Goal: Task Accomplishment & Management: Use online tool/utility

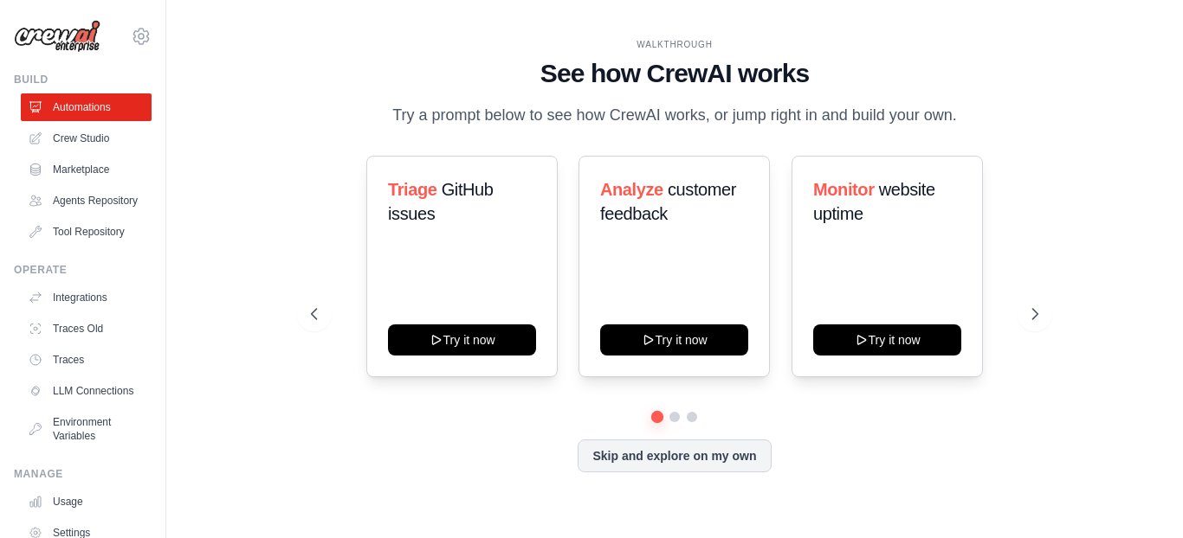
click at [147, 381] on div "rflaherty@hexisconsulting.com Settings Build Automations Resources" at bounding box center [83, 269] width 166 height 538
click at [87, 136] on link "Crew Studio" at bounding box center [88, 139] width 131 height 28
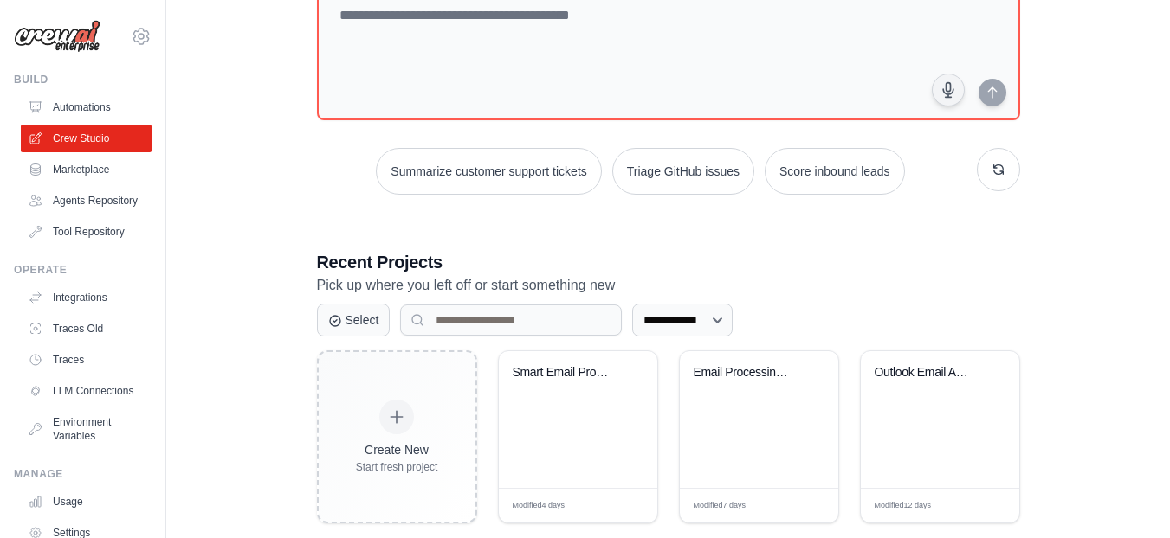
scroll to position [158, 0]
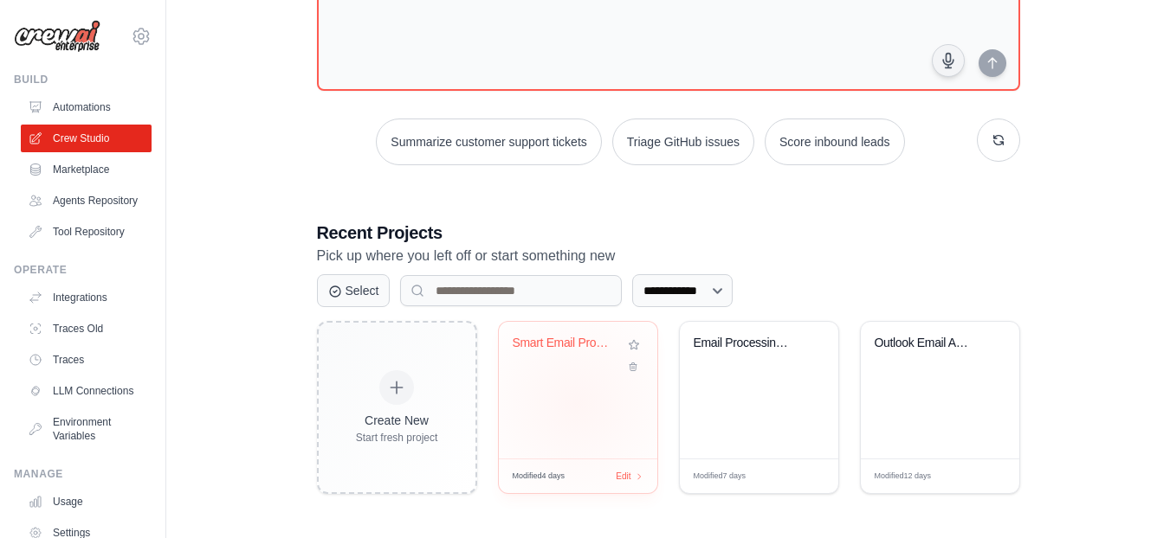
click at [577, 403] on div "Smart Email Processing & Team Notif..." at bounding box center [578, 390] width 158 height 137
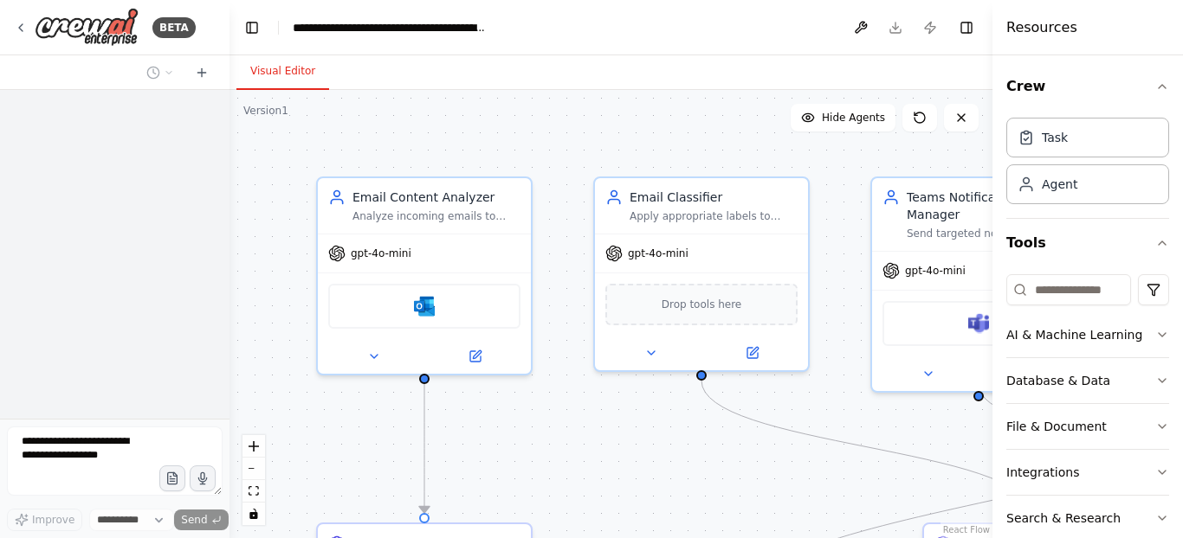
select select "****"
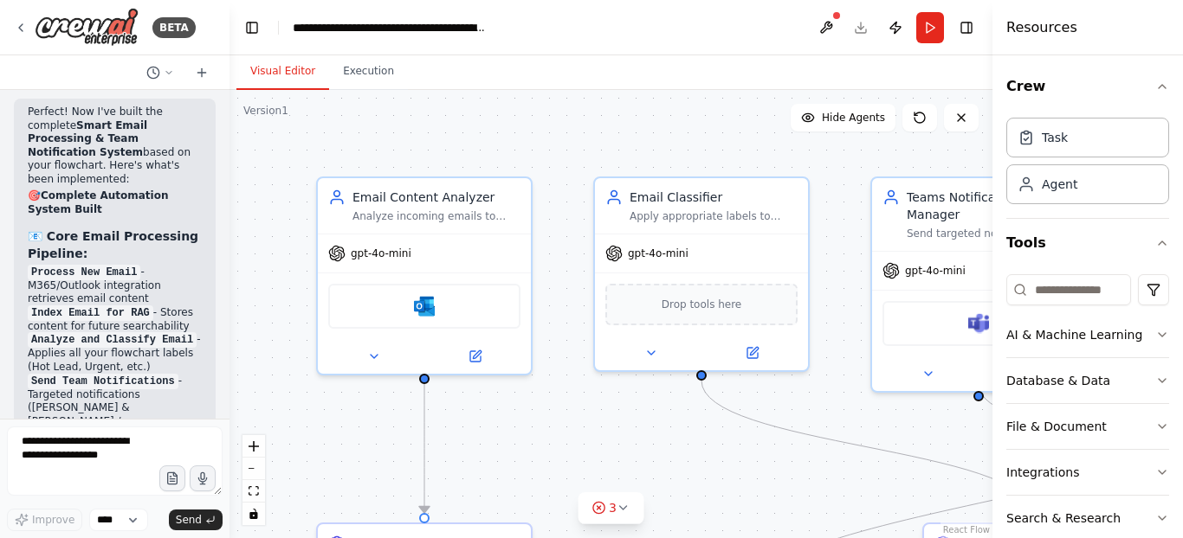
scroll to position [9845, 0]
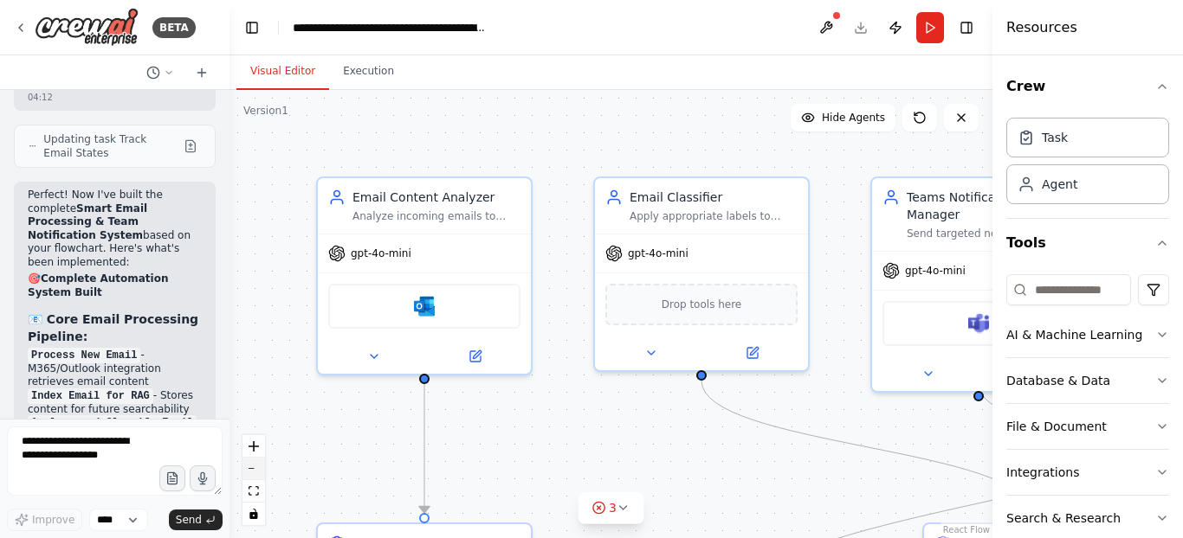
click at [255, 468] on icon "zoom out" at bounding box center [253, 469] width 10 height 2
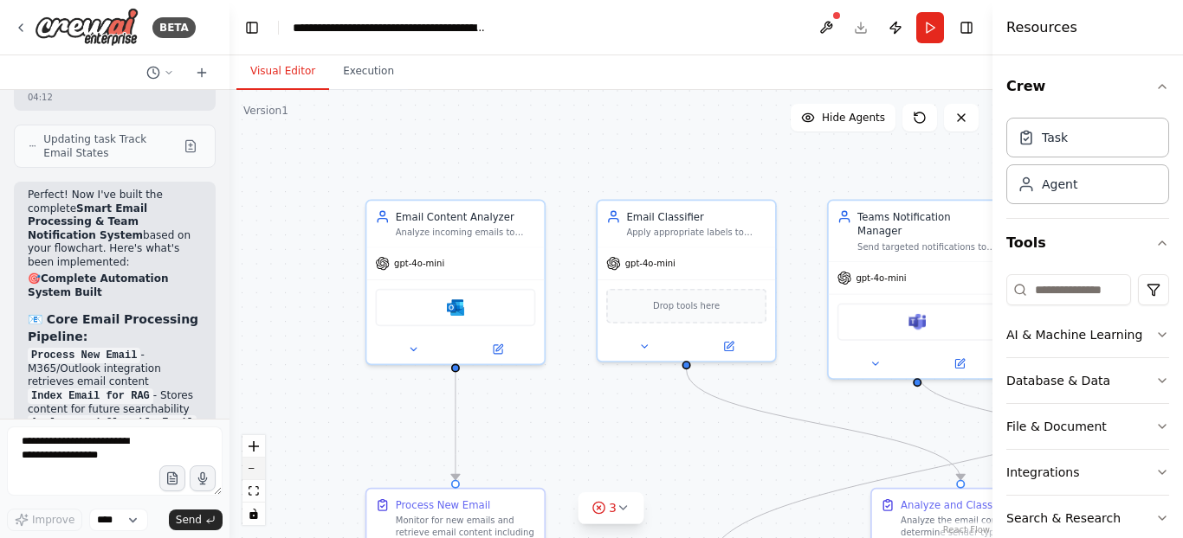
click at [255, 468] on icon "zoom out" at bounding box center [253, 469] width 10 height 2
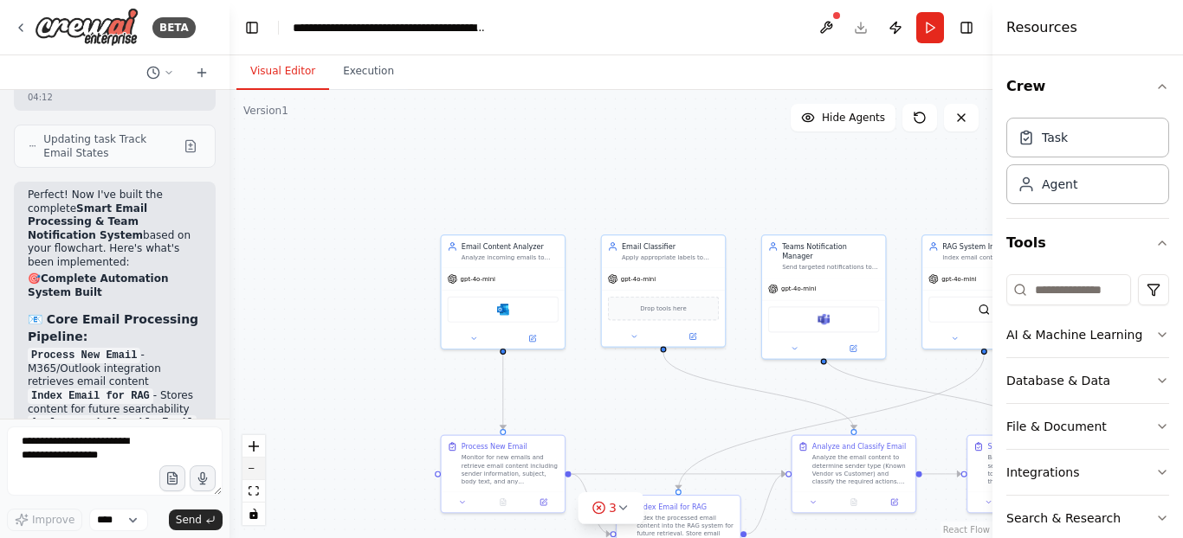
click at [255, 468] on icon "zoom out" at bounding box center [253, 469] width 10 height 2
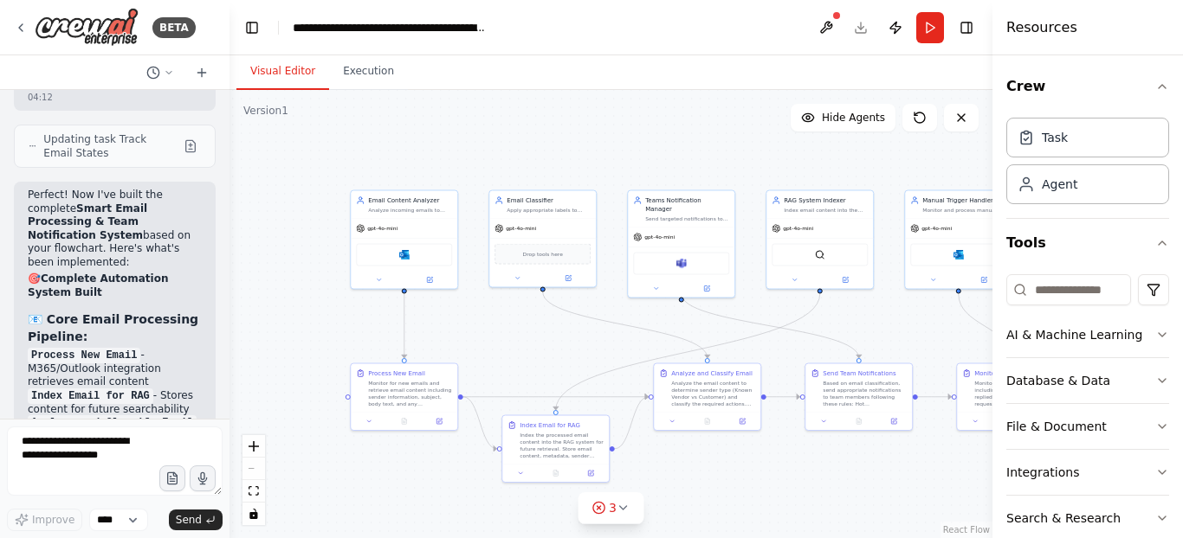
drag, startPoint x: 452, startPoint y: 381, endPoint x: 335, endPoint y: 321, distance: 131.2
click at [335, 321] on div ".deletable-edge-delete-btn { width: 20px; height: 20px; border: 0px solid #ffff…" at bounding box center [610, 314] width 763 height 448
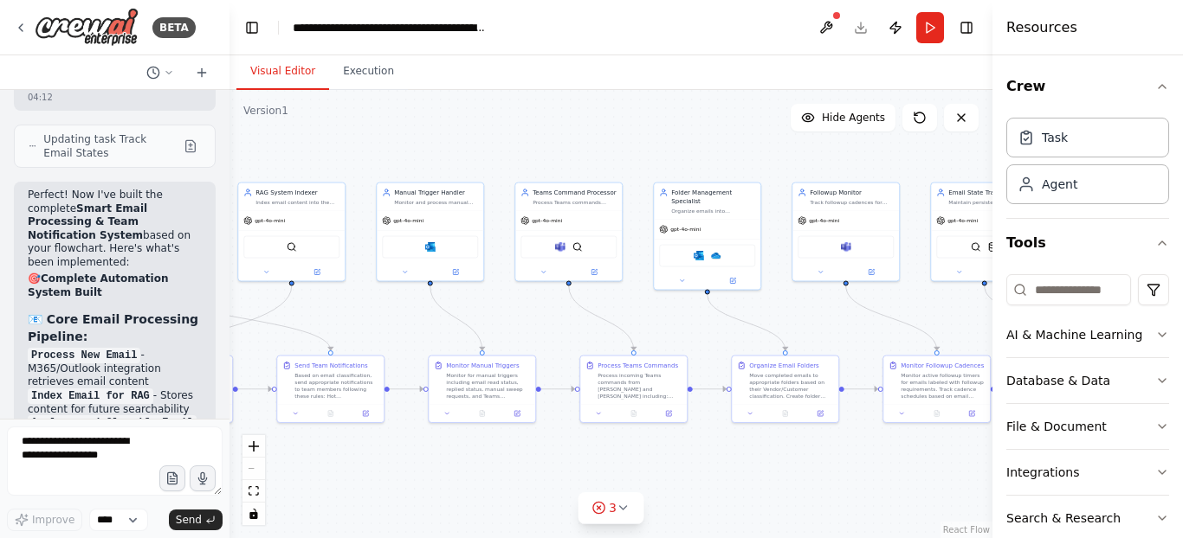
drag, startPoint x: 712, startPoint y: 332, endPoint x: 190, endPoint y: 329, distance: 522.9
click at [190, 329] on div "BETA I would like to build an email automation that does the following: 00:55 ▶…" at bounding box center [591, 269] width 1183 height 538
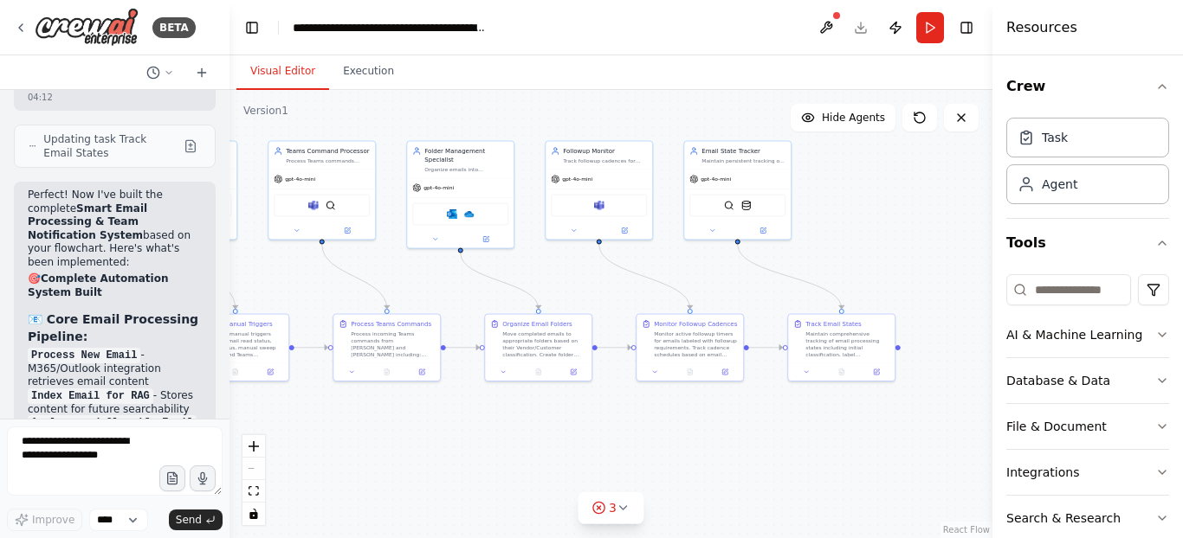
drag, startPoint x: 686, startPoint y: 326, endPoint x: 437, endPoint y: 285, distance: 251.9
click at [437, 285] on div ".deletable-edge-delete-btn { width: 20px; height: 20px; border: 0px solid #ffff…" at bounding box center [610, 314] width 763 height 448
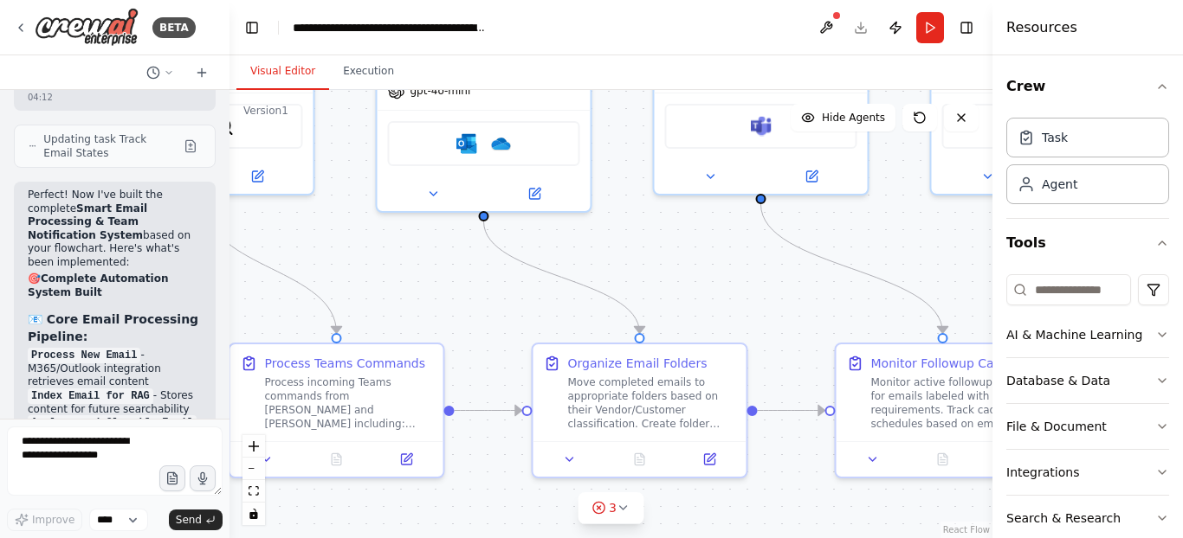
click at [437, 285] on div ".deletable-edge-delete-btn { width: 20px; height: 20px; border: 0px solid #ffff…" at bounding box center [610, 314] width 763 height 448
click at [255, 470] on button "zoom out" at bounding box center [253, 469] width 23 height 23
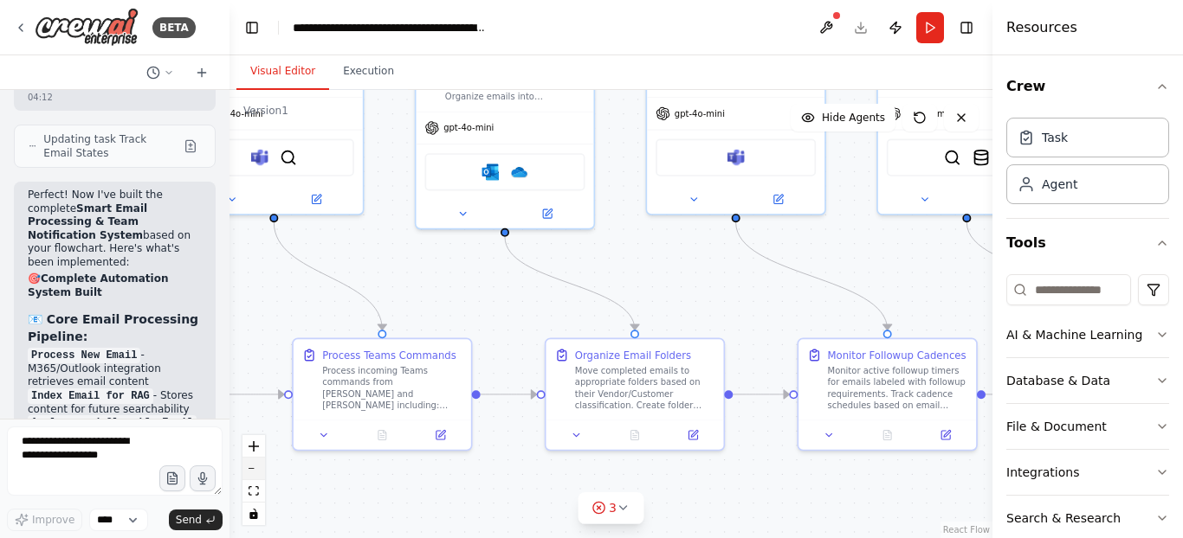
click at [255, 470] on button "zoom out" at bounding box center [253, 469] width 23 height 23
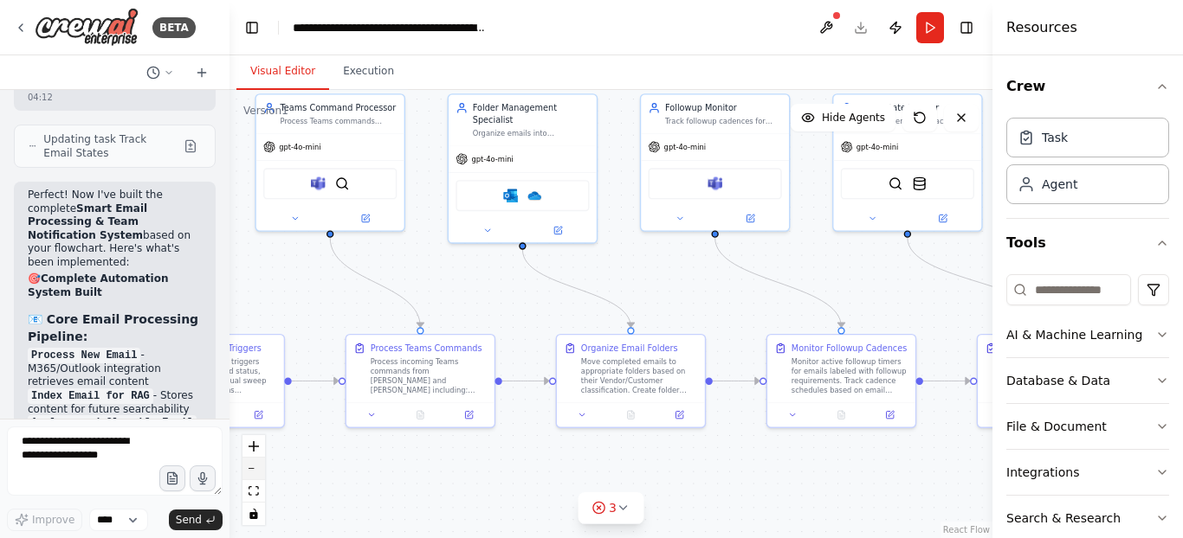
click at [255, 470] on button "zoom out" at bounding box center [253, 469] width 23 height 23
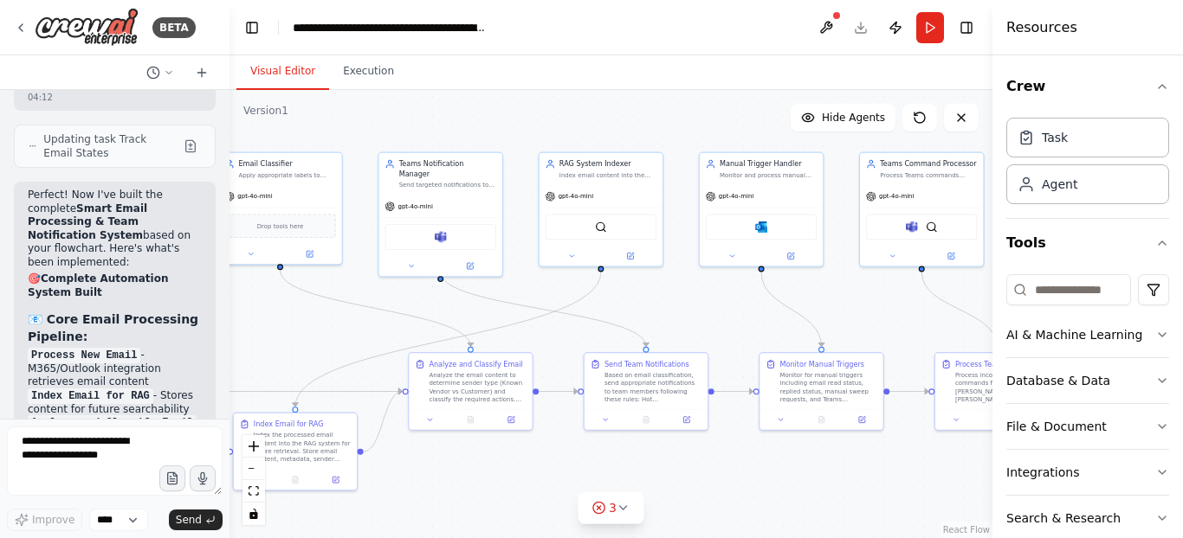
drag, startPoint x: 637, startPoint y: 288, endPoint x: 1182, endPoint y: 310, distance: 544.9
click at [1182, 310] on div "BETA I would like to build an email automation that does the following: 00:55 ▶…" at bounding box center [591, 269] width 1183 height 538
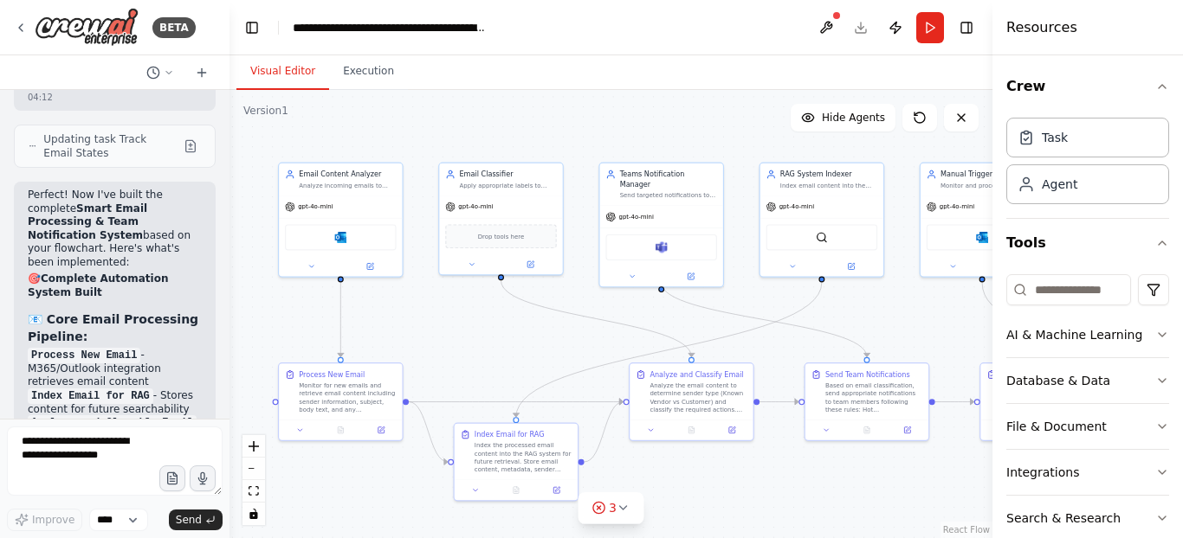
drag, startPoint x: 706, startPoint y: 309, endPoint x: 926, endPoint y: 319, distance: 221.0
click at [926, 319] on div ".deletable-edge-delete-btn { width: 20px; height: 20px; border: 0px solid #ffff…" at bounding box center [610, 314] width 763 height 448
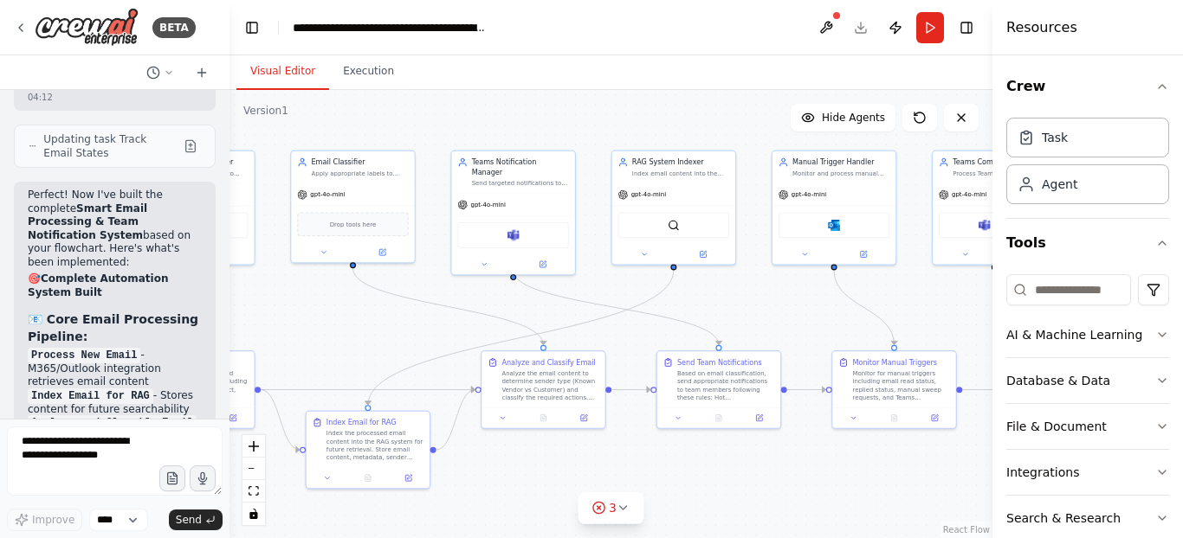
drag, startPoint x: 536, startPoint y: 328, endPoint x: 388, endPoint y: 316, distance: 148.5
click at [388, 316] on div ".deletable-edge-delete-btn { width: 20px; height: 20px; border: 0px solid #ffff…" at bounding box center [610, 314] width 763 height 448
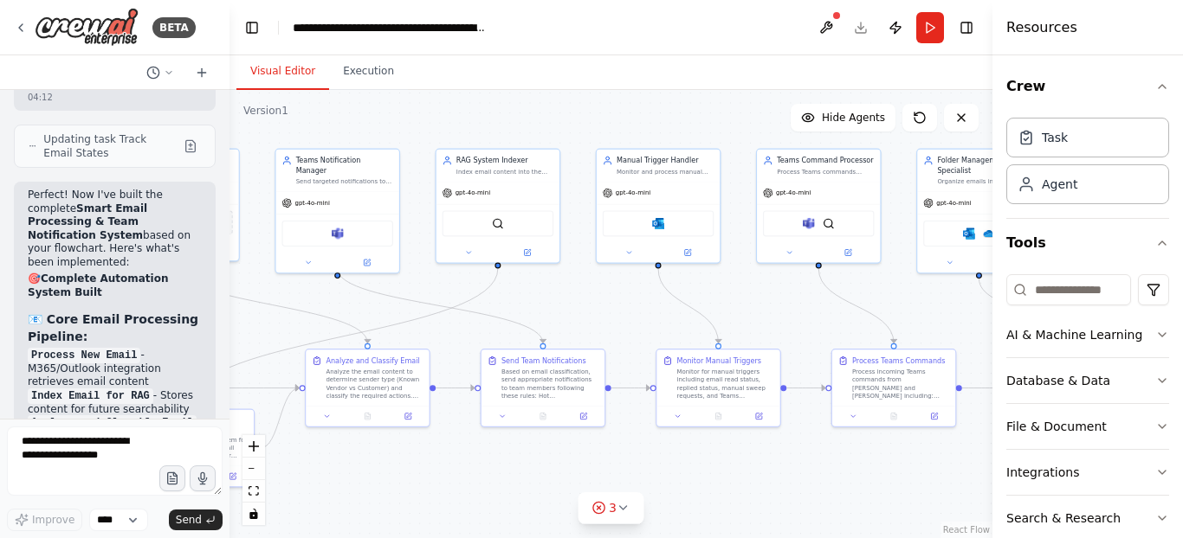
drag, startPoint x: 598, startPoint y: 285, endPoint x: 422, endPoint y: 284, distance: 176.6
click at [422, 284] on div ".deletable-edge-delete-btn { width: 20px; height: 20px; border: 0px solid #ffff…" at bounding box center [610, 314] width 763 height 448
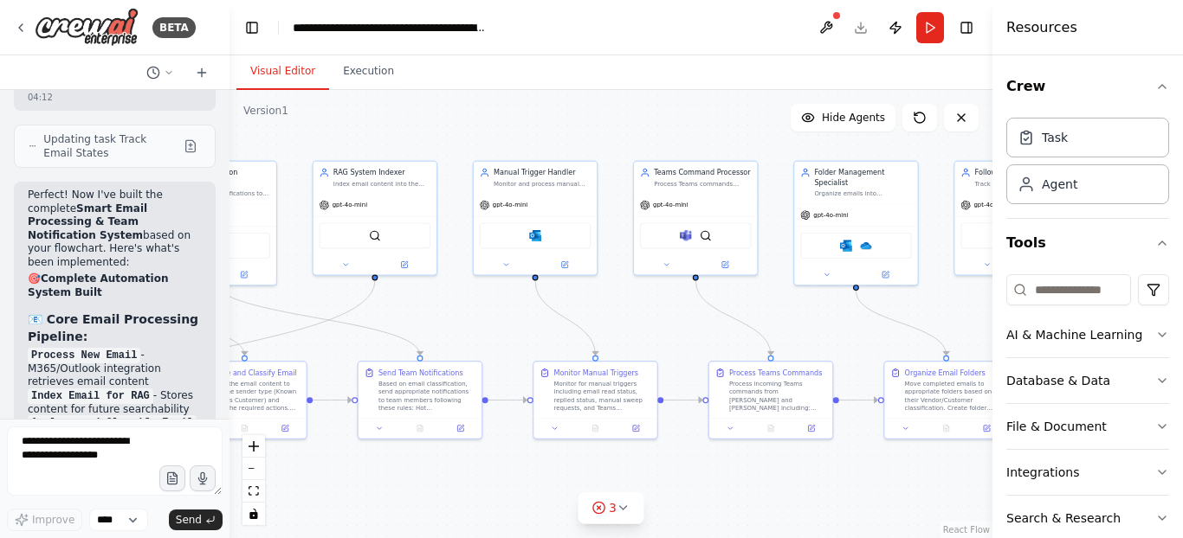
drag, startPoint x: 592, startPoint y: 286, endPoint x: 469, endPoint y: 297, distance: 123.4
click at [469, 297] on div ".deletable-edge-delete-btn { width: 20px; height: 20px; border: 0px solid #ffff…" at bounding box center [610, 314] width 763 height 448
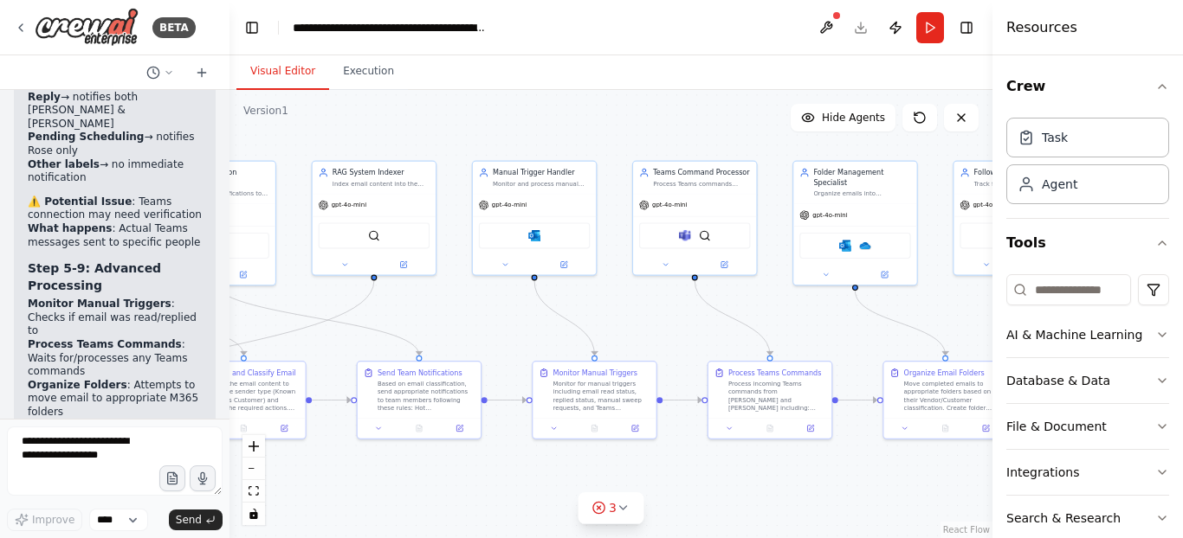
scroll to position [12895, 0]
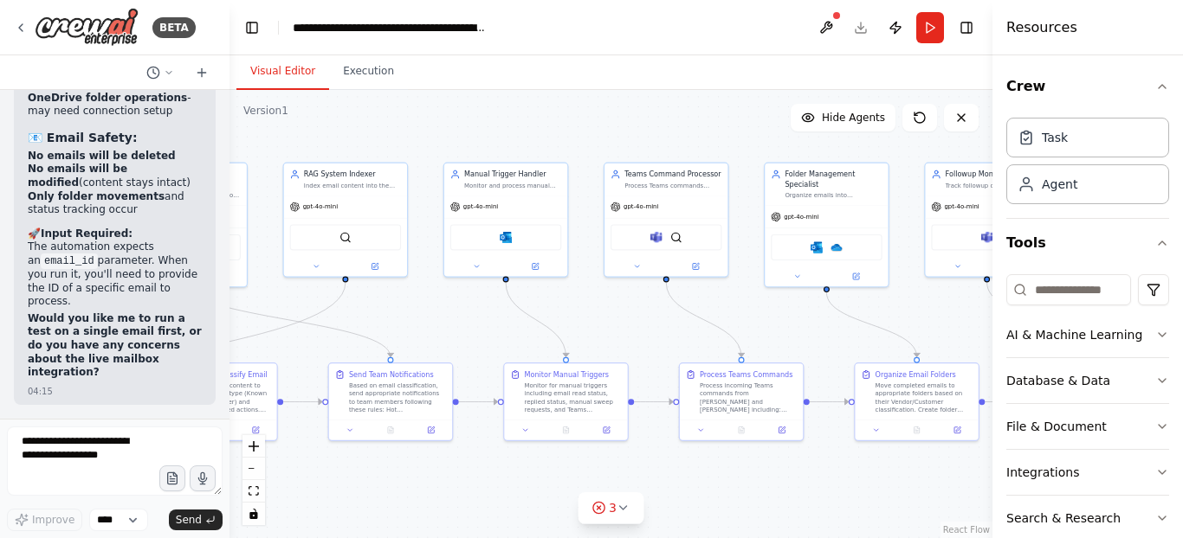
drag, startPoint x: 616, startPoint y: 279, endPoint x: 588, endPoint y: 280, distance: 28.6
click at [588, 280] on div ".deletable-edge-delete-btn { width: 20px; height: 20px; border: 0px solid #ffff…" at bounding box center [610, 314] width 763 height 448
click at [255, 460] on button "zoom out" at bounding box center [253, 469] width 23 height 23
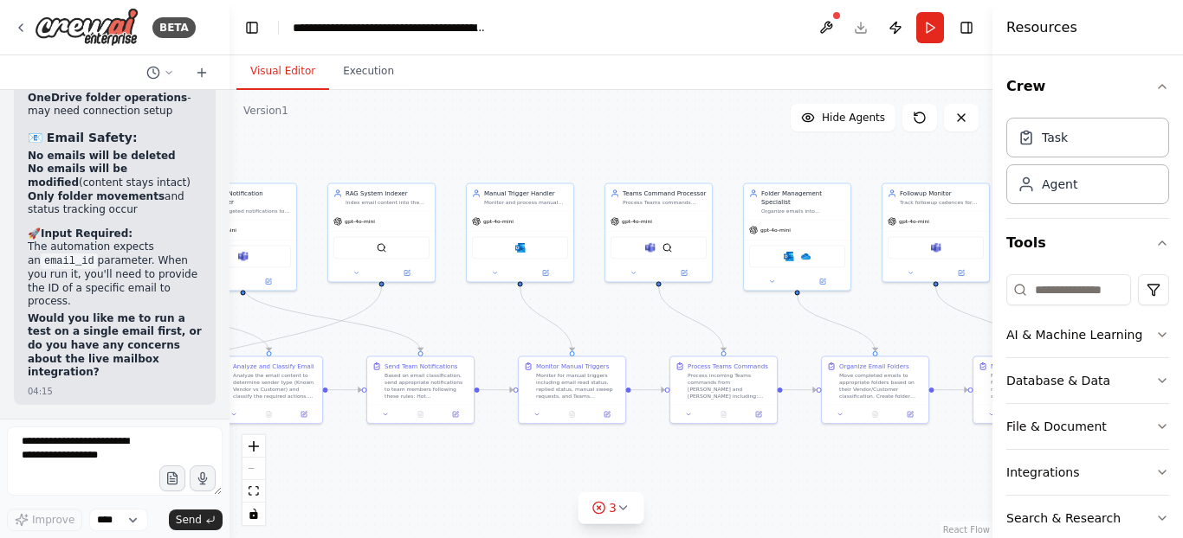
click at [616, 325] on div ".deletable-edge-delete-btn { width: 20px; height: 20px; border: 0px solid #ffff…" at bounding box center [610, 314] width 763 height 448
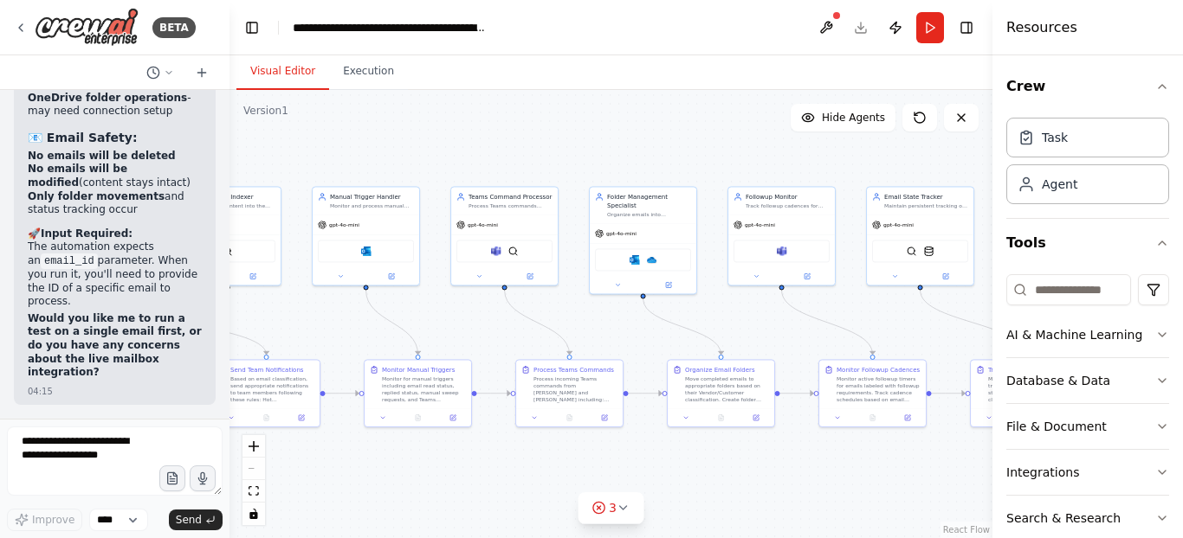
drag, startPoint x: 609, startPoint y: 302, endPoint x: 454, endPoint y: 306, distance: 154.1
click at [454, 306] on div ".deletable-edge-delete-btn { width: 20px; height: 20px; border: 0px solid #ffff…" at bounding box center [610, 314] width 763 height 448
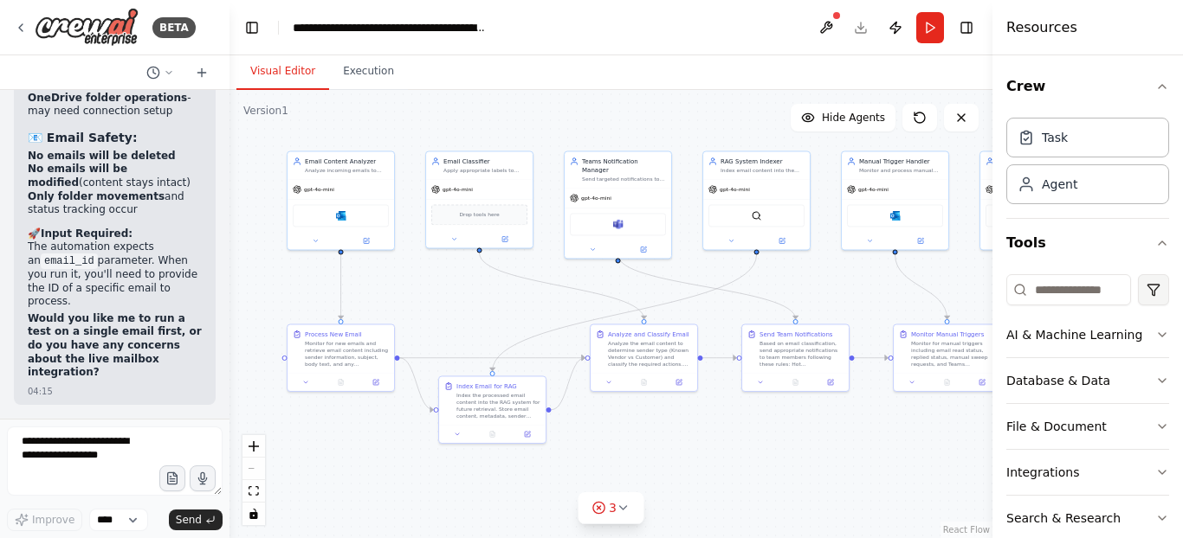
drag, startPoint x: 601, startPoint y: 317, endPoint x: 1130, endPoint y: 281, distance: 530.1
click at [1130, 281] on div "BETA I would like to build an email automation that does the following: 00:55 ▶…" at bounding box center [591, 269] width 1183 height 538
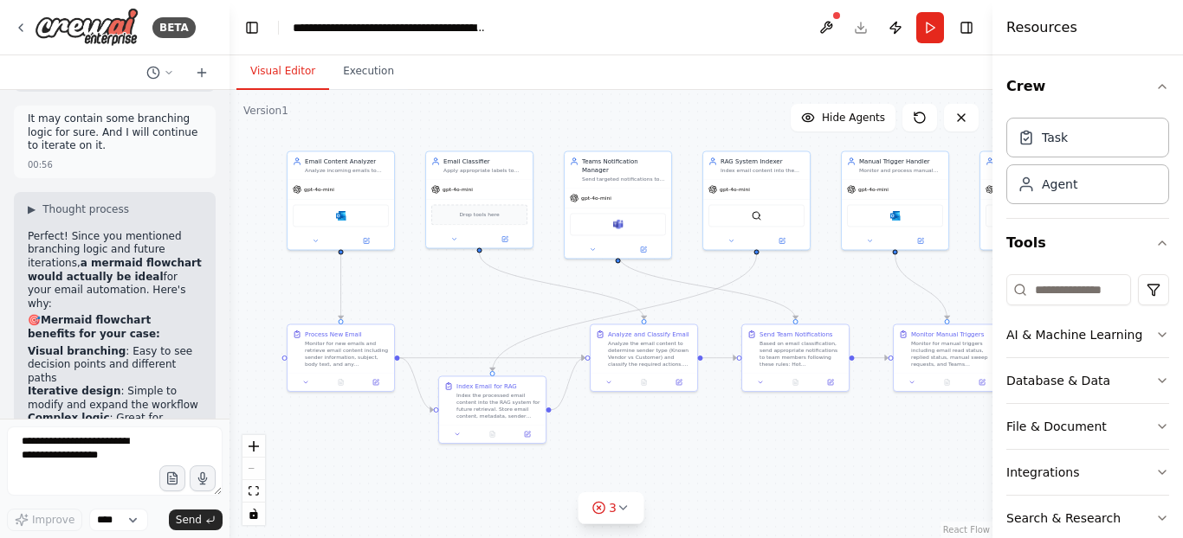
scroll to position [1245, 0]
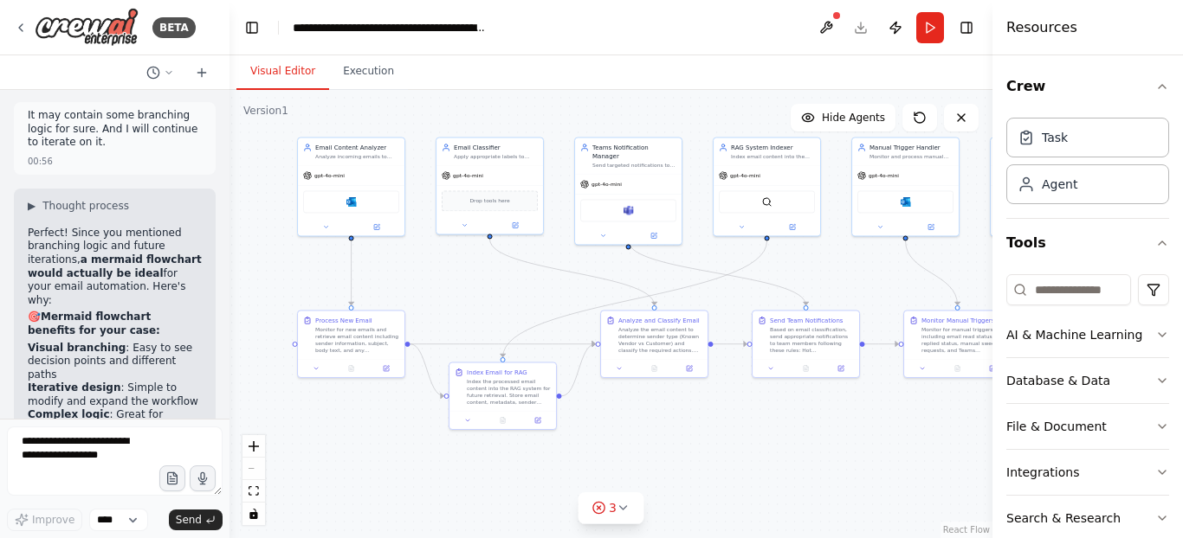
drag, startPoint x: 578, startPoint y: 269, endPoint x: 589, endPoint y: 255, distance: 17.3
click at [589, 255] on div ".deletable-edge-delete-btn { width: 20px; height: 20px; border: 0px solid #ffff…" at bounding box center [610, 314] width 763 height 448
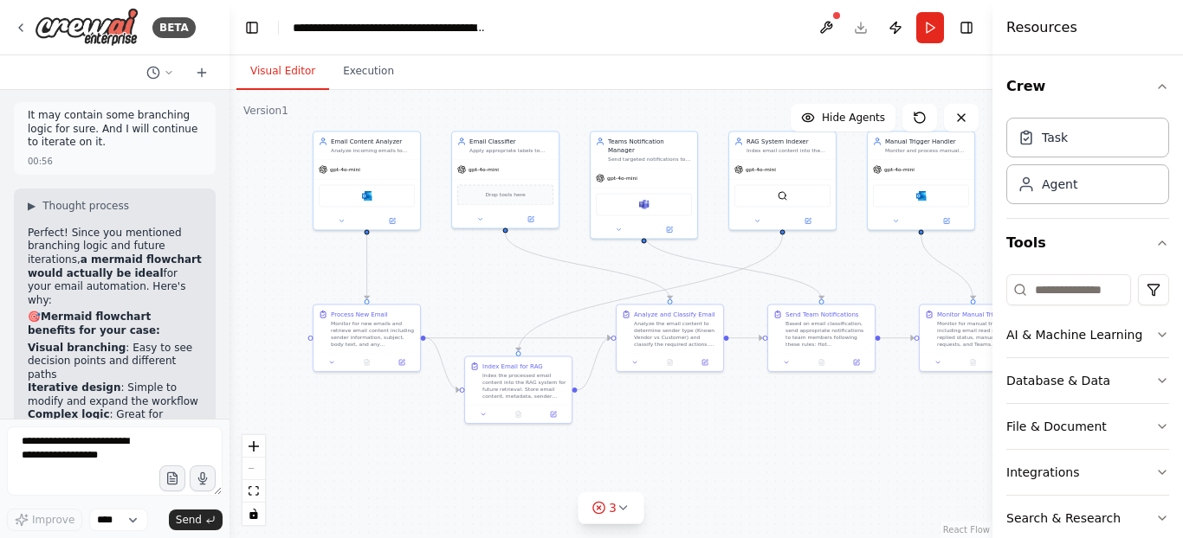
drag, startPoint x: 589, startPoint y: 248, endPoint x: 602, endPoint y: 242, distance: 14.0
click at [602, 242] on div ".deletable-edge-delete-btn { width: 20px; height: 20px; border: 0px solid #ffff…" at bounding box center [610, 314] width 763 height 448
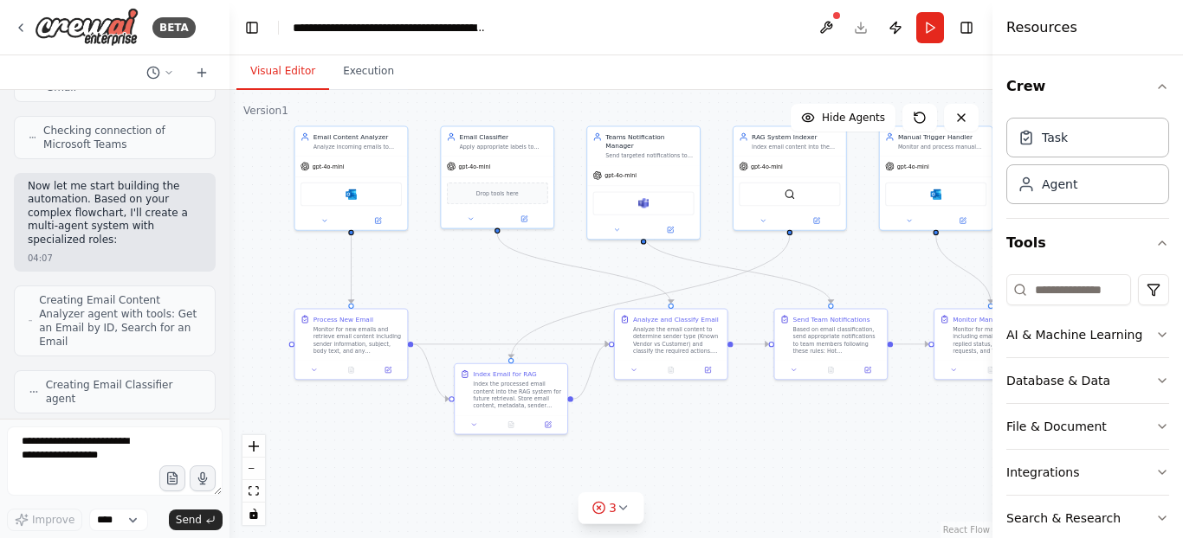
scroll to position [4197, 0]
click at [206, 218] on div "I would like to build an email automation that does the following: 00:55 ▶ Thou…" at bounding box center [114, 254] width 229 height 329
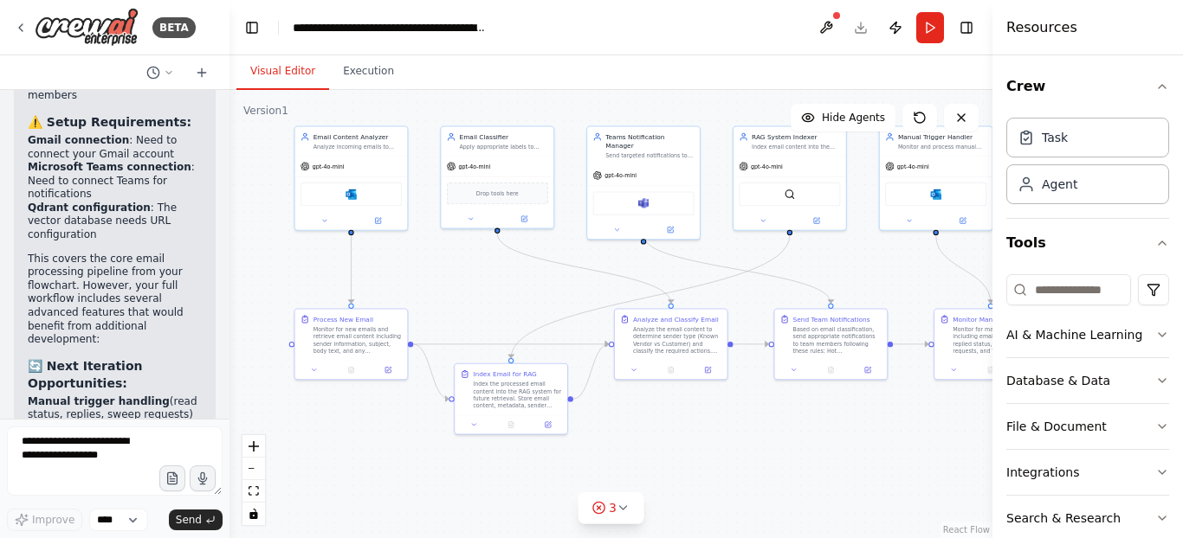
scroll to position [6081, 0]
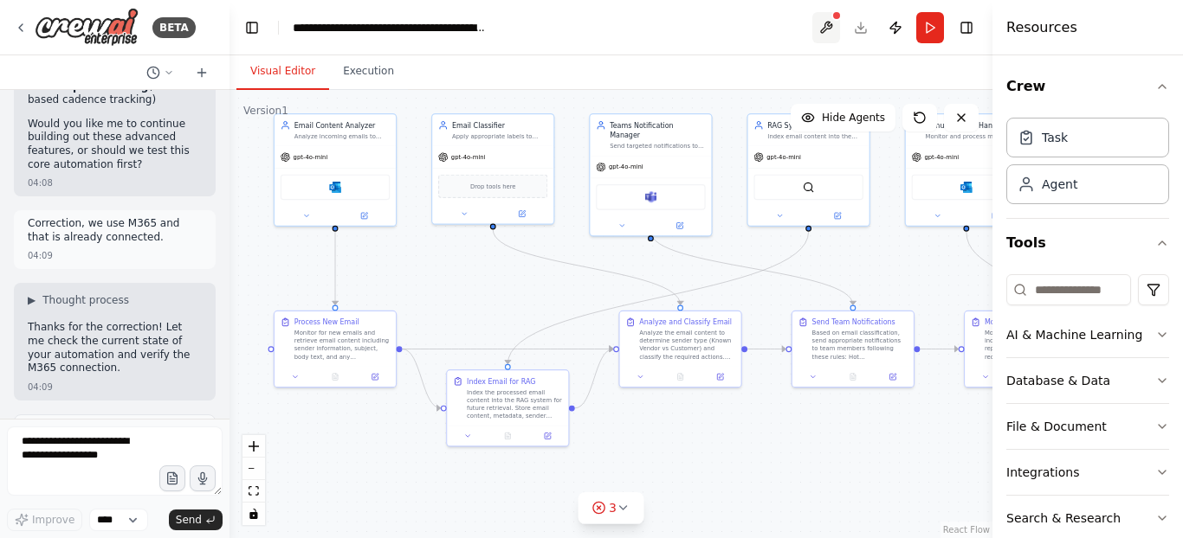
click at [822, 25] on button at bounding box center [826, 27] width 28 height 31
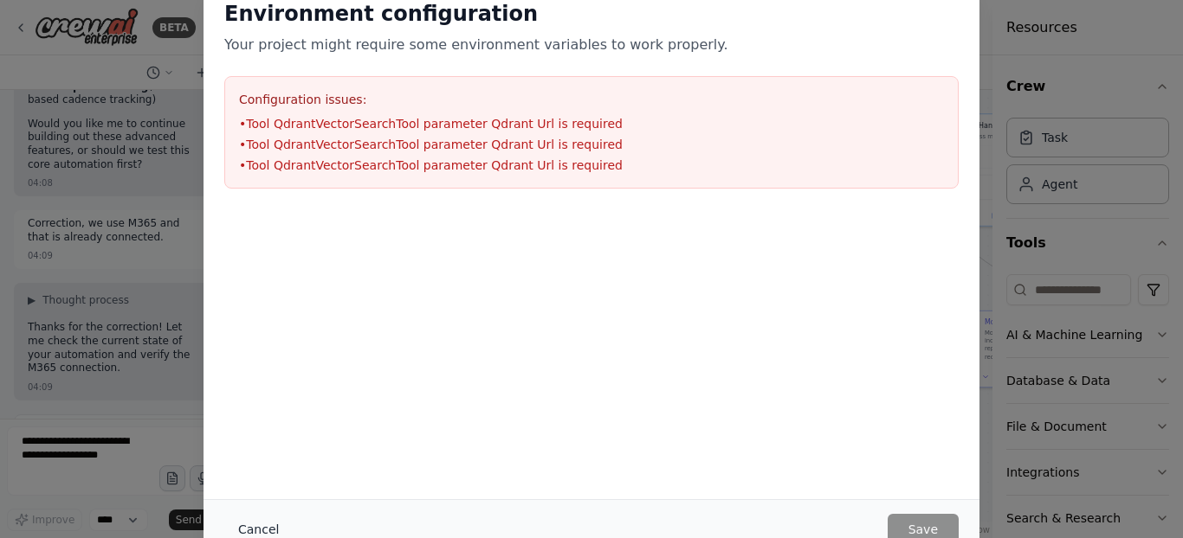
click at [273, 527] on button "Cancel" at bounding box center [258, 529] width 68 height 31
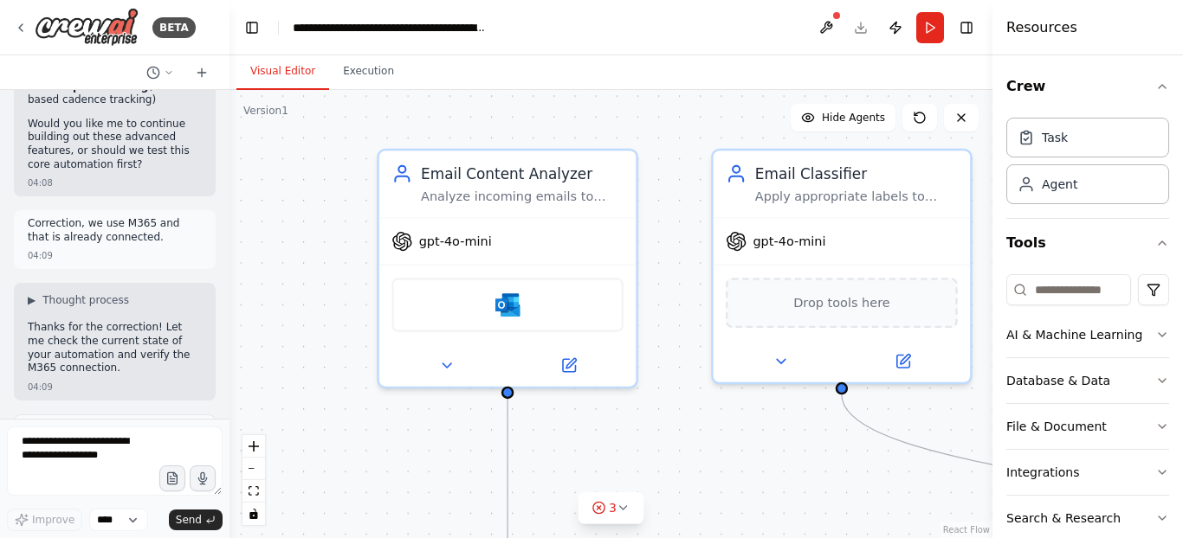
drag, startPoint x: 482, startPoint y: 255, endPoint x: 925, endPoint y: 499, distance: 505.3
click at [925, 499] on div ".deletable-edge-delete-btn { width: 20px; height: 20px; border: 0px solid #ffff…" at bounding box center [610, 314] width 763 height 448
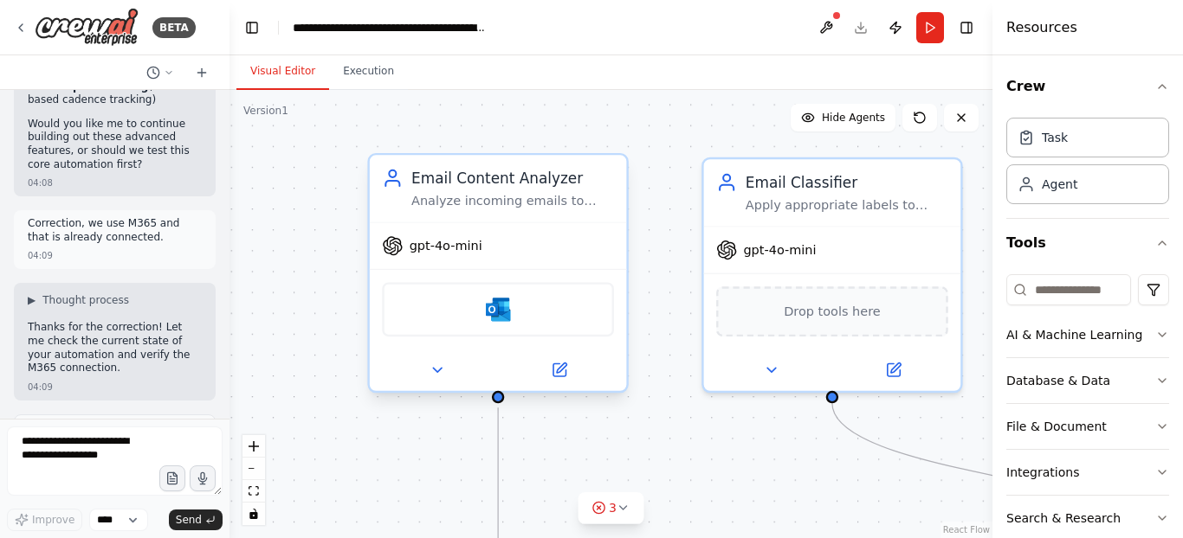
click at [485, 323] on div "Microsoft Outlook" at bounding box center [498, 309] width 232 height 55
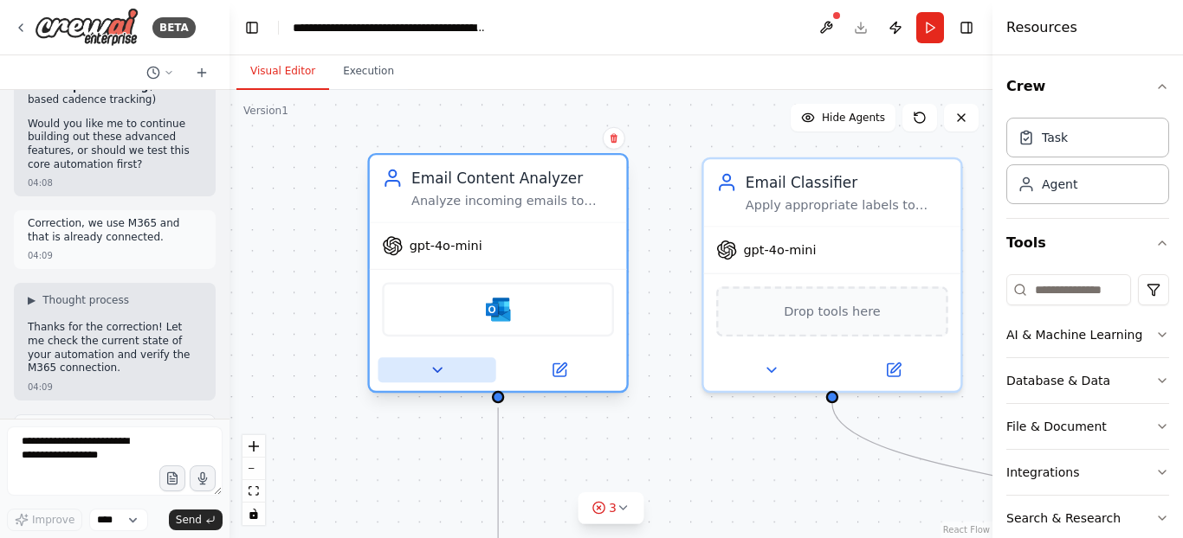
click at [434, 362] on icon at bounding box center [437, 370] width 16 height 16
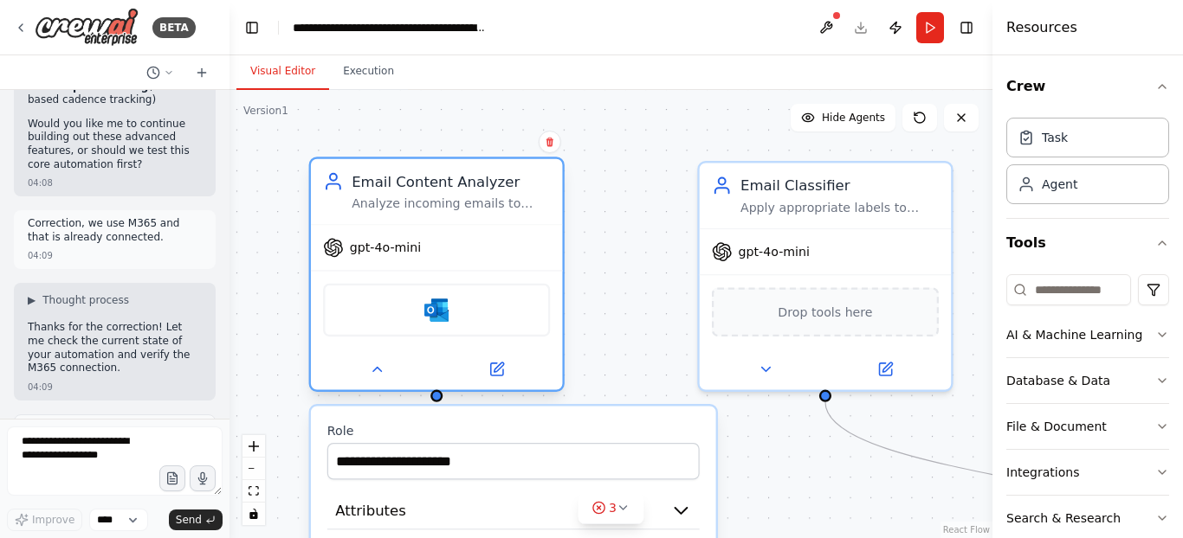
drag, startPoint x: 751, startPoint y: 267, endPoint x: 500, endPoint y: 266, distance: 250.2
click at [499, 266] on div "gpt-4o-mini" at bounding box center [437, 247] width 252 height 45
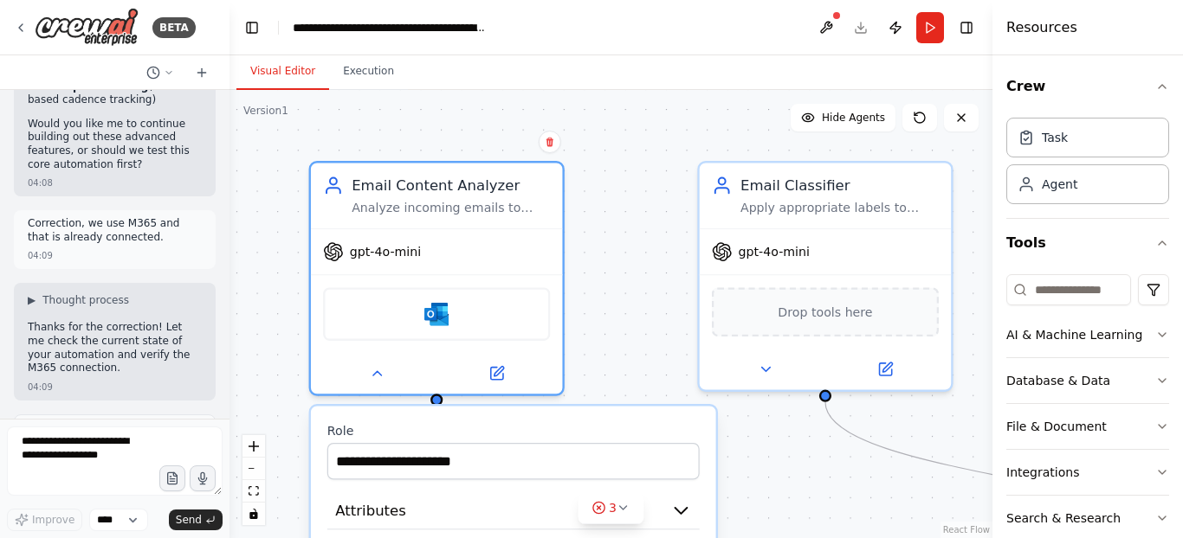
click at [628, 255] on div ".deletable-edge-delete-btn { width: 20px; height: 20px; border: 0px solid #ffff…" at bounding box center [610, 314] width 763 height 448
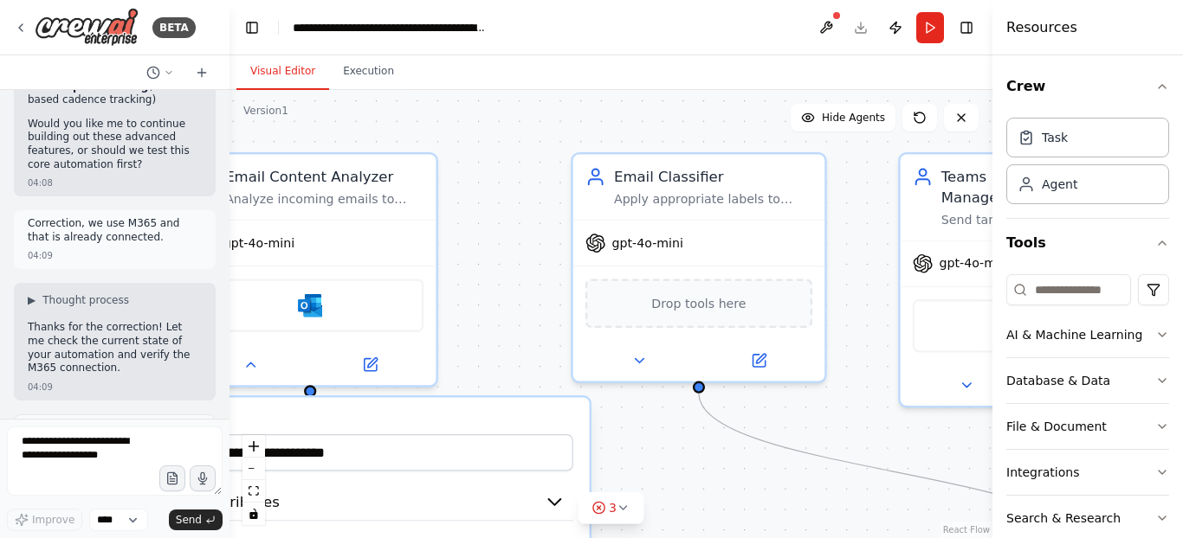
drag, startPoint x: 628, startPoint y: 255, endPoint x: 500, endPoint y: 248, distance: 128.3
click at [500, 248] on div ".deletable-edge-delete-btn { width: 20px; height: 20px; border: 0px solid #ffff…" at bounding box center [610, 314] width 763 height 448
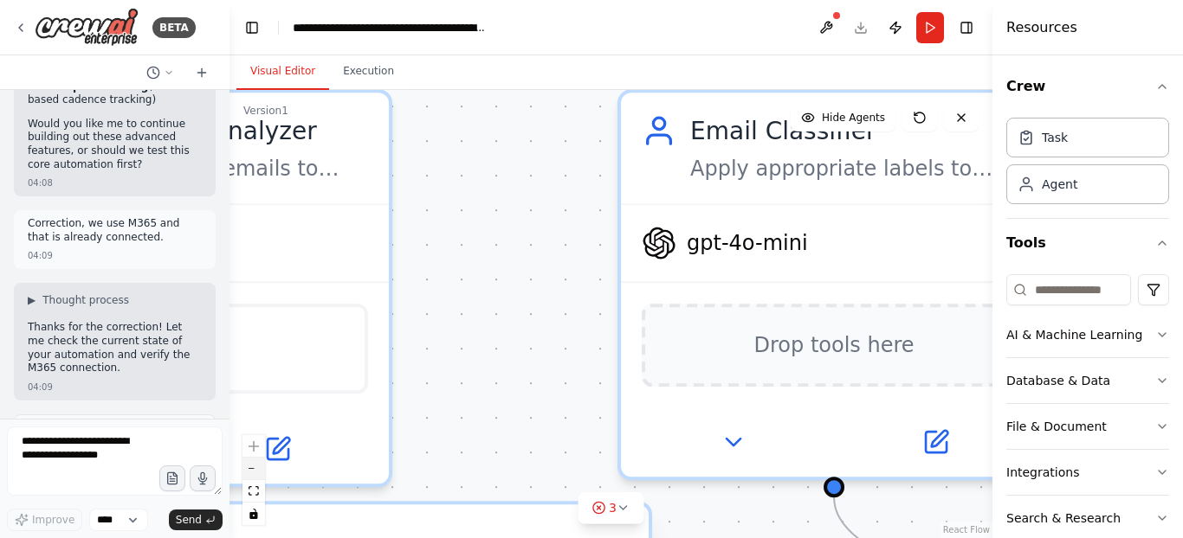
click at [255, 463] on button "zoom out" at bounding box center [253, 469] width 23 height 23
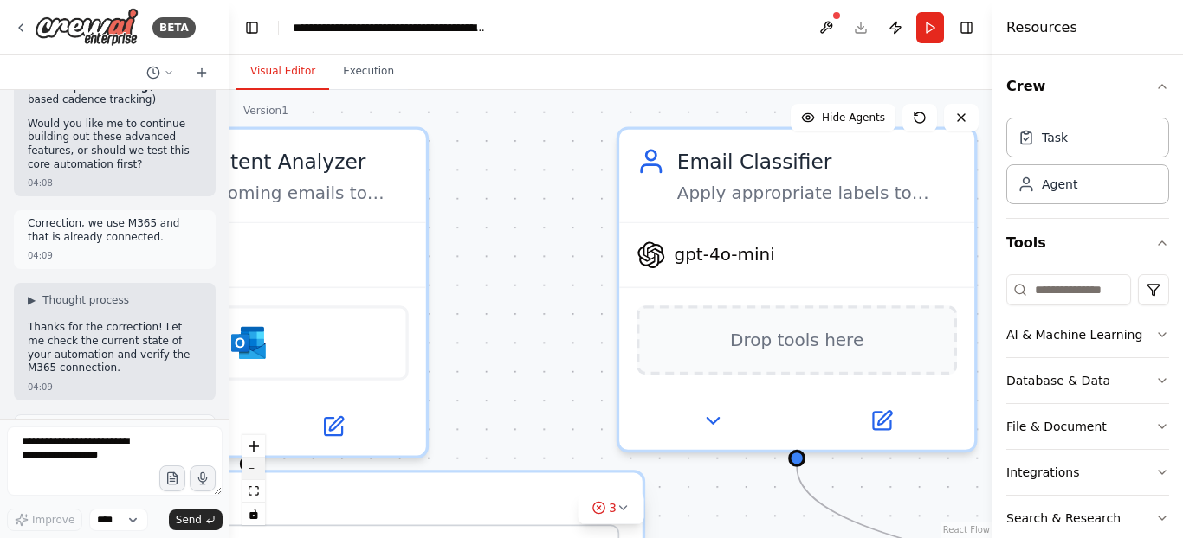
click at [255, 463] on button "zoom out" at bounding box center [253, 469] width 23 height 23
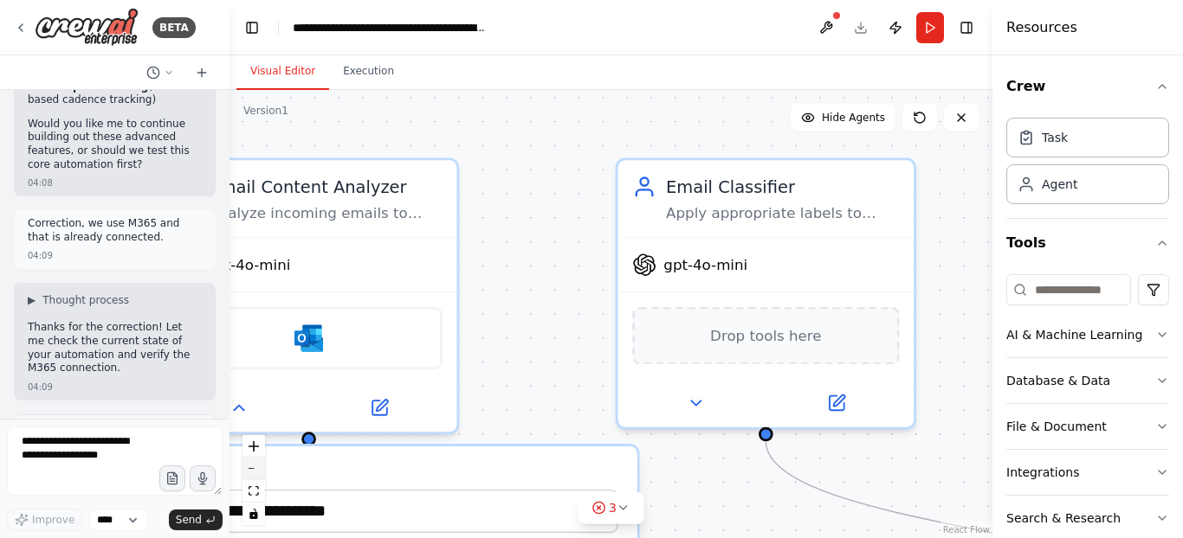
click at [255, 463] on button "zoom out" at bounding box center [253, 469] width 23 height 23
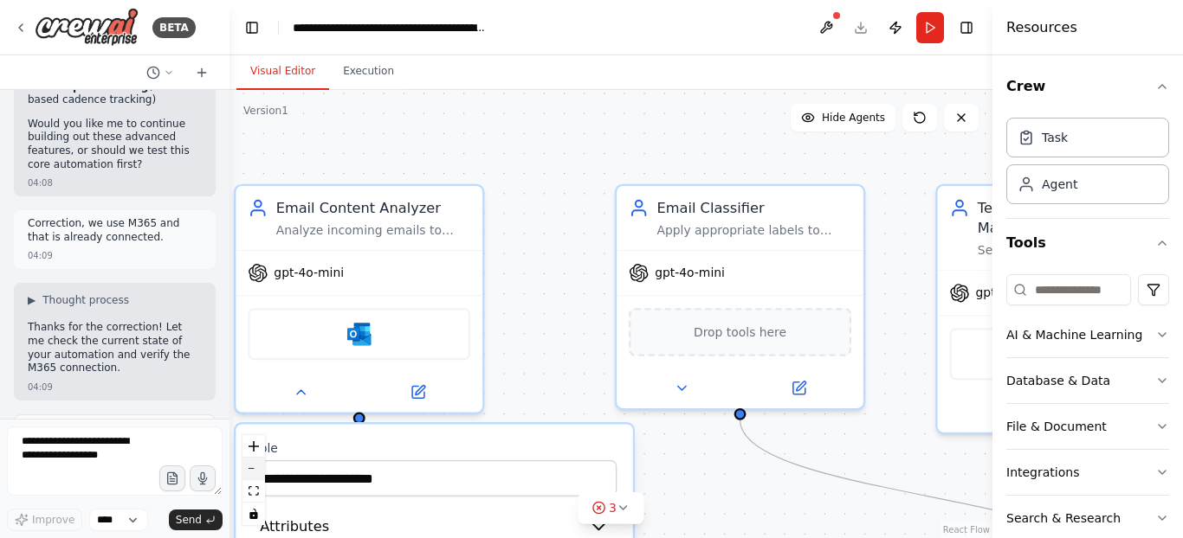
click at [255, 463] on button "zoom out" at bounding box center [253, 469] width 23 height 23
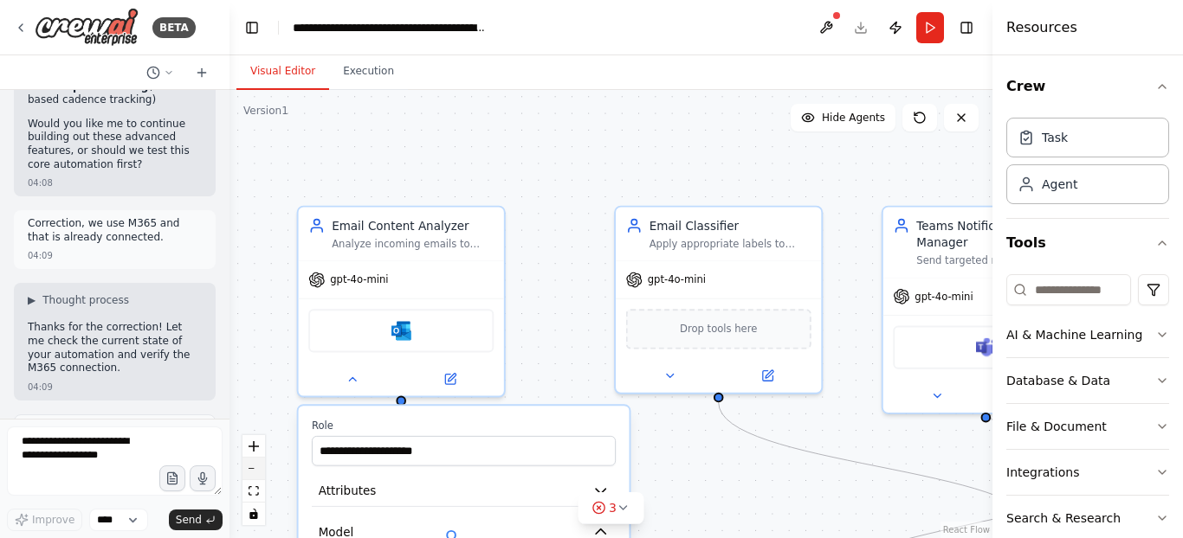
click at [255, 463] on button "zoom out" at bounding box center [253, 469] width 23 height 23
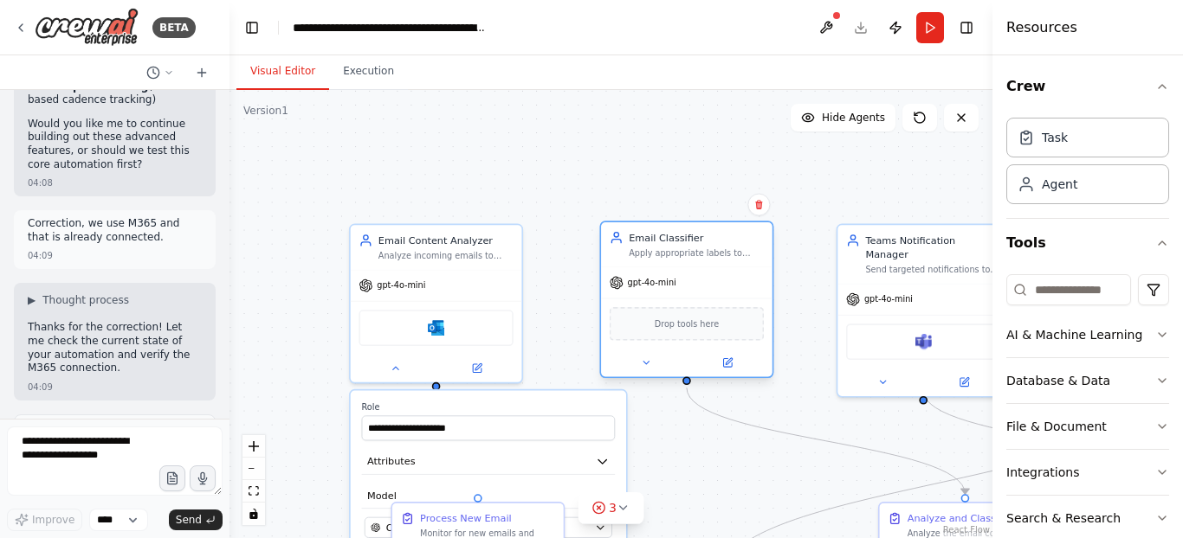
drag, startPoint x: 718, startPoint y: 250, endPoint x: 689, endPoint y: 249, distance: 28.6
click at [689, 249] on div "Apply appropriate labels to emails based on content analysis, including Hot Lea…" at bounding box center [695, 253] width 135 height 11
click at [570, 153] on div ".deletable-edge-delete-btn { width: 20px; height: 20px; border: 0px solid #ffff…" at bounding box center [610, 314] width 763 height 448
click at [502, 173] on div ".deletable-edge-delete-btn { width: 20px; height: 20px; border: 0px solid #ffff…" at bounding box center [610, 314] width 763 height 448
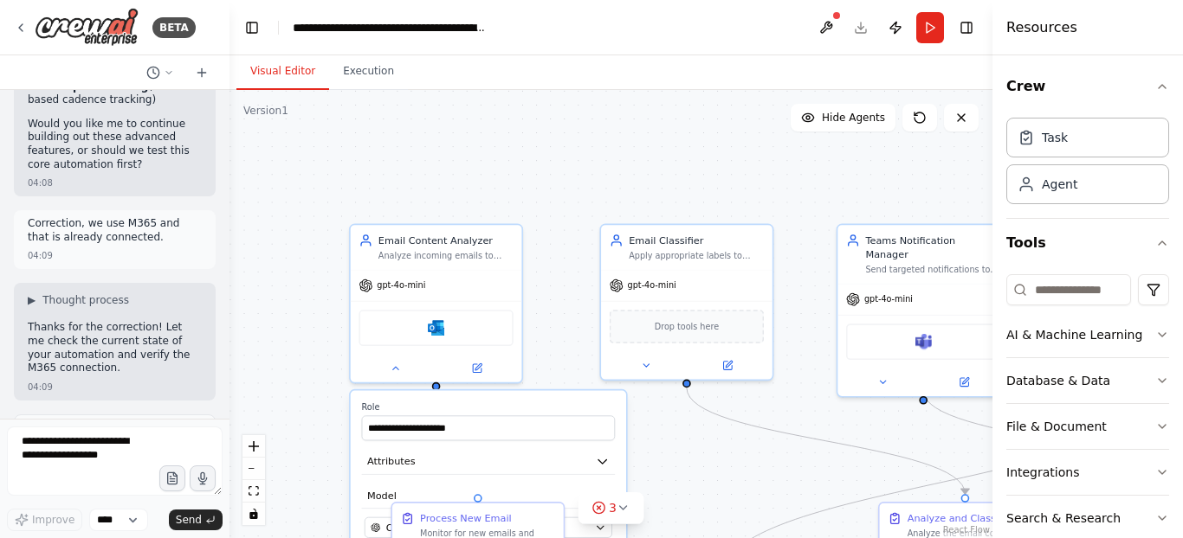
click at [554, 181] on div ".deletable-edge-delete-btn { width: 20px; height: 20px; border: 0px solid #ffff…" at bounding box center [610, 314] width 763 height 448
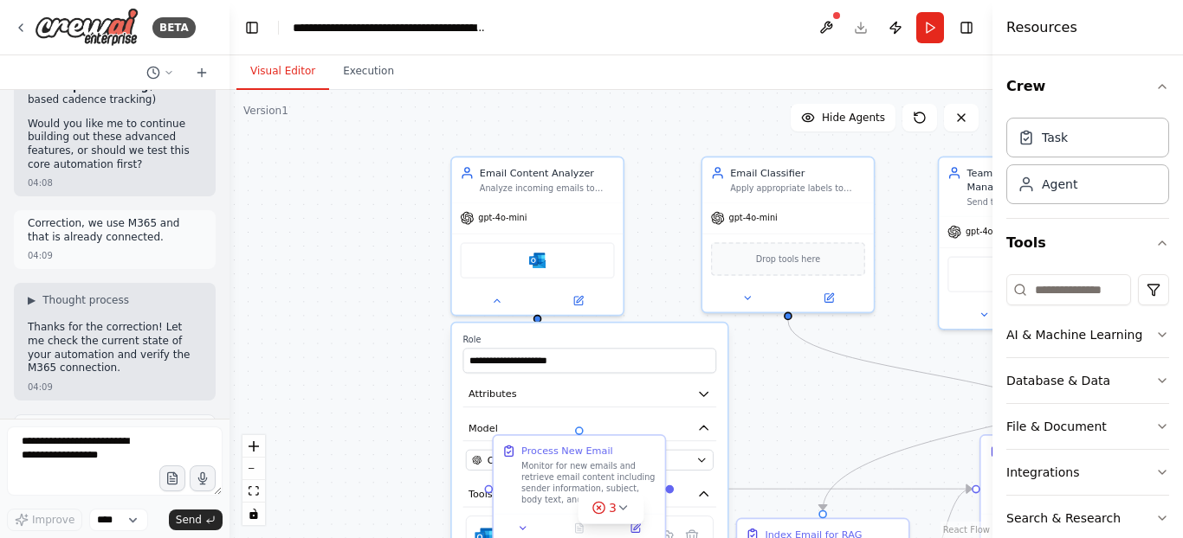
drag, startPoint x: 554, startPoint y: 181, endPoint x: 654, endPoint y: 113, distance: 121.0
click at [654, 113] on div ".deletable-edge-delete-btn { width: 20px; height: 20px; border: 0px solid #ffff…" at bounding box center [610, 314] width 763 height 448
click at [351, 317] on div ".deletable-edge-delete-btn { width: 20px; height: 20px; border: 0px solid #ffff…" at bounding box center [610, 314] width 763 height 448
click at [812, 403] on div ".deletable-edge-delete-btn { width: 20px; height: 20px; border: 0px solid #ffff…" at bounding box center [610, 314] width 763 height 448
click at [491, 300] on icon at bounding box center [495, 298] width 11 height 11
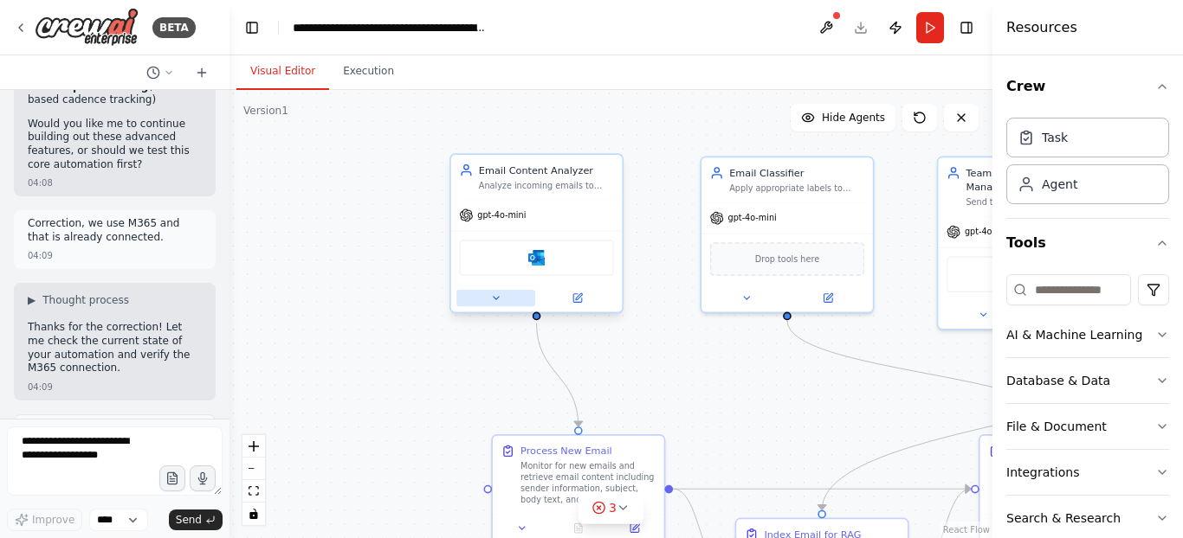
click at [491, 300] on icon at bounding box center [495, 298] width 11 height 11
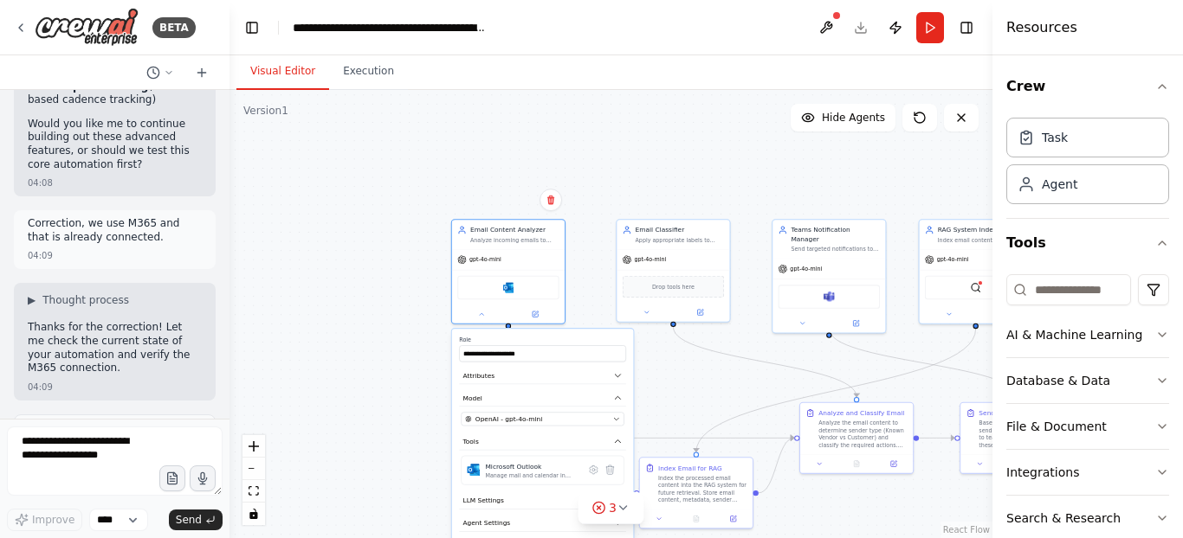
click at [454, 340] on div "**********" at bounding box center [543, 456] width 182 height 255
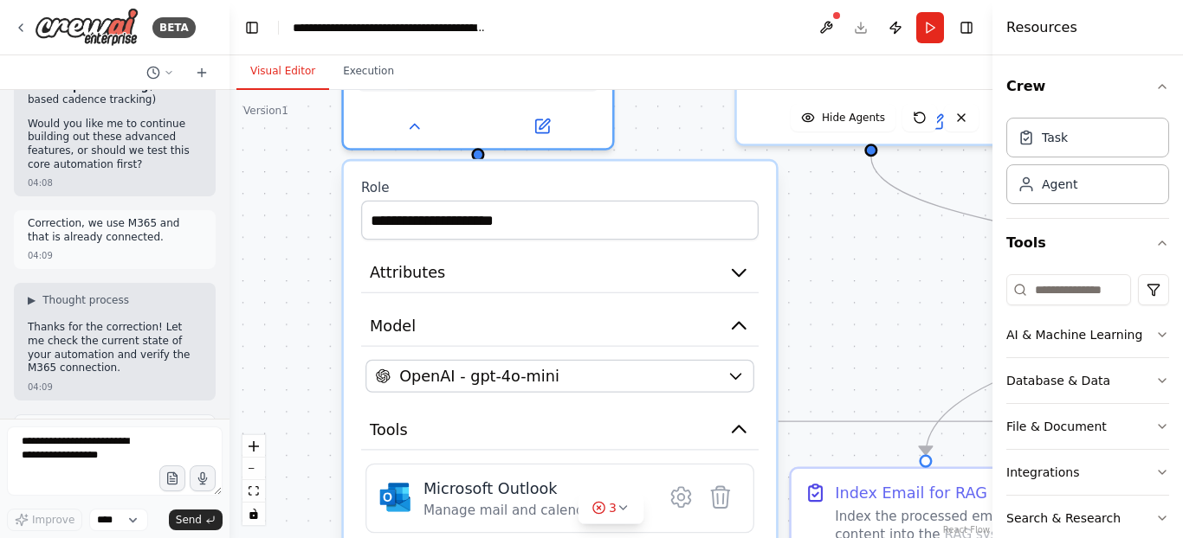
drag, startPoint x: 762, startPoint y: 236, endPoint x: 655, endPoint y: 85, distance: 185.2
click at [655, 85] on div "Visual Editor Execution Version 1 Show Tools Hide Agents .deletable-edge-delete…" at bounding box center [610, 296] width 763 height 483
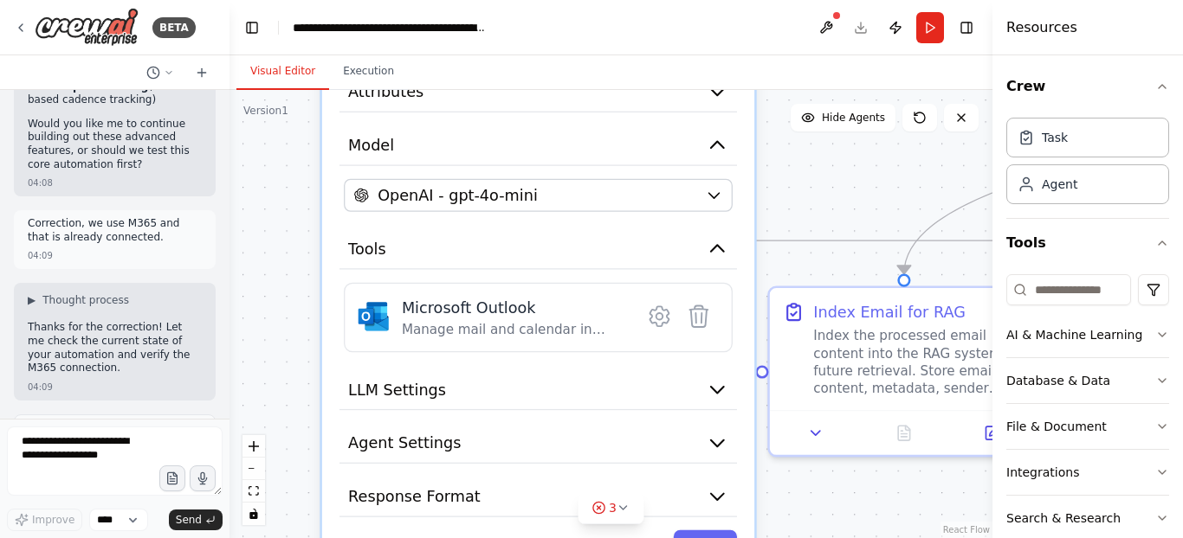
drag, startPoint x: 800, startPoint y: 375, endPoint x: 777, endPoint y: 196, distance: 180.6
click at [777, 196] on div ".deletable-edge-delete-btn { width: 20px; height: 20px; border: 0px solid #ffff…" at bounding box center [610, 314] width 763 height 448
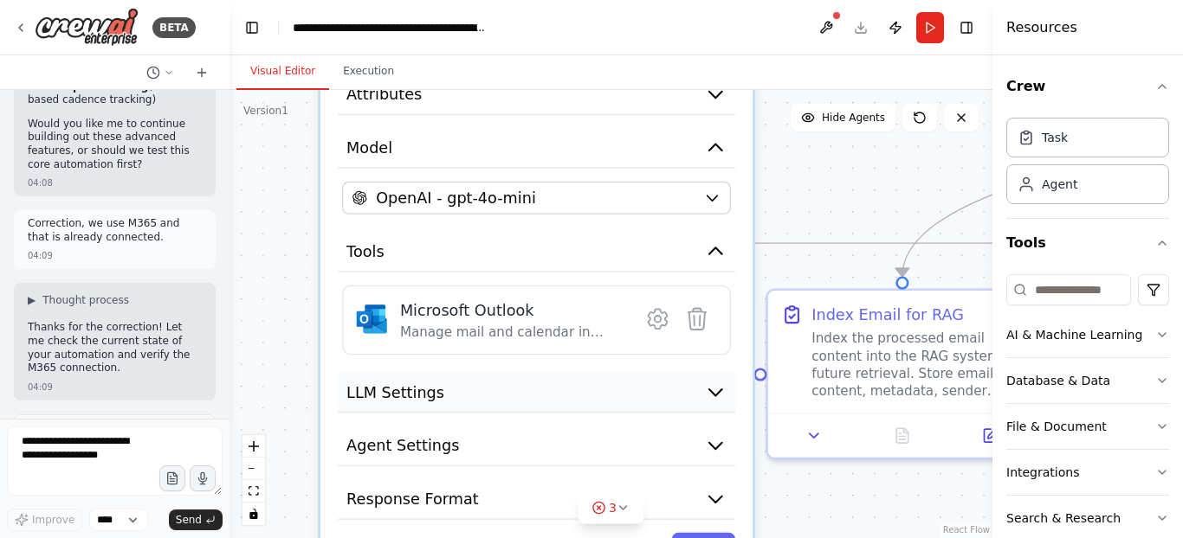
click at [664, 392] on button "LLM Settings" at bounding box center [536, 393] width 397 height 41
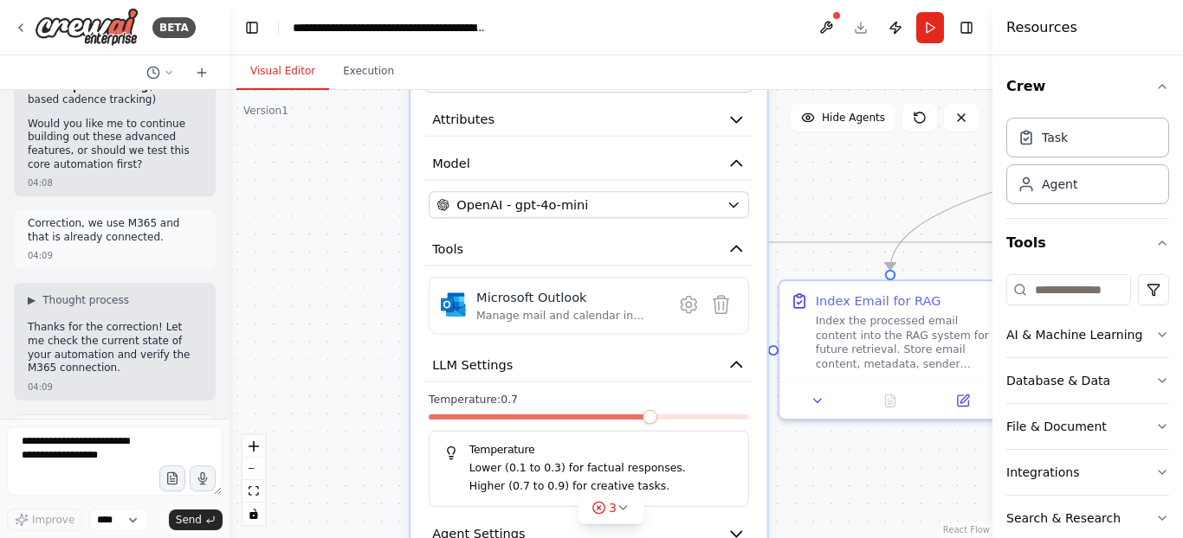
click at [375, 345] on div ".deletable-edge-delete-btn { width: 20px; height: 20px; border: 0px solid #ffff…" at bounding box center [610, 314] width 763 height 448
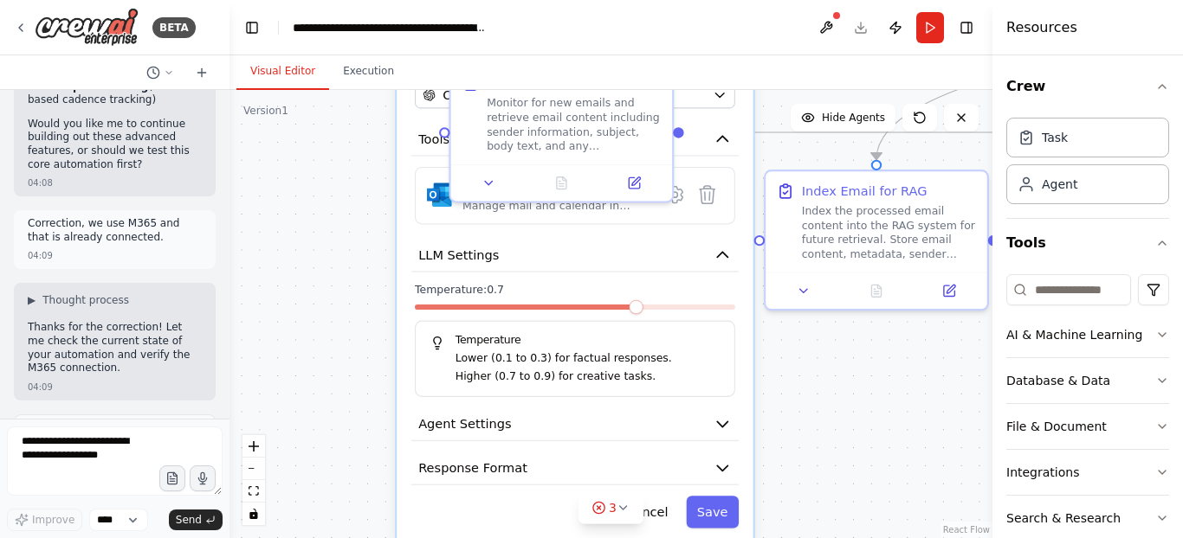
drag, startPoint x: 354, startPoint y: 263, endPoint x: 338, endPoint y: 146, distance: 117.9
click at [338, 146] on div ".deletable-edge-delete-btn { width: 20px; height: 20px; border: 0px solid #ffff…" at bounding box center [610, 314] width 763 height 448
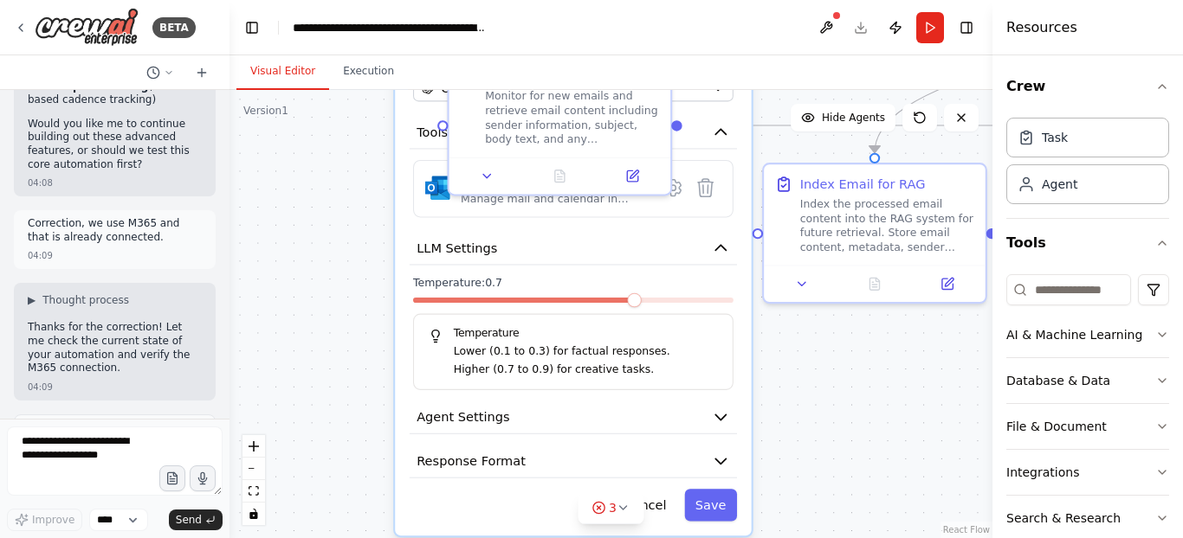
click at [340, 294] on div ".deletable-edge-delete-btn { width: 20px; height: 20px; border: 0px solid #ffff…" at bounding box center [610, 314] width 763 height 448
click at [693, 421] on button "Agent Settings" at bounding box center [572, 417] width 327 height 33
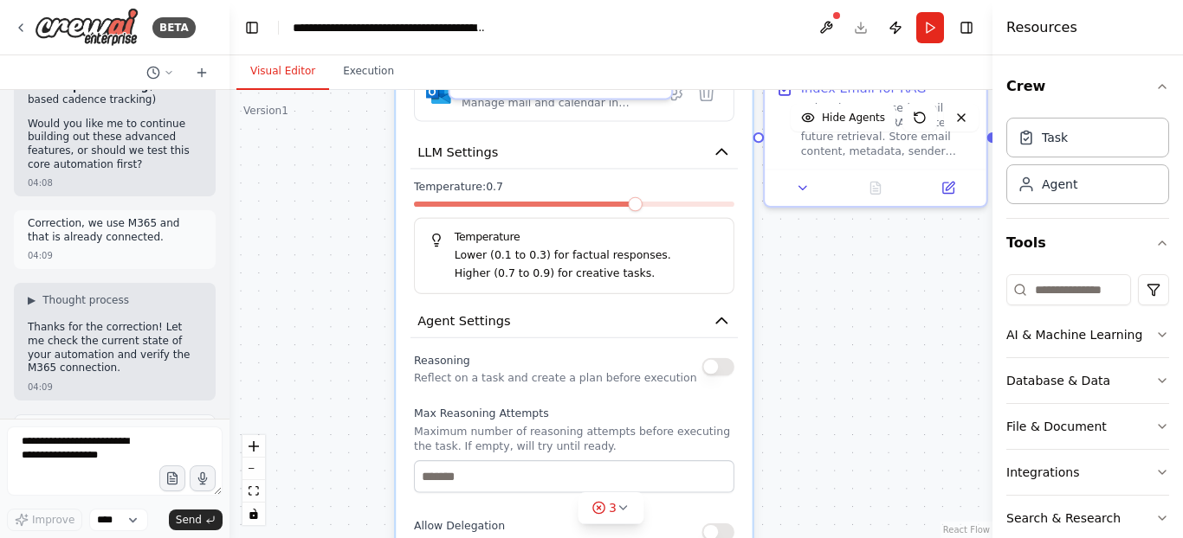
drag, startPoint x: 320, startPoint y: 389, endPoint x: 321, endPoint y: 293, distance: 95.2
click at [321, 293] on div ".deletable-edge-delete-btn { width: 20px; height: 20px; border: 0px solid #ffff…" at bounding box center [610, 314] width 763 height 448
click at [358, 353] on div ".deletable-edge-delete-btn { width: 20px; height: 20px; border: 0px solid #ffff…" at bounding box center [610, 314] width 763 height 448
click at [357, 269] on div ".deletable-edge-delete-btn { width: 20px; height: 20px; border: 0px solid #ffff…" at bounding box center [610, 314] width 763 height 448
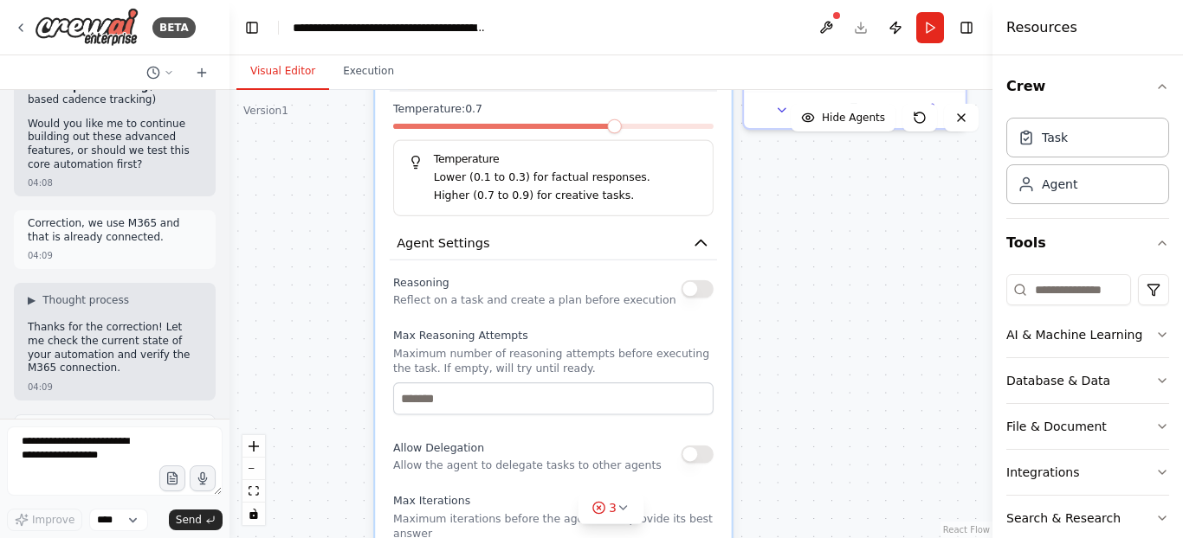
drag, startPoint x: 322, startPoint y: 445, endPoint x: 301, endPoint y: 366, distance: 81.5
click at [301, 366] on div ".deletable-edge-delete-btn { width: 20px; height: 20px; border: 0px solid #ffff…" at bounding box center [610, 314] width 763 height 448
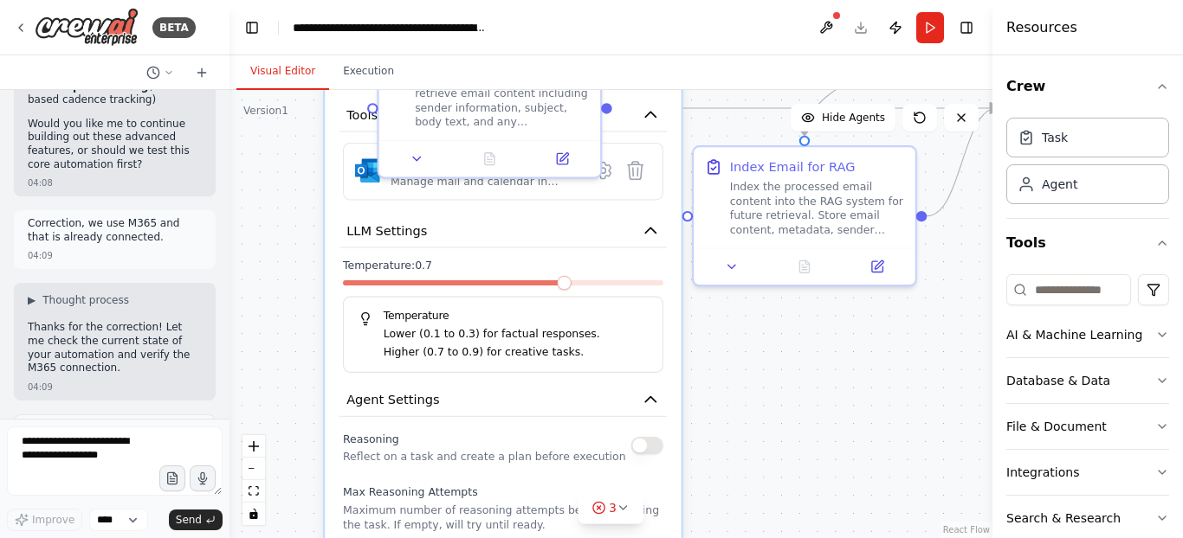
drag, startPoint x: 331, startPoint y: 343, endPoint x: 279, endPoint y: 501, distance: 166.7
click at [279, 501] on div ".deletable-edge-delete-btn { width: 20px; height: 20px; border: 0px solid #ffff…" at bounding box center [610, 314] width 763 height 448
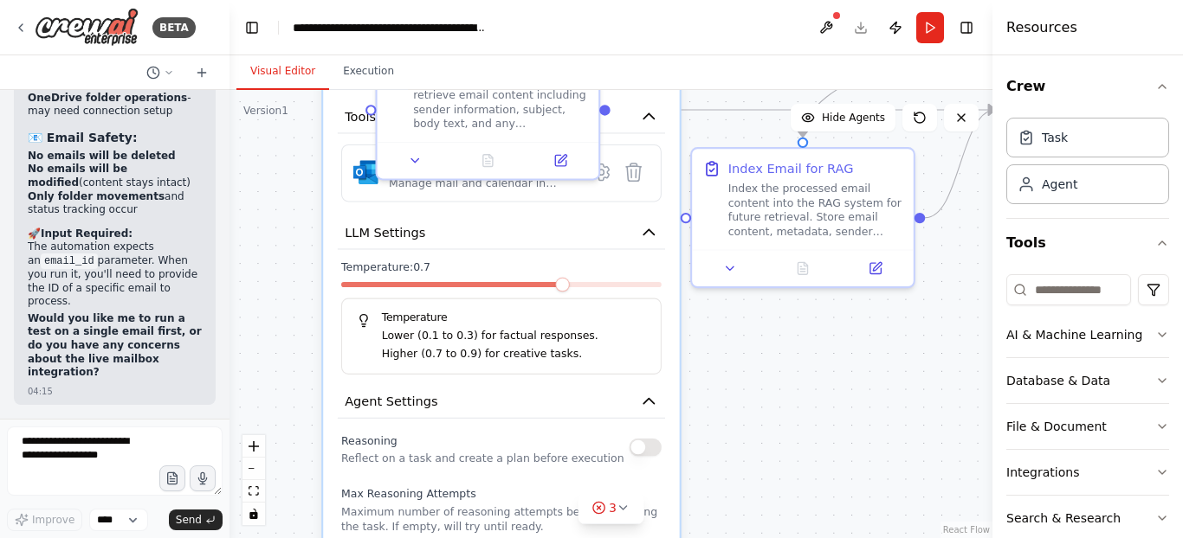
click at [545, 215] on div "**********" at bounding box center [501, 461] width 356 height 1132
click at [409, 163] on icon at bounding box center [415, 157] width 15 height 15
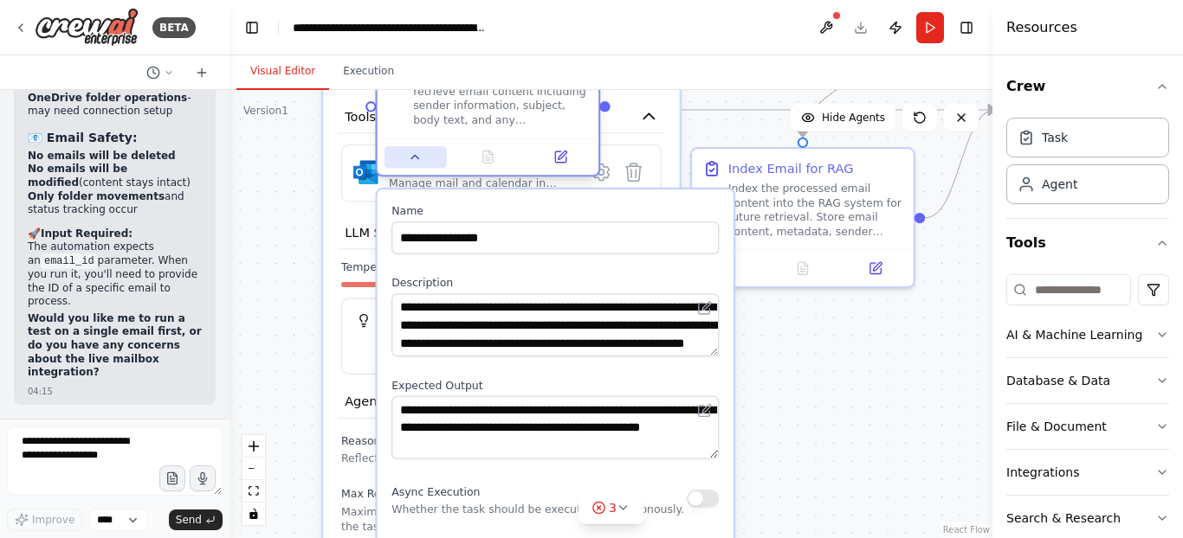
click at [409, 163] on icon at bounding box center [415, 157] width 15 height 15
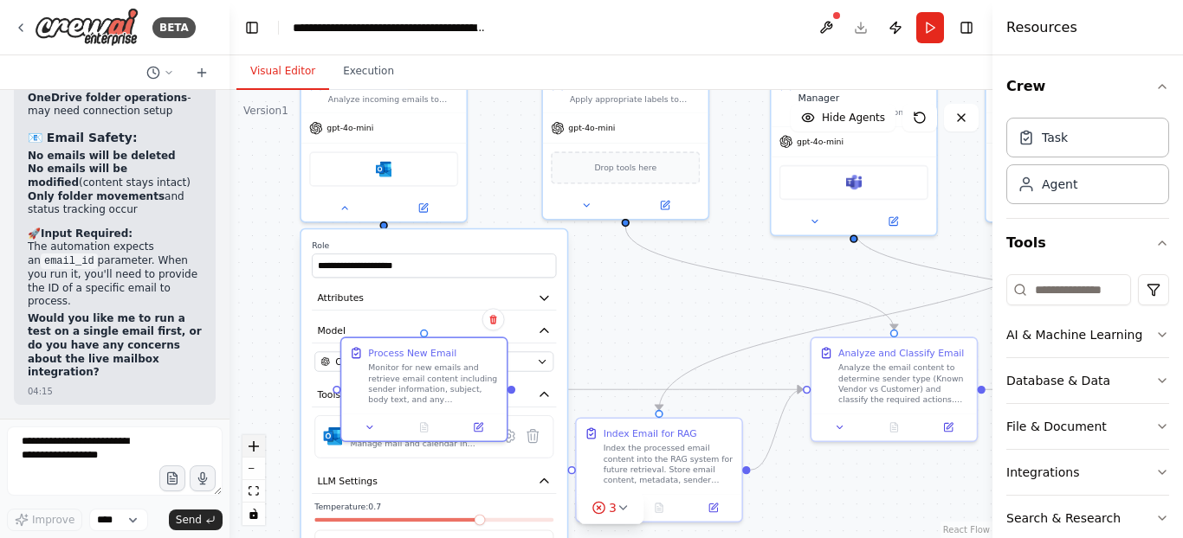
drag, startPoint x: 261, startPoint y: 201, endPoint x: 263, endPoint y: 451, distance: 250.2
click at [263, 451] on div ".deletable-edge-delete-btn { width: 20px; height: 20px; border: 0px solid #ffff…" at bounding box center [610, 314] width 763 height 448
click at [338, 206] on button at bounding box center [344, 205] width 76 height 16
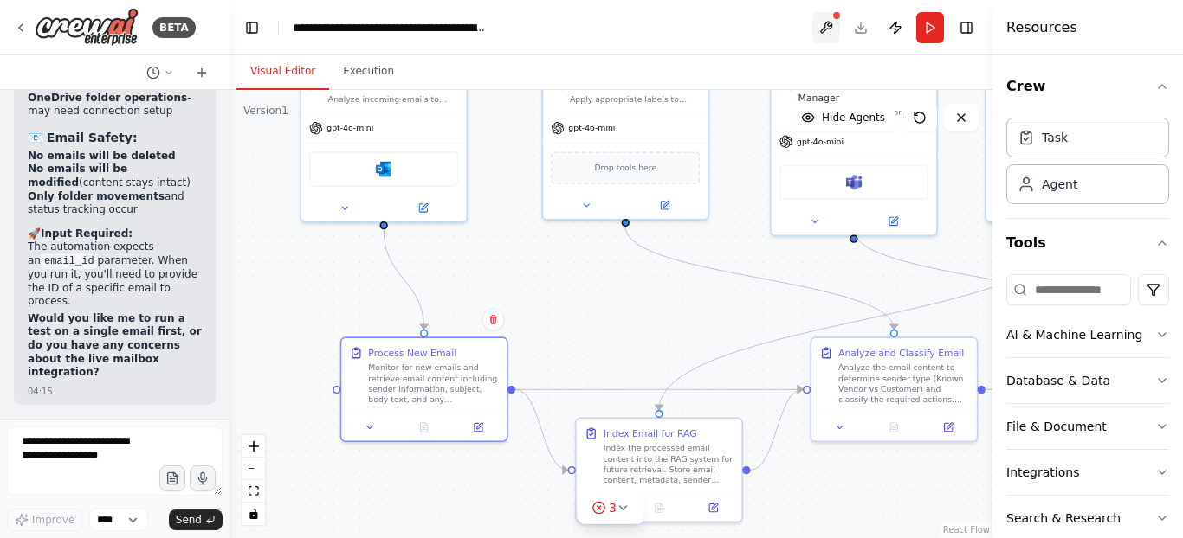
click at [828, 20] on button at bounding box center [826, 27] width 28 height 31
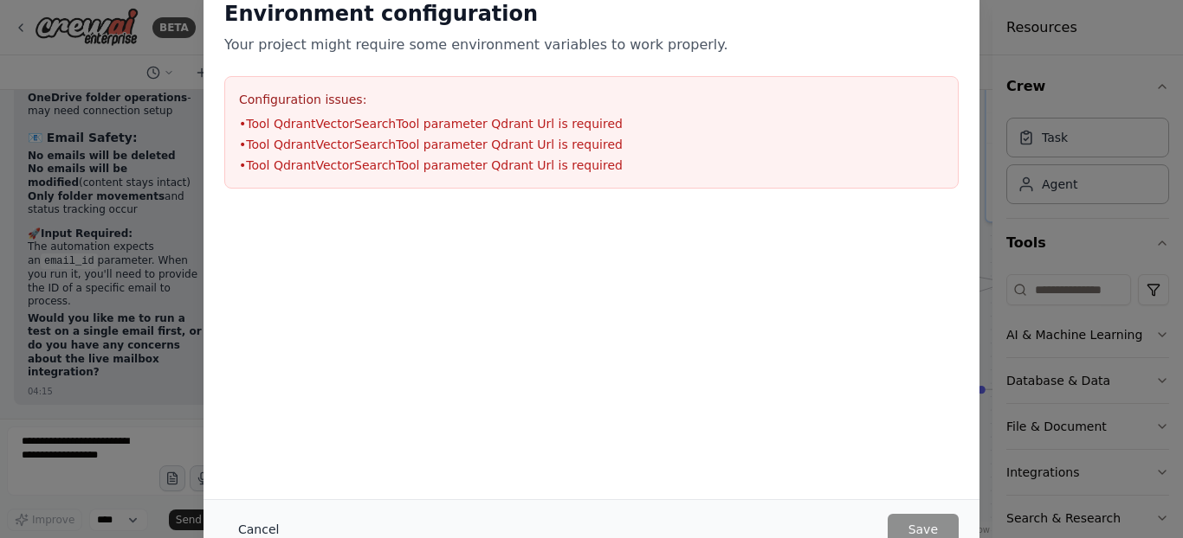
click at [253, 530] on button "Cancel" at bounding box center [258, 529] width 68 height 31
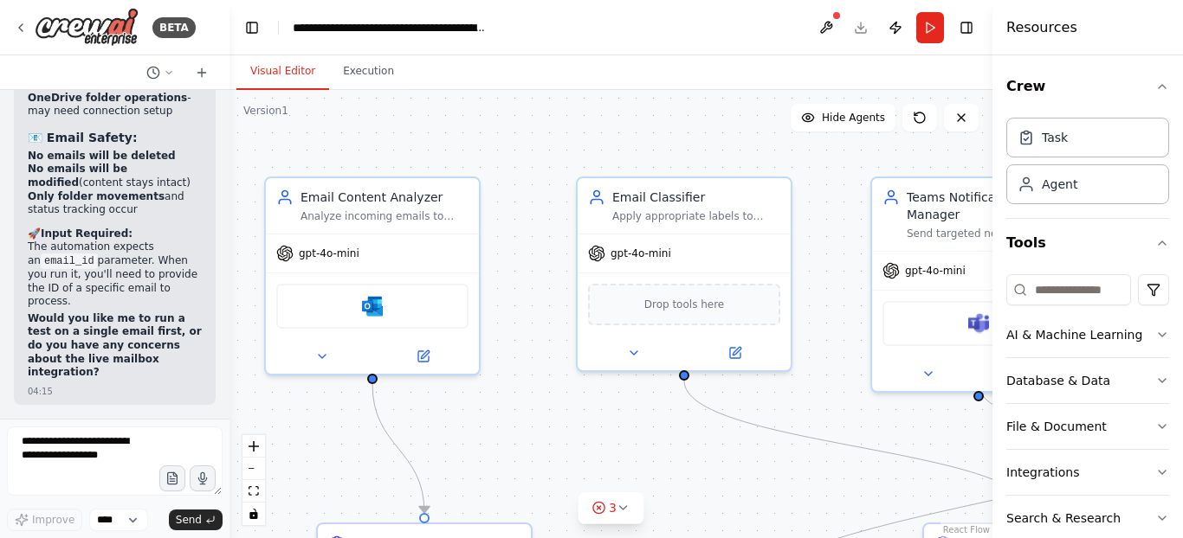
scroll to position [12895, 0]
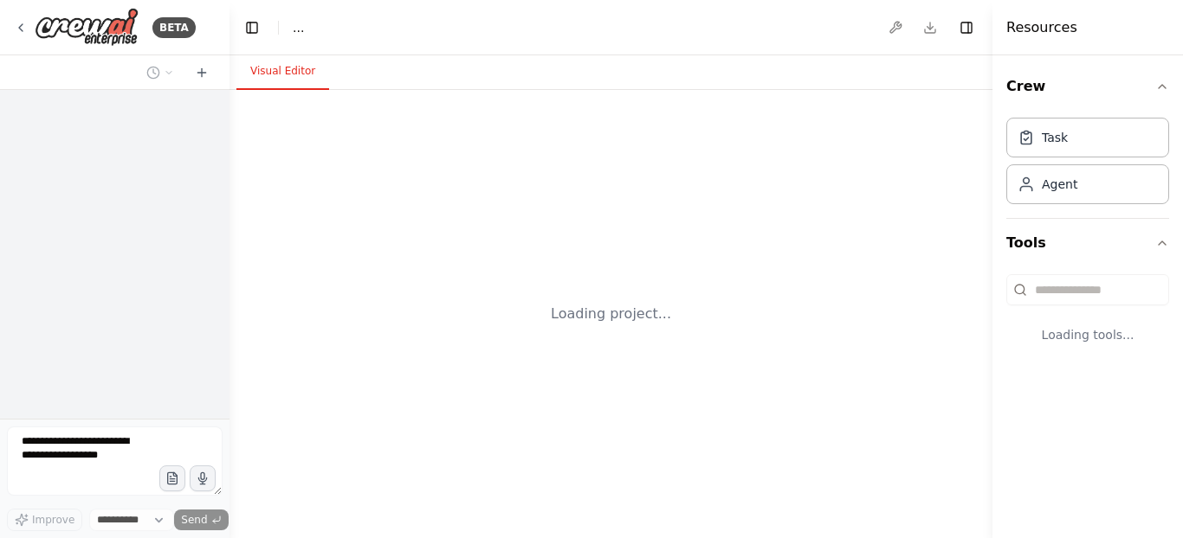
select select "****"
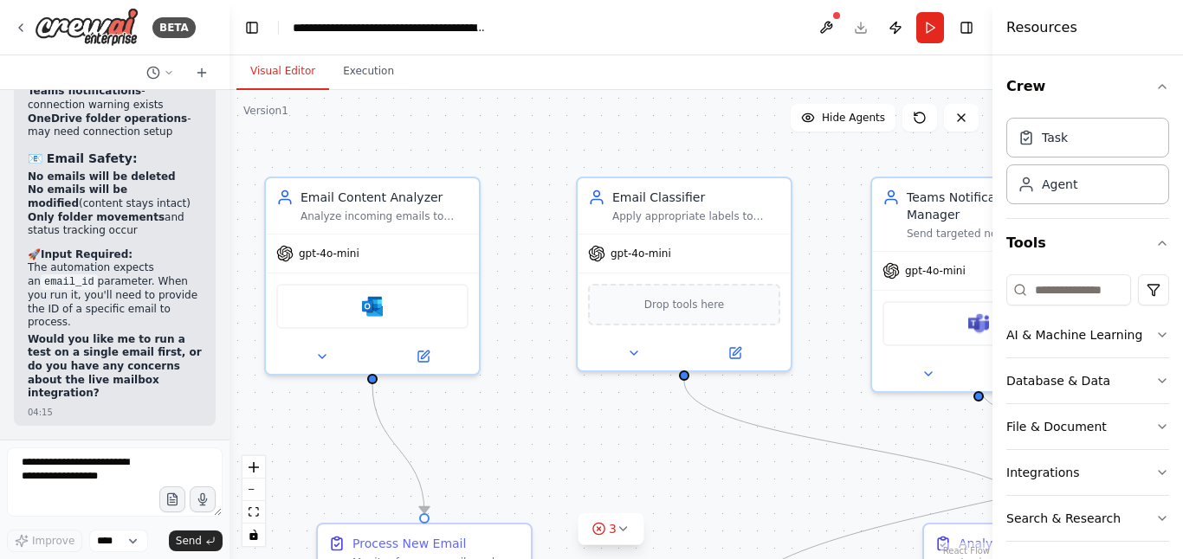
scroll to position [12875, 0]
click at [254, 493] on button "zoom out" at bounding box center [253, 490] width 23 height 23
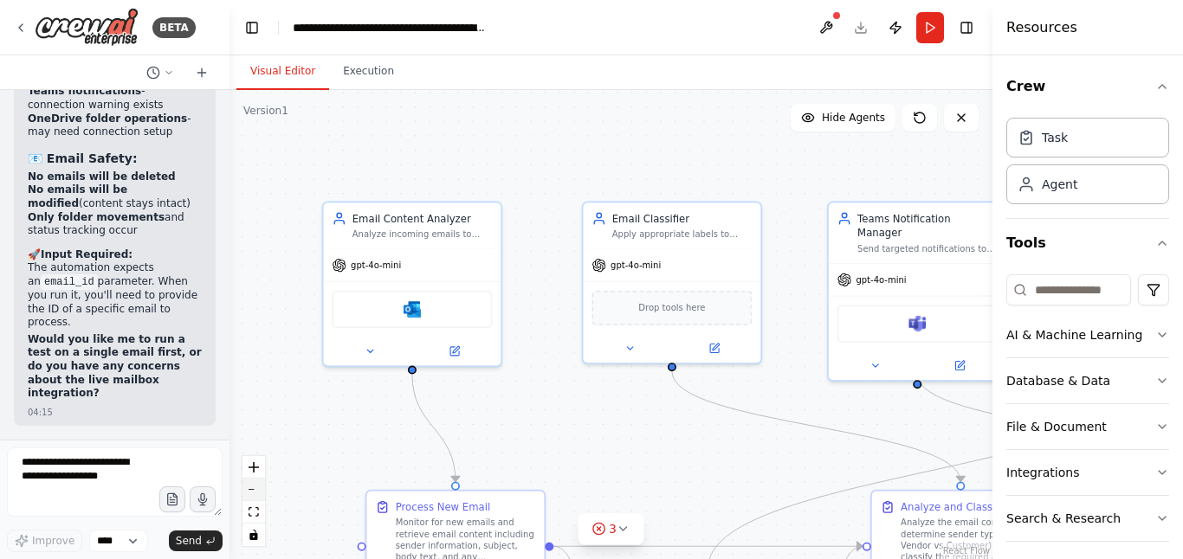
click at [254, 493] on button "zoom out" at bounding box center [253, 490] width 23 height 23
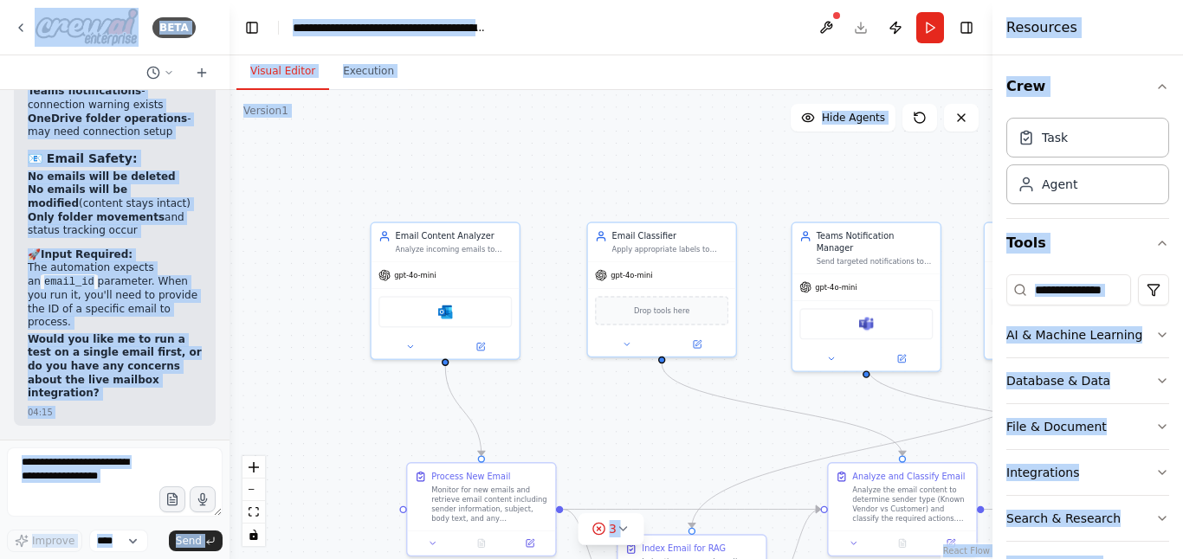
click at [476, 166] on div ".deletable-edge-delete-btn { width: 20px; height: 20px; border: 0px solid #ffff…" at bounding box center [610, 324] width 763 height 469
click at [365, 167] on div ".deletable-edge-delete-btn { width: 20px; height: 20px; border: 0px solid #ffff…" at bounding box center [610, 324] width 763 height 469
click at [308, 248] on div ".deletable-edge-delete-btn { width: 20px; height: 20px; border: 0px solid #ffff…" at bounding box center [610, 324] width 763 height 469
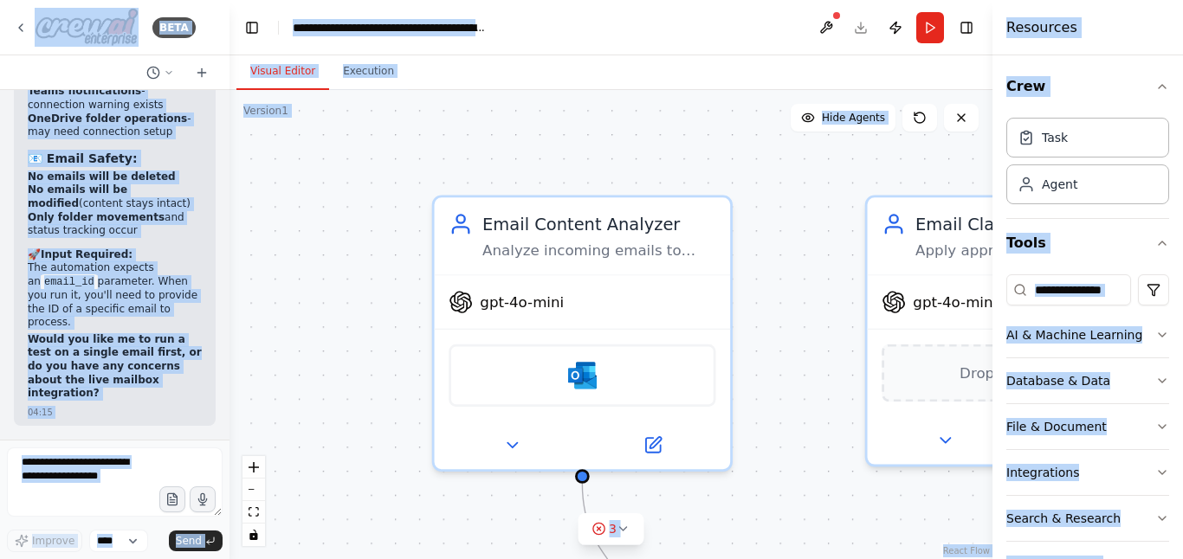
click at [598, 135] on div ".deletable-edge-delete-btn { width: 20px; height: 20px; border: 0px solid #ffff…" at bounding box center [610, 324] width 763 height 469
click at [250, 486] on button "zoom out" at bounding box center [253, 490] width 23 height 23
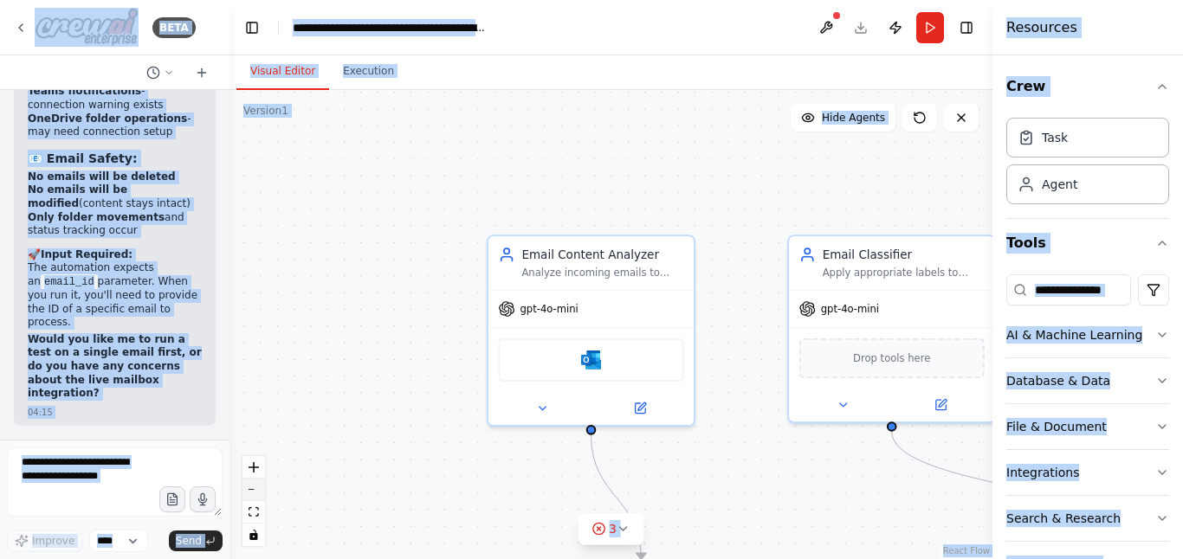
click at [250, 486] on button "zoom out" at bounding box center [253, 490] width 23 height 23
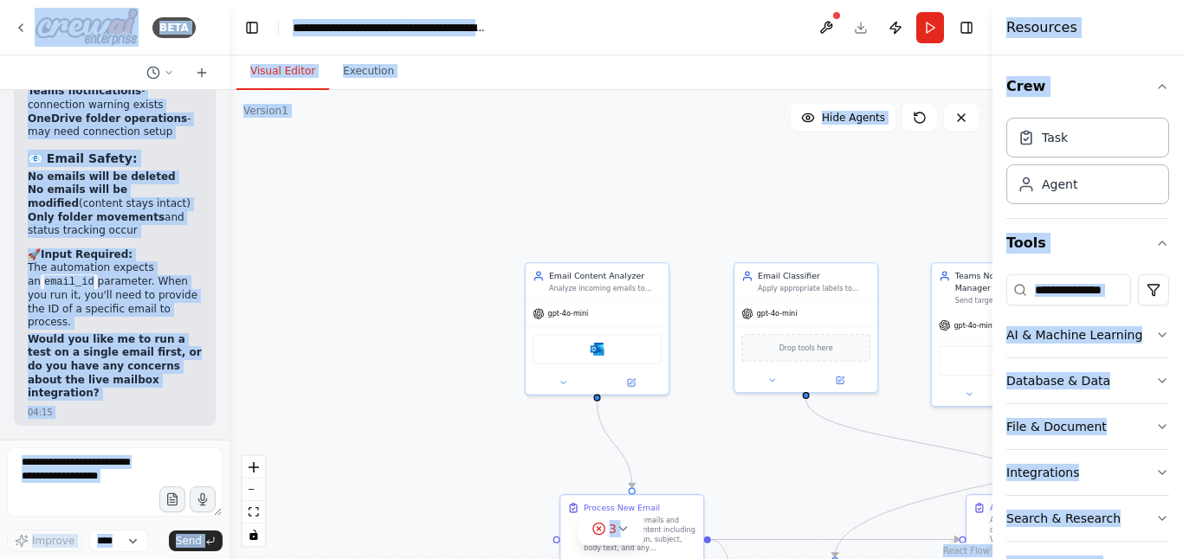
click at [412, 290] on div ".deletable-edge-delete-btn { width: 20px; height: 20px; border: 0px solid #ffff…" at bounding box center [610, 324] width 763 height 469
click at [616, 177] on div ".deletable-edge-delete-btn { width: 20px; height: 20px; border: 0px solid #ffff…" at bounding box center [610, 324] width 763 height 469
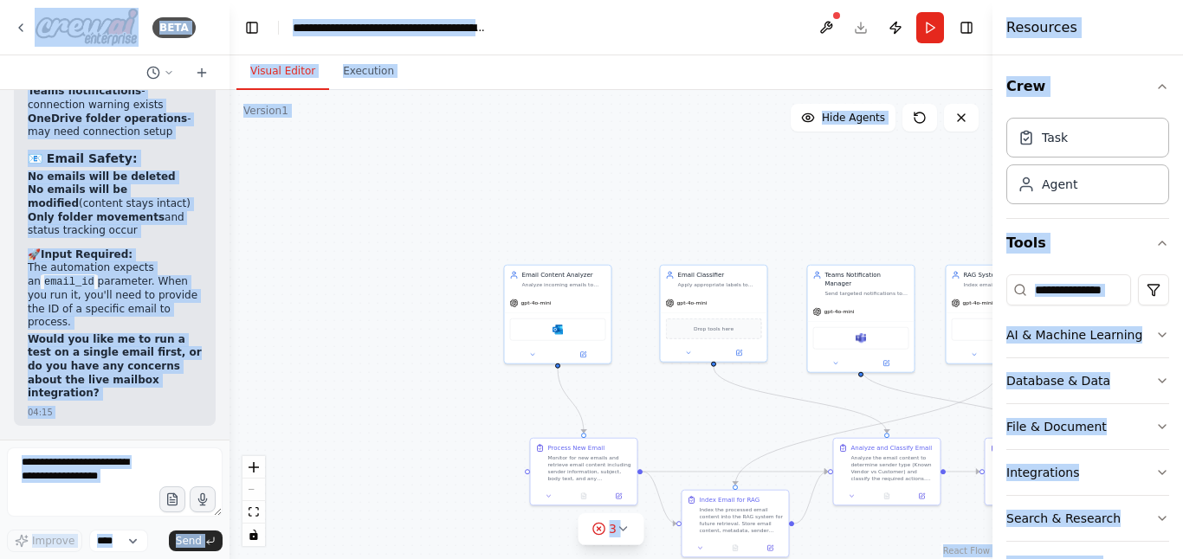
click at [764, 177] on div ".deletable-edge-delete-btn { width: 20px; height: 20px; border: 0px solid #ffff…" at bounding box center [610, 324] width 763 height 469
click at [503, 128] on div ".deletable-edge-delete-btn { width: 20px; height: 20px; border: 0px solid #ffff…" at bounding box center [610, 324] width 763 height 469
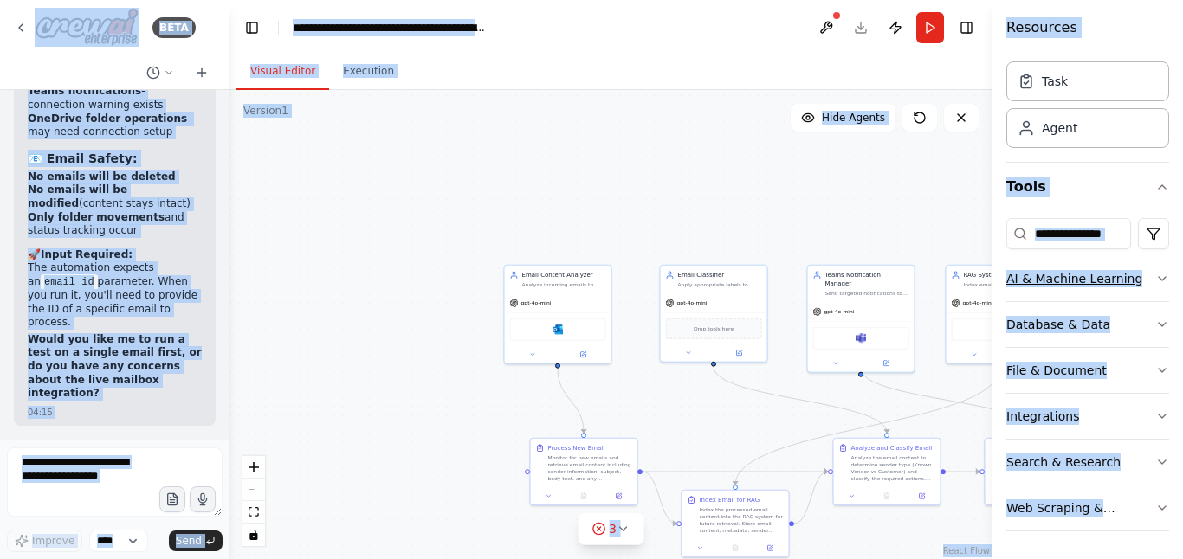
click at [1087, 276] on div "AI & Machine Learning" at bounding box center [1074, 278] width 136 height 17
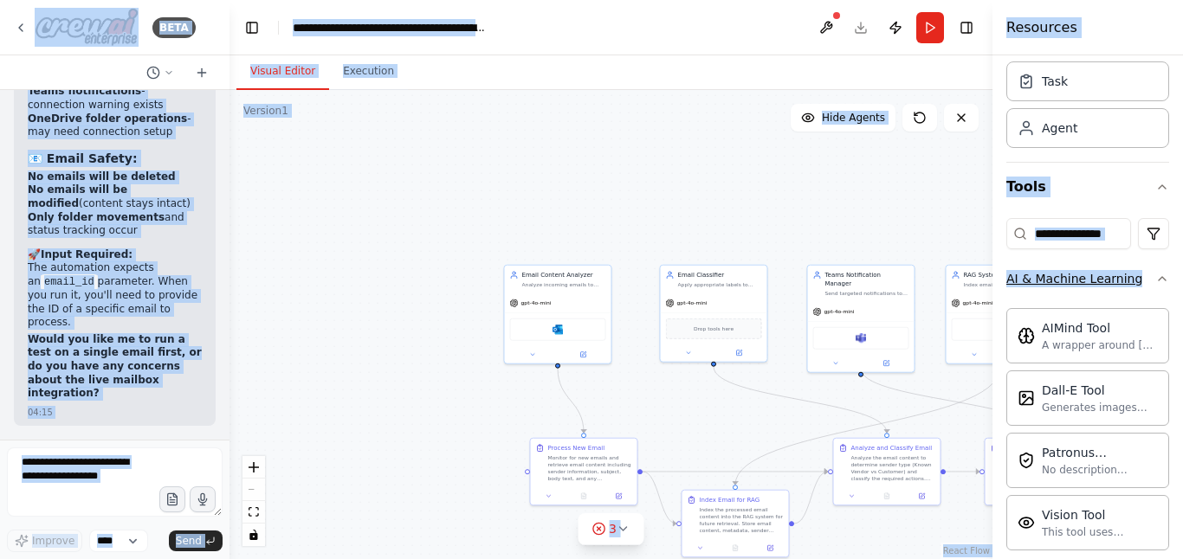
click at [1155, 280] on icon "button" at bounding box center [1162, 279] width 14 height 14
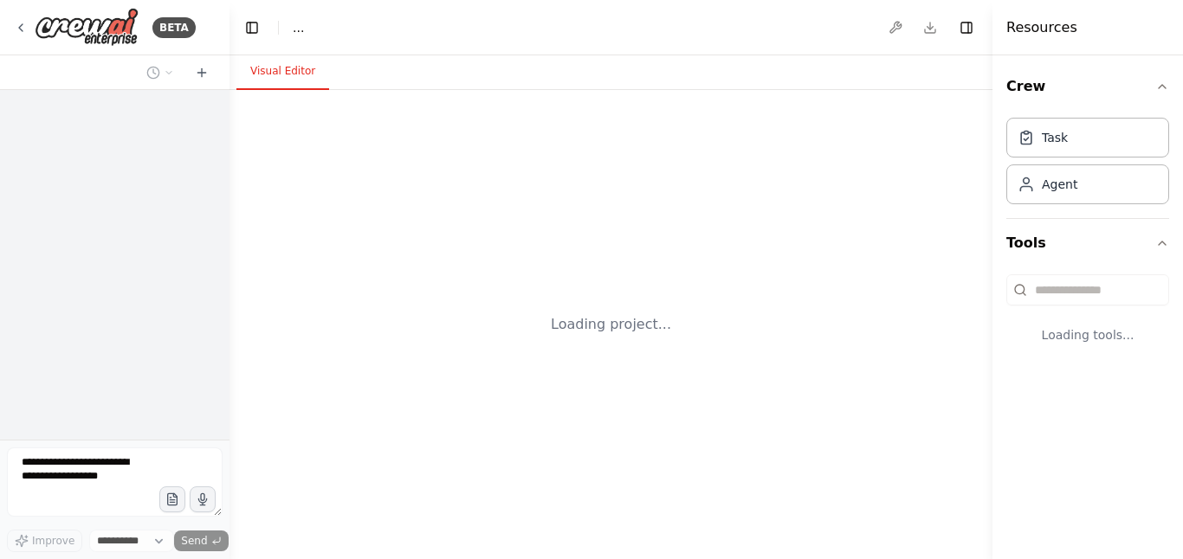
select select "****"
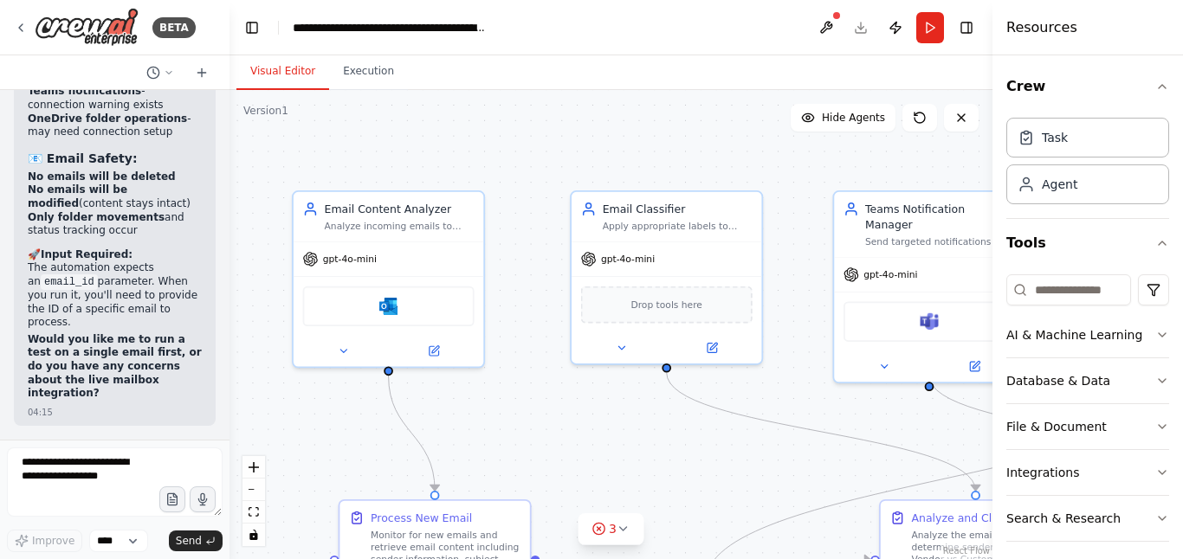
scroll to position [12875, 0]
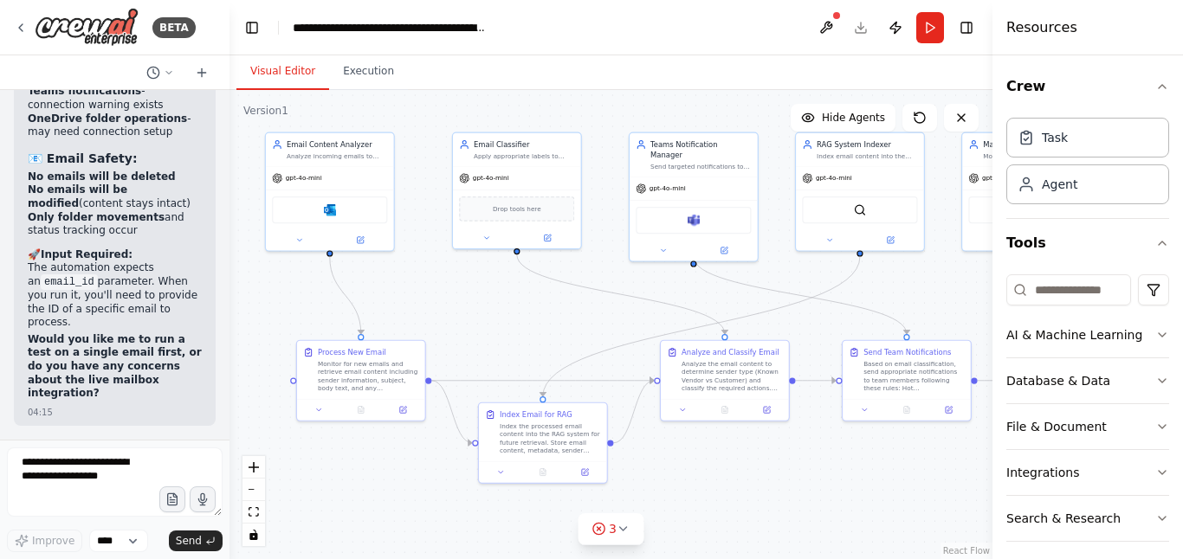
drag, startPoint x: 538, startPoint y: 375, endPoint x: 435, endPoint y: 280, distance: 140.3
click at [435, 280] on div ".deletable-edge-delete-btn { width: 20px; height: 20px; border: 0px solid #ffff…" at bounding box center [610, 324] width 763 height 469
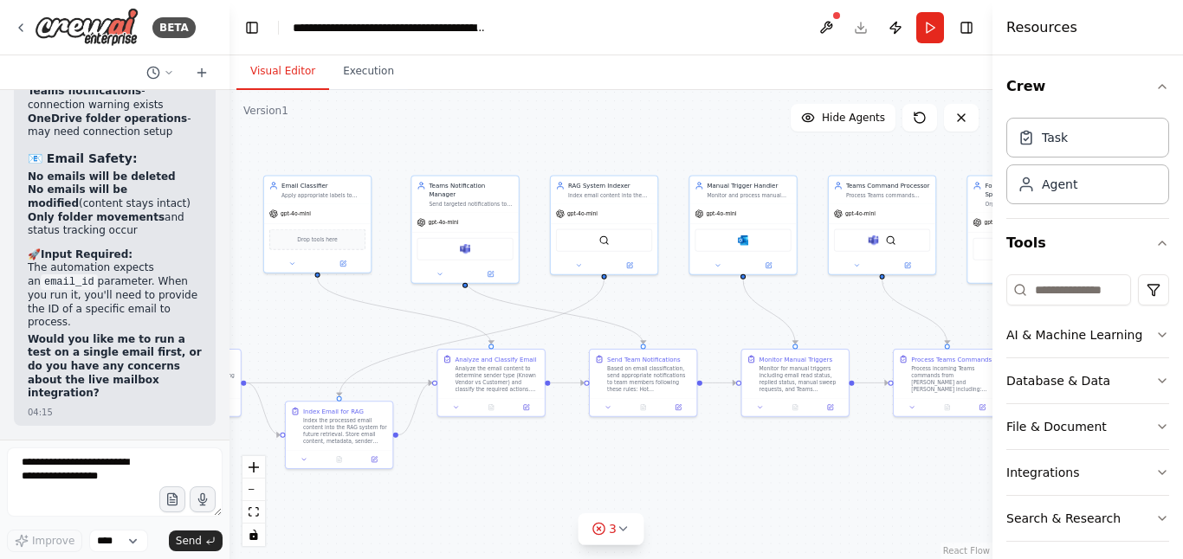
drag, startPoint x: 435, startPoint y: 280, endPoint x: 248, endPoint y: 300, distance: 188.0
click at [248, 300] on div ".deletable-edge-delete-btn { width: 20px; height: 20px; border: 0px solid #ffff…" at bounding box center [610, 324] width 763 height 469
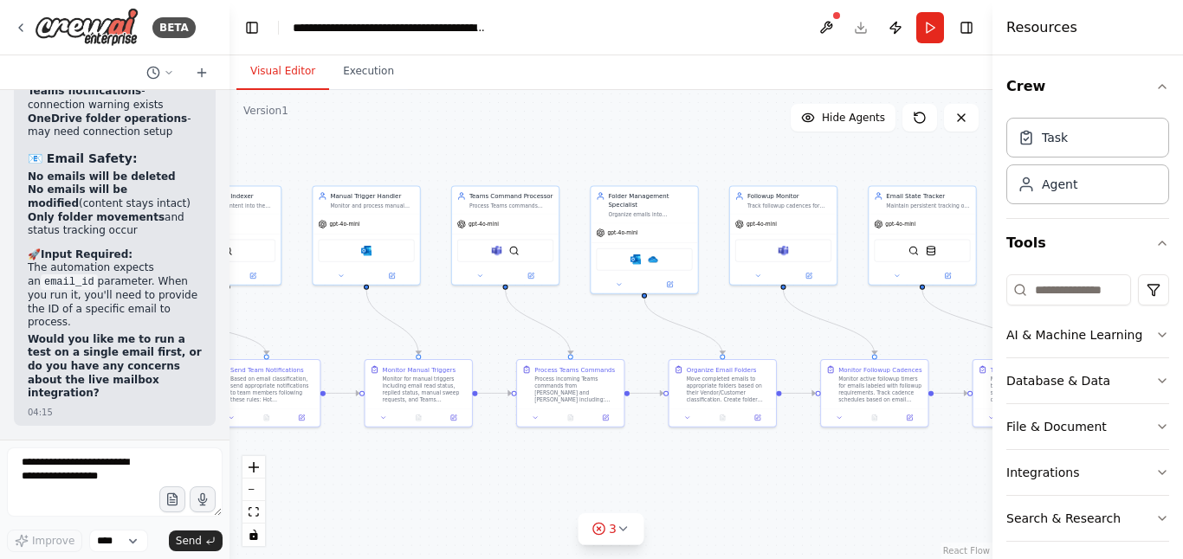
drag, startPoint x: 682, startPoint y: 315, endPoint x: 307, endPoint y: 324, distance: 374.9
click at [307, 324] on div ".deletable-edge-delete-btn { width: 20px; height: 20px; border: 0px solid #ffff…" at bounding box center [610, 324] width 763 height 469
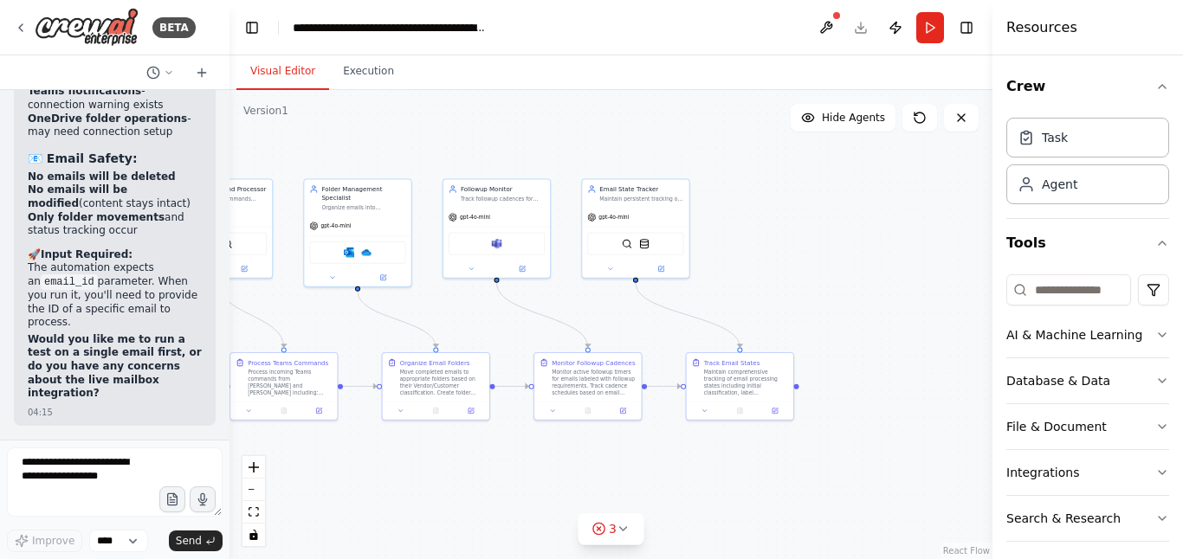
drag, startPoint x: 626, startPoint y: 322, endPoint x: 336, endPoint y: 315, distance: 290.1
click at [335, 315] on div ".deletable-edge-delete-btn { width: 20px; height: 20px; border: 0px solid #ffff…" at bounding box center [610, 324] width 763 height 469
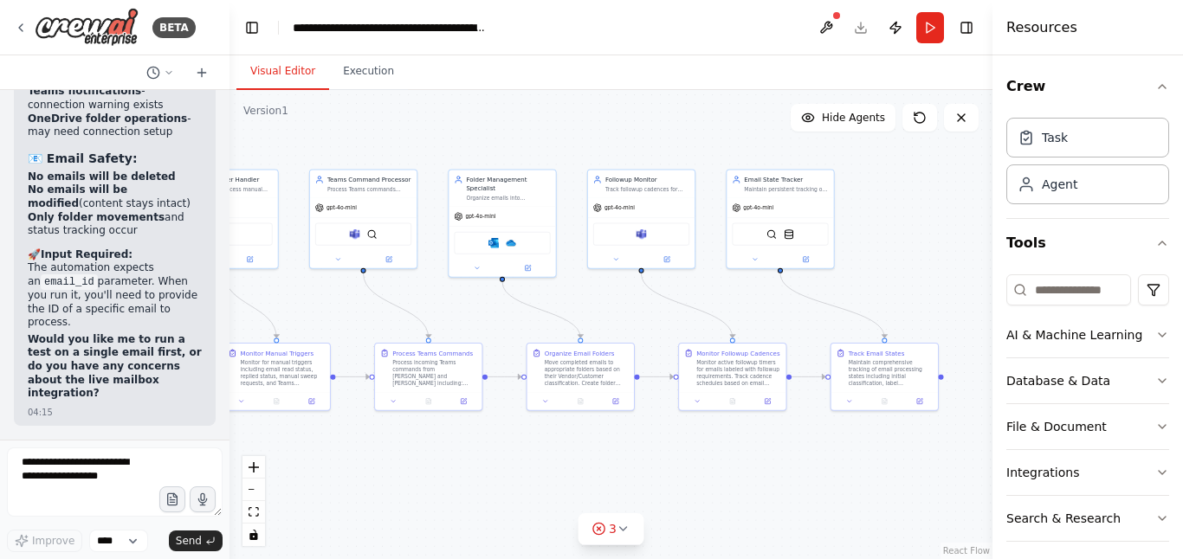
drag, startPoint x: 901, startPoint y: 317, endPoint x: 1051, endPoint y: 307, distance: 150.1
click at [1051, 307] on div "BETA I would like to build an email automation that does the following: 00:55 ▶…" at bounding box center [591, 279] width 1183 height 559
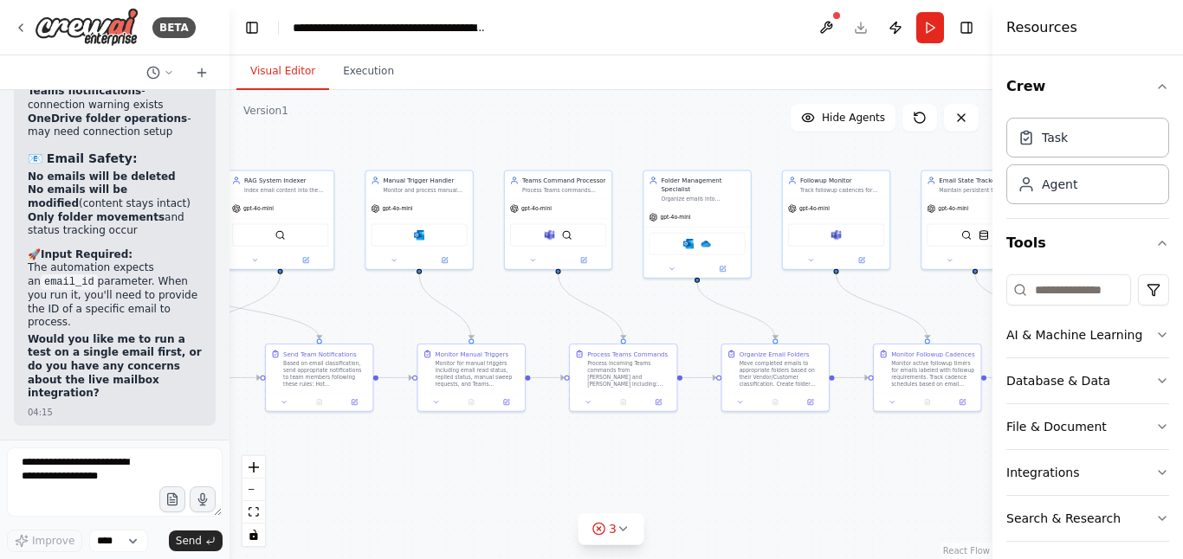
drag, startPoint x: 901, startPoint y: 298, endPoint x: 1095, endPoint y: 299, distance: 193.9
click at [1095, 299] on div "BETA I would like to build an email automation that does the following: 00:55 ▶…" at bounding box center [591, 279] width 1183 height 559
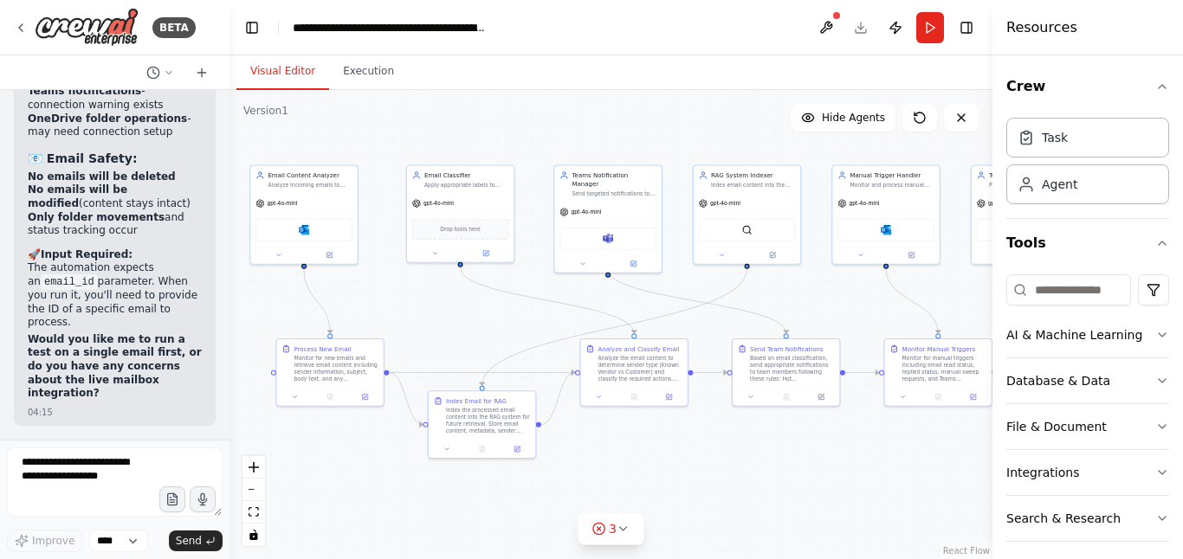
drag, startPoint x: 648, startPoint y: 313, endPoint x: 1114, endPoint y: 308, distance: 466.6
click at [1114, 308] on div "BETA I would like to build an email automation that does the following: 00:55 ▶…" at bounding box center [591, 279] width 1183 height 559
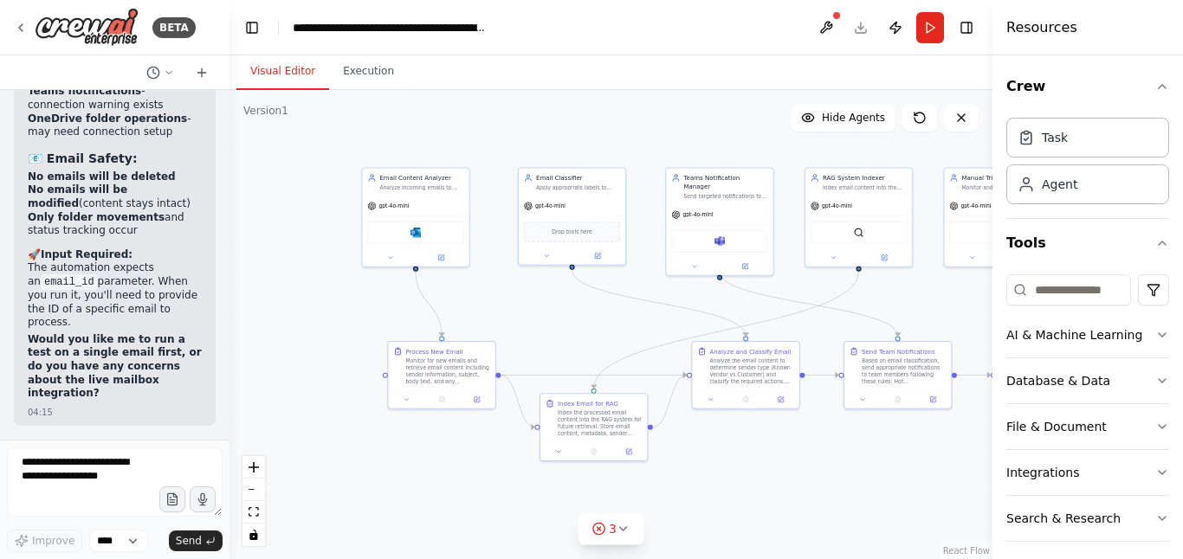
drag, startPoint x: 435, startPoint y: 325, endPoint x: 545, endPoint y: 329, distance: 110.9
click at [546, 328] on div ".deletable-edge-delete-btn { width: 20px; height: 20px; border: 0px solid #ffff…" at bounding box center [610, 324] width 763 height 469
click at [501, 303] on div ".deletable-edge-delete-btn { width: 20px; height: 20px; border: 0px solid #ffff…" at bounding box center [610, 324] width 763 height 469
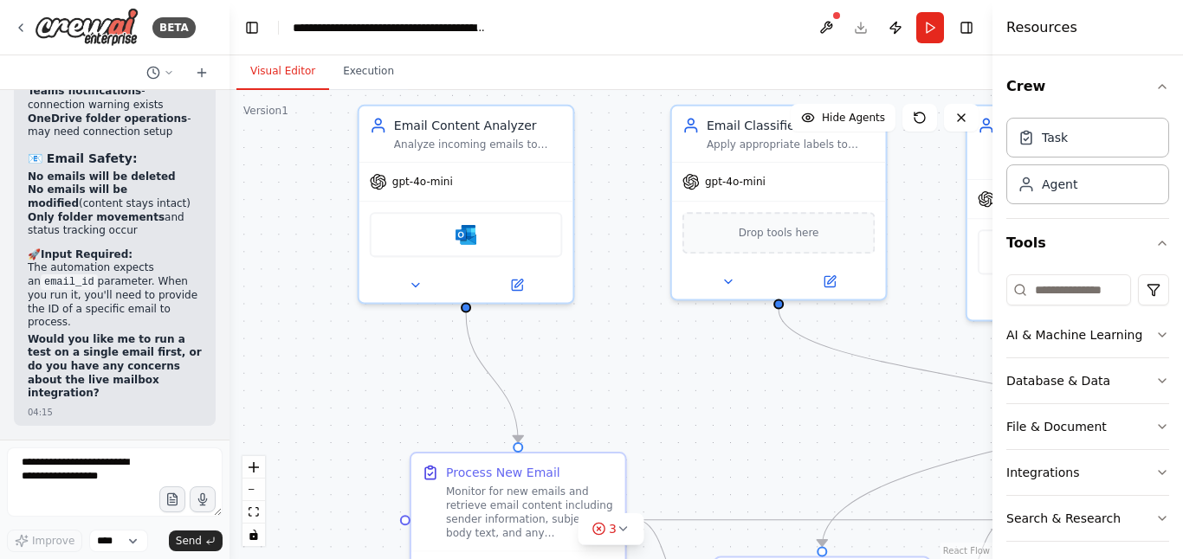
drag, startPoint x: 472, startPoint y: 273, endPoint x: 608, endPoint y: 346, distance: 154.6
click at [608, 346] on div ".deletable-edge-delete-btn { width: 20px; height: 20px; border: 0px solid #ffff…" at bounding box center [610, 324] width 763 height 469
click at [520, 283] on icon at bounding box center [517, 282] width 10 height 10
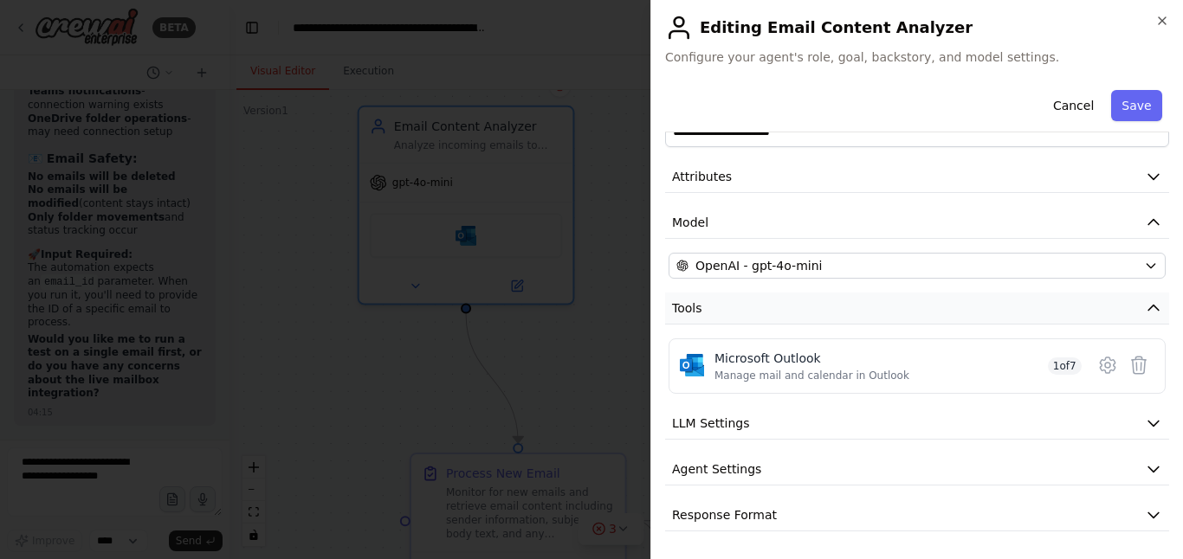
scroll to position [19, 0]
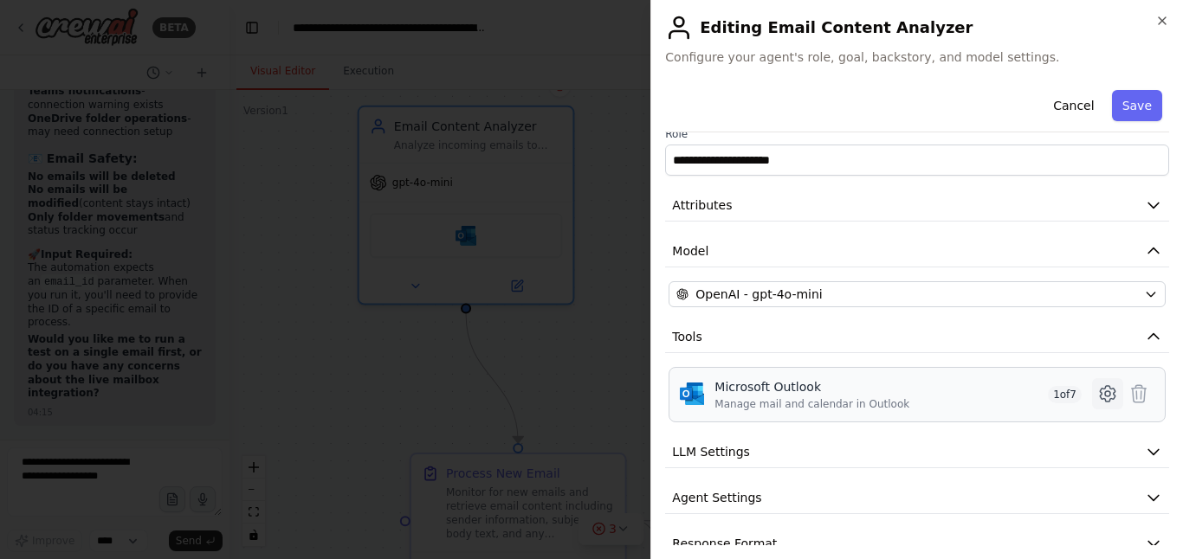
click at [1099, 393] on icon at bounding box center [1106, 394] width 15 height 16
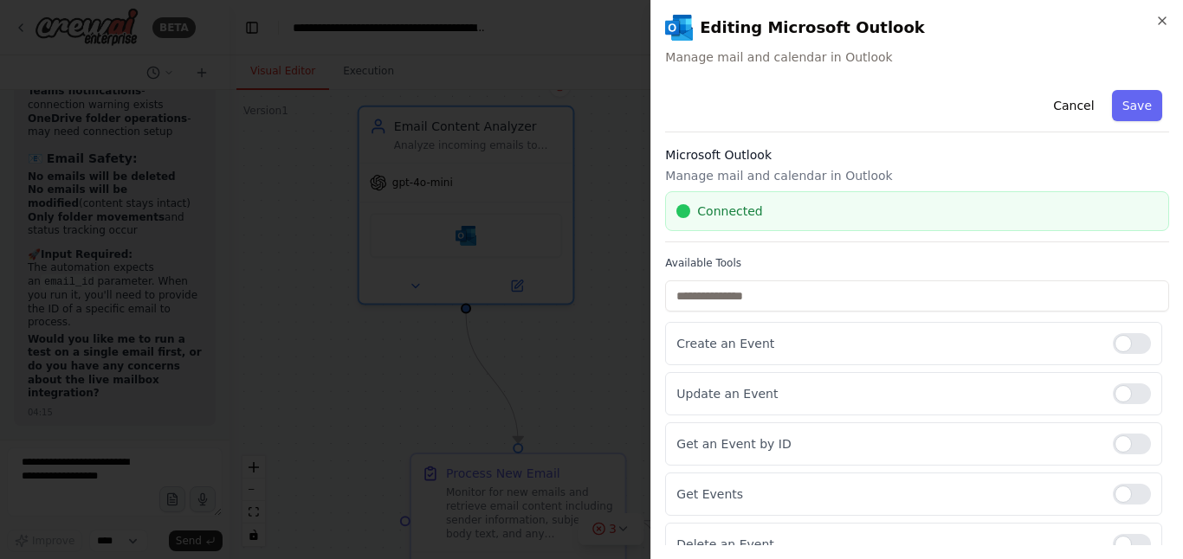
scroll to position [121, 0]
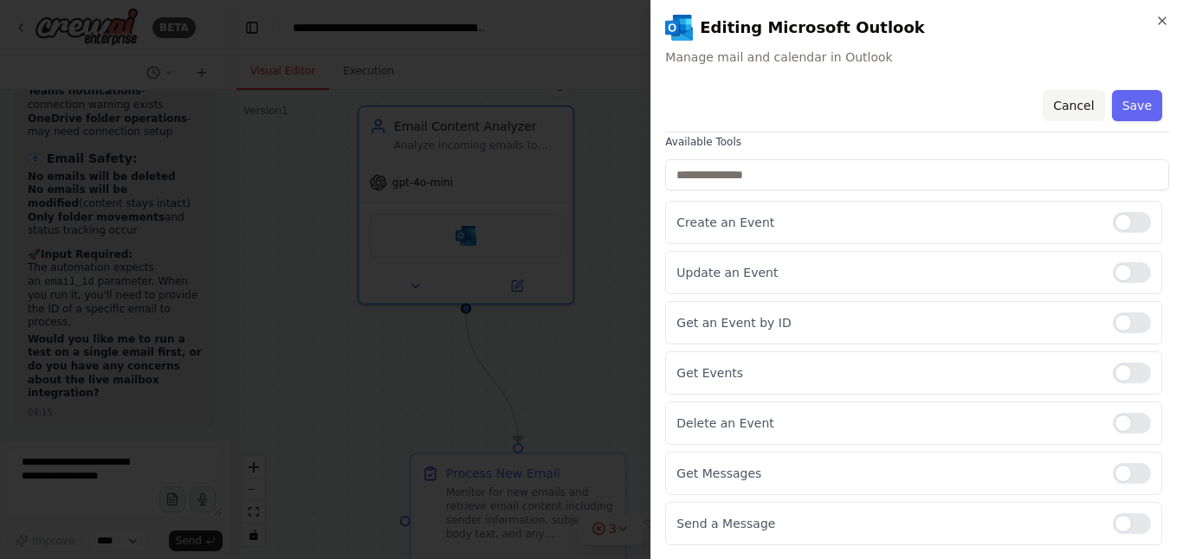
click at [1079, 109] on button "Cancel" at bounding box center [1072, 105] width 61 height 31
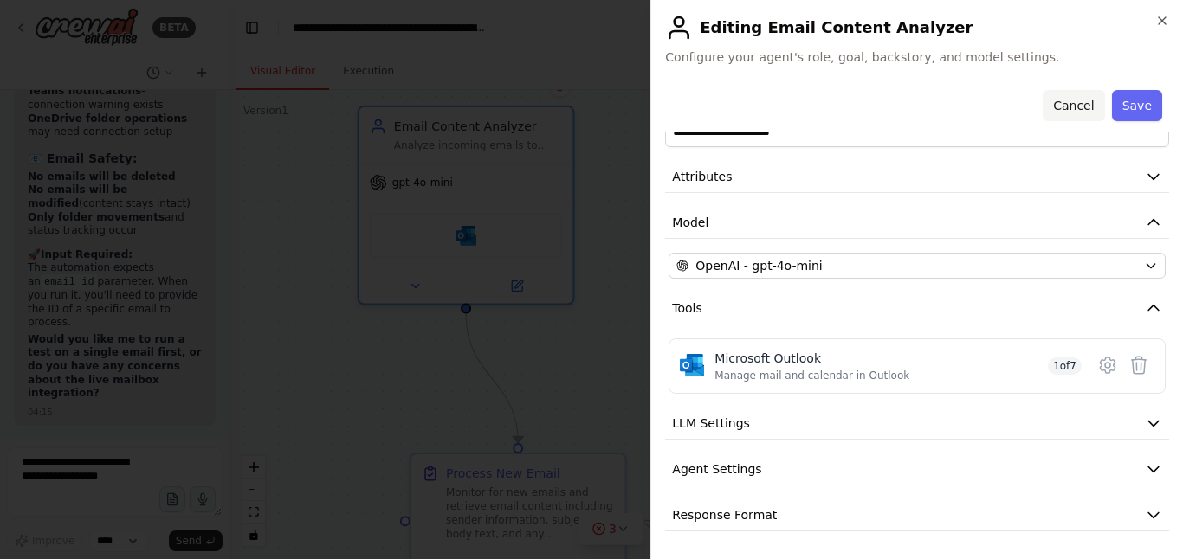
click at [1067, 109] on button "Cancel" at bounding box center [1072, 105] width 61 height 31
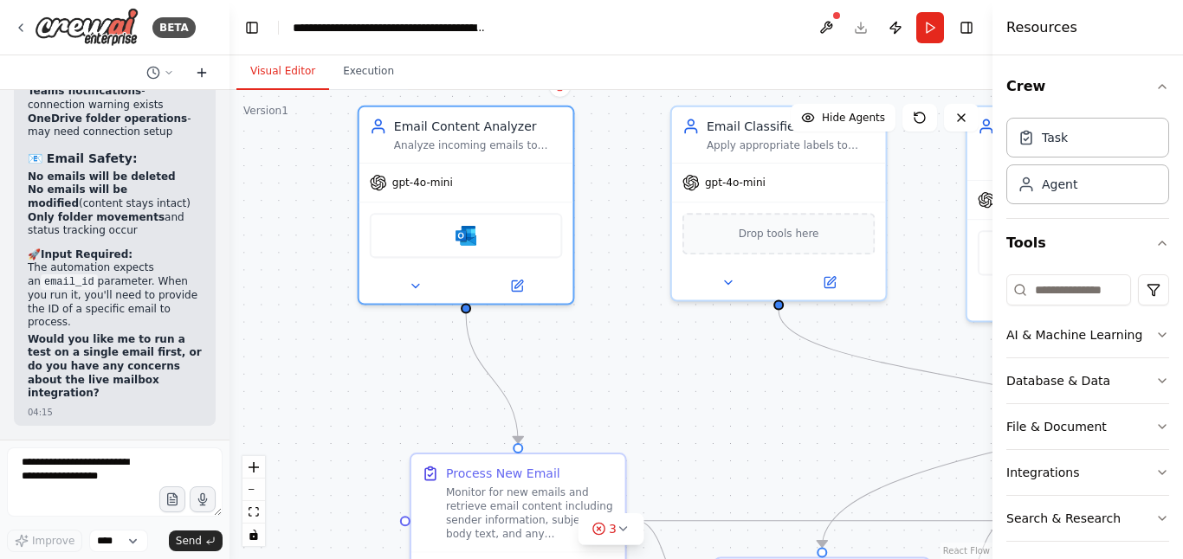
click at [201, 68] on icon at bounding box center [202, 73] width 14 height 14
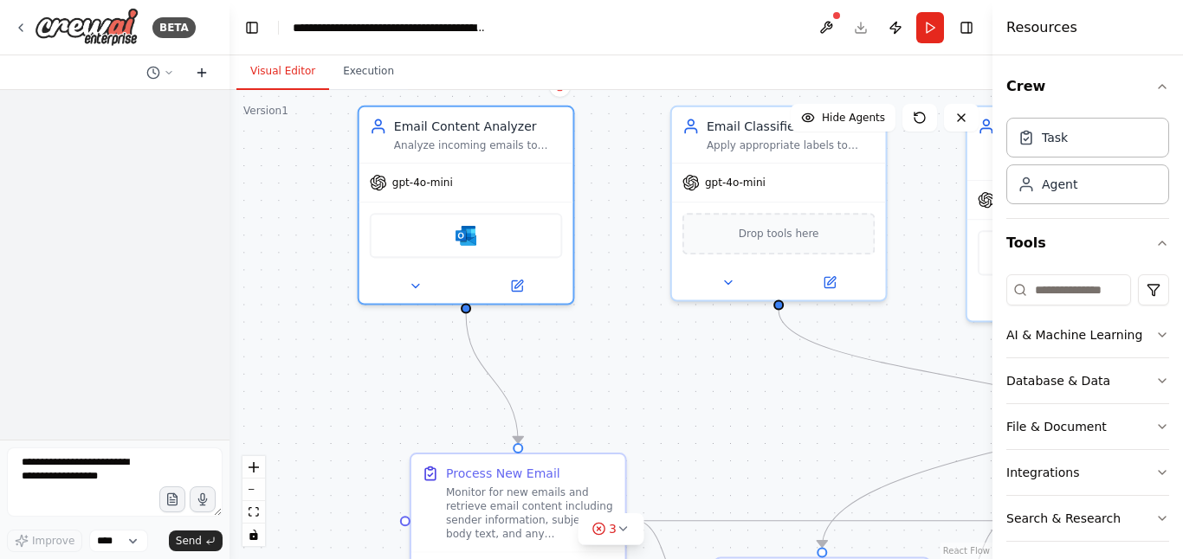
scroll to position [0, 0]
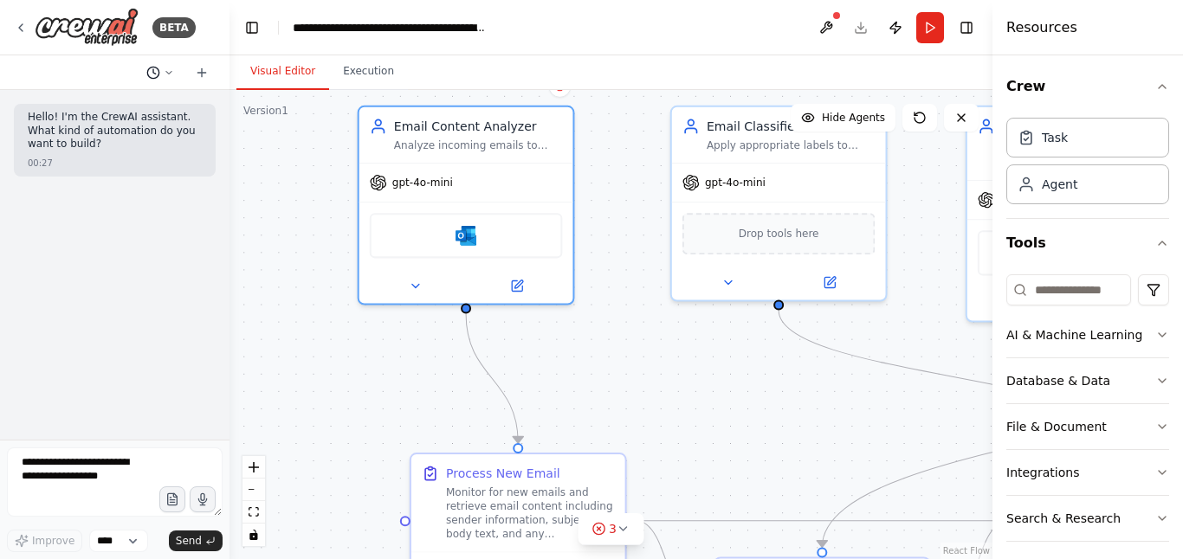
click at [164, 70] on icon at bounding box center [169, 73] width 10 height 10
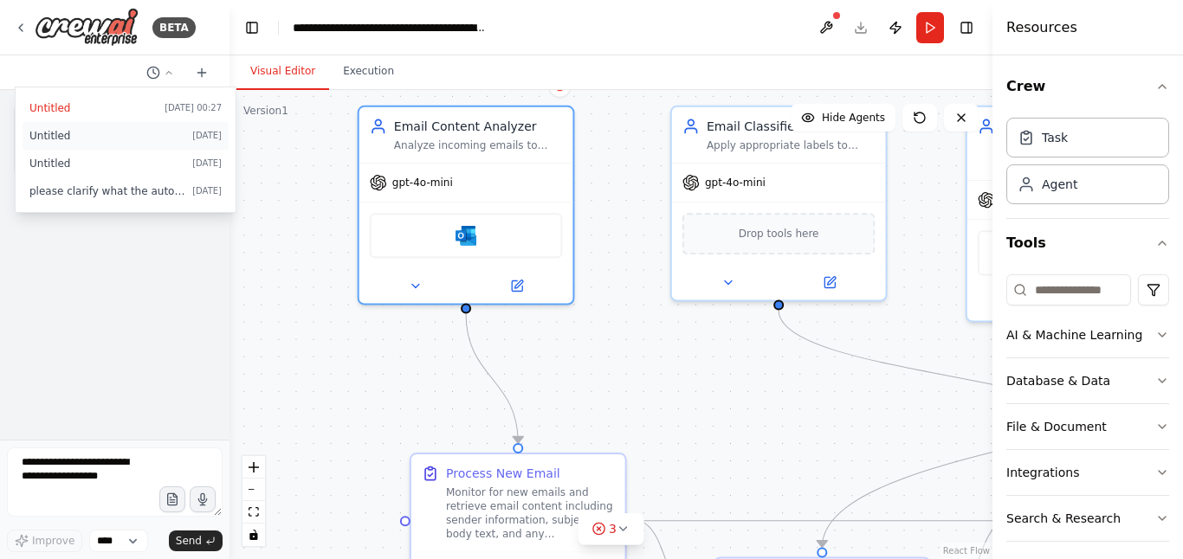
click at [158, 143] on button "Untitled 4 days ago" at bounding box center [126, 136] width 206 height 28
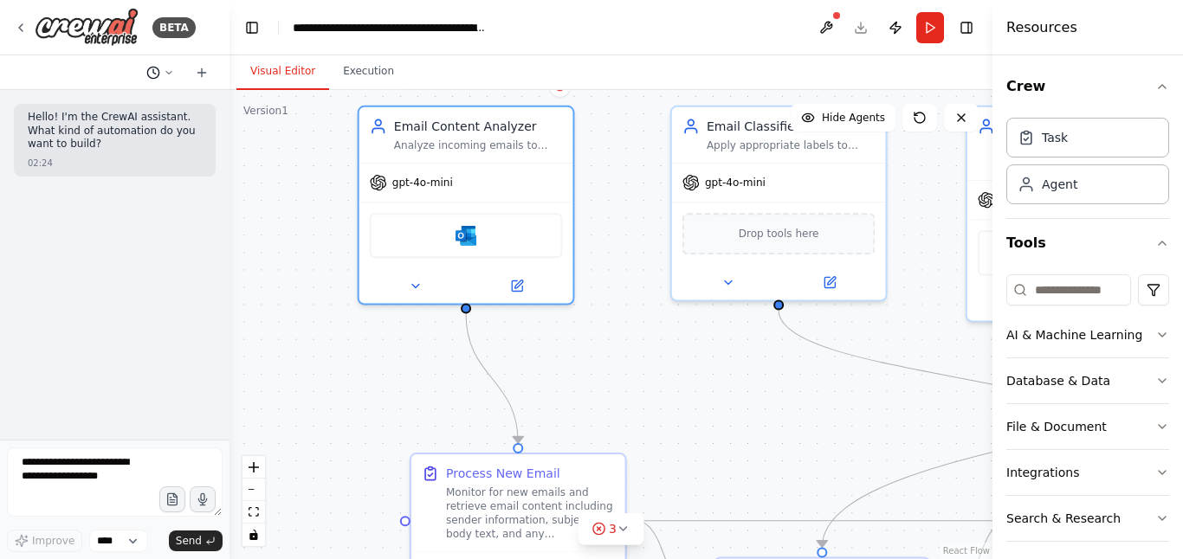
click at [172, 70] on icon at bounding box center [169, 73] width 10 height 10
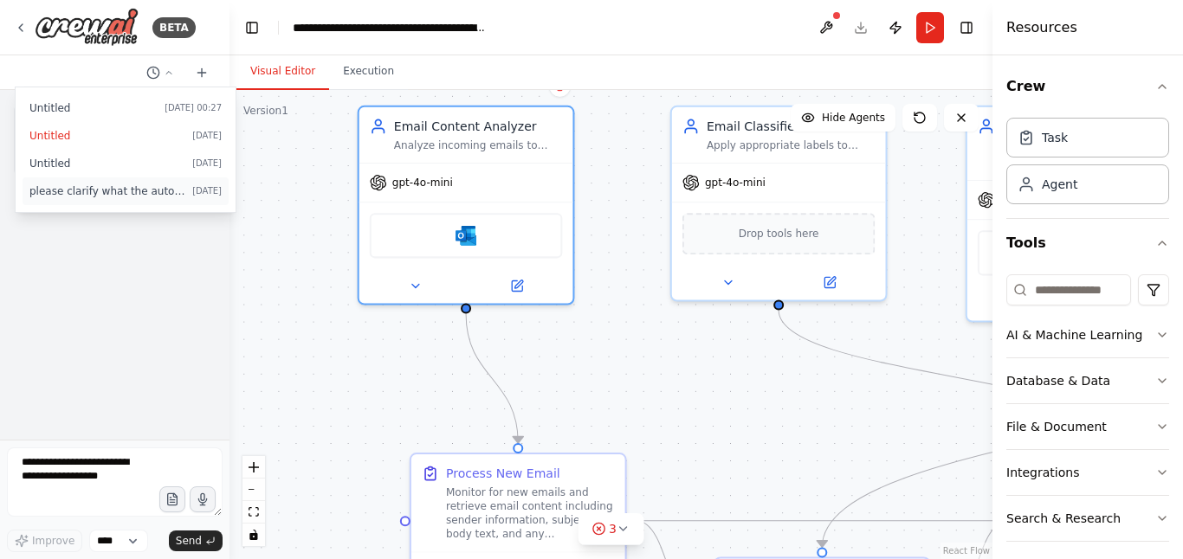
click at [81, 190] on span "please clarify what the automation will actually do when I hit the button" at bounding box center [107, 191] width 156 height 14
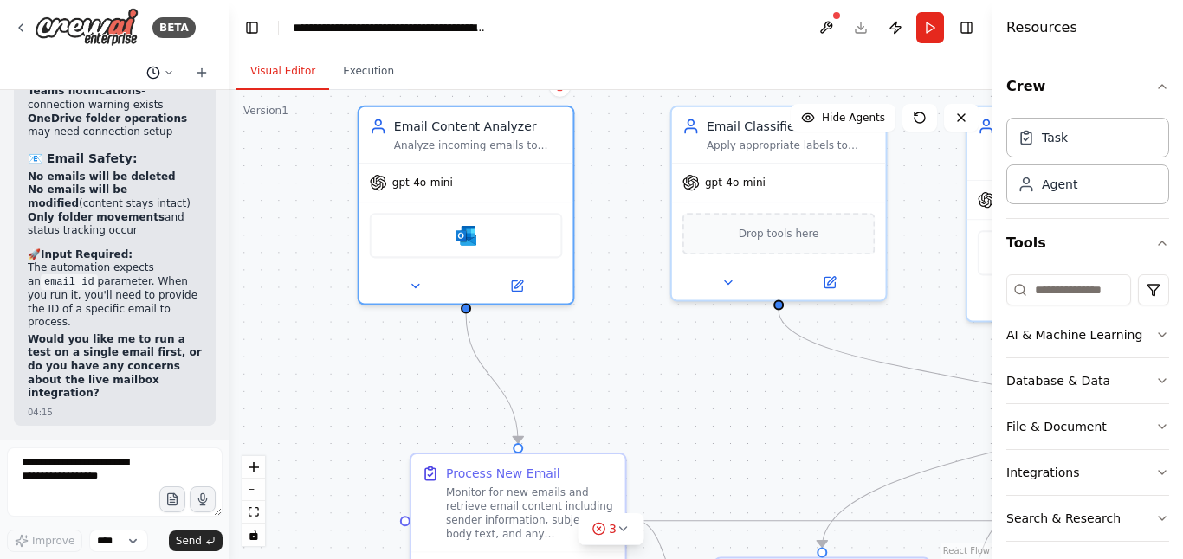
scroll to position [12875, 0]
click at [18, 34] on icon at bounding box center [21, 28] width 14 height 14
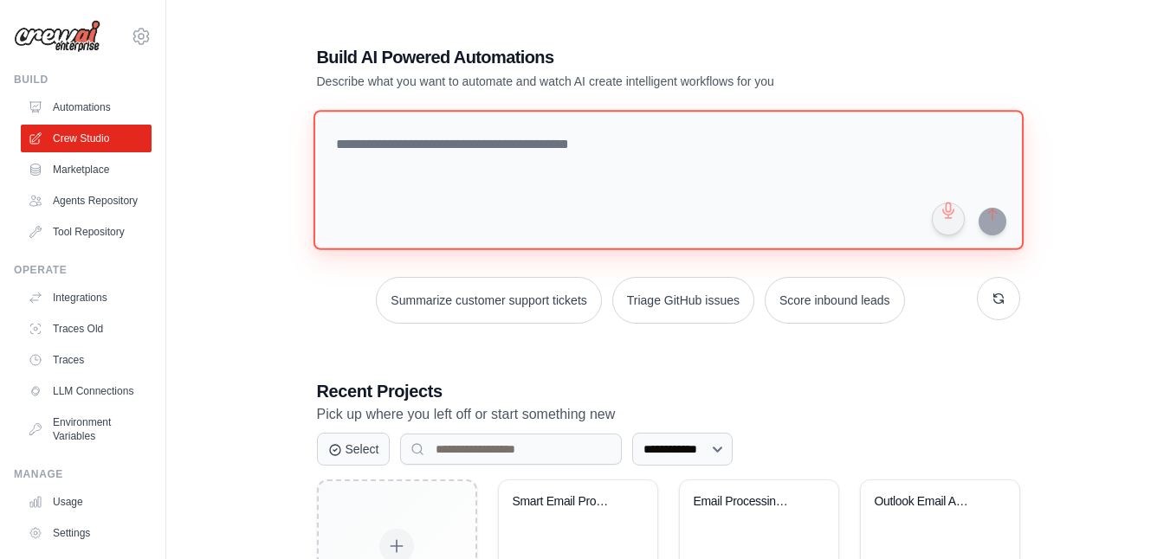
click at [570, 162] on textarea at bounding box center [668, 180] width 710 height 140
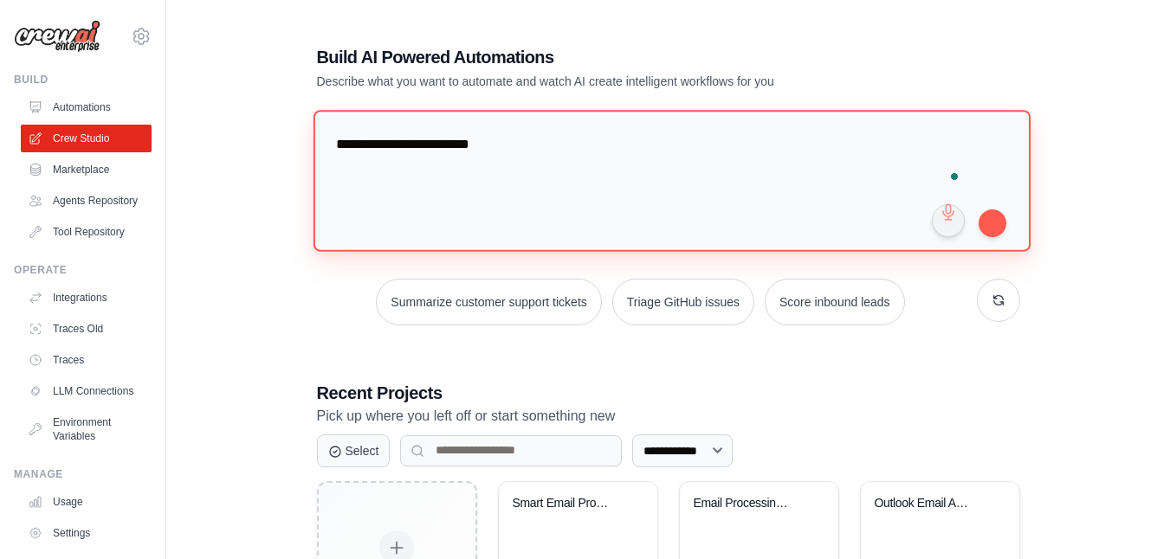
type textarea "**********"
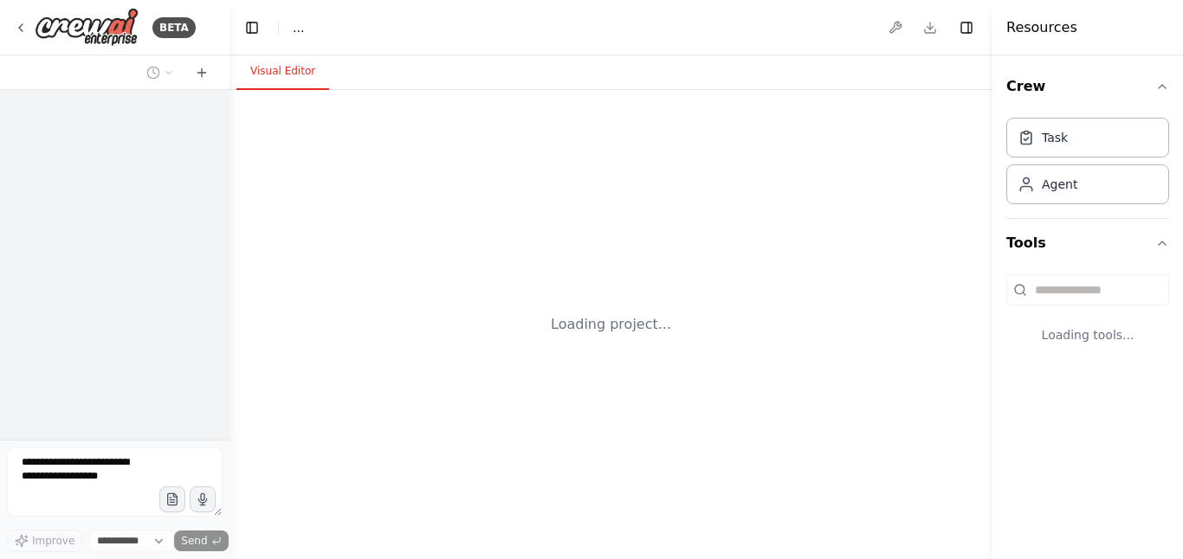
select select "****"
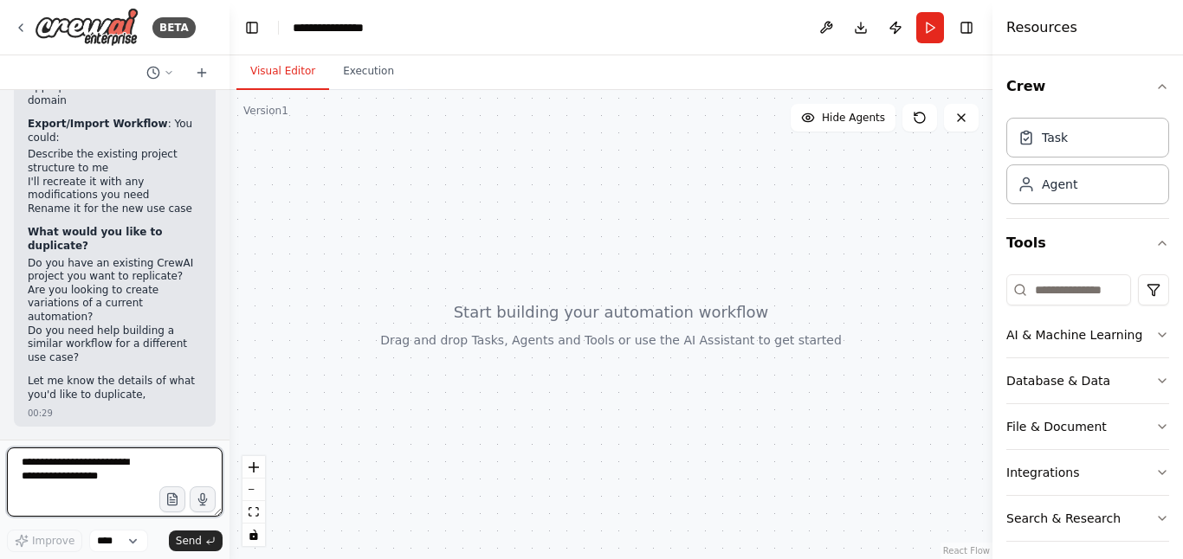
scroll to position [677, 0]
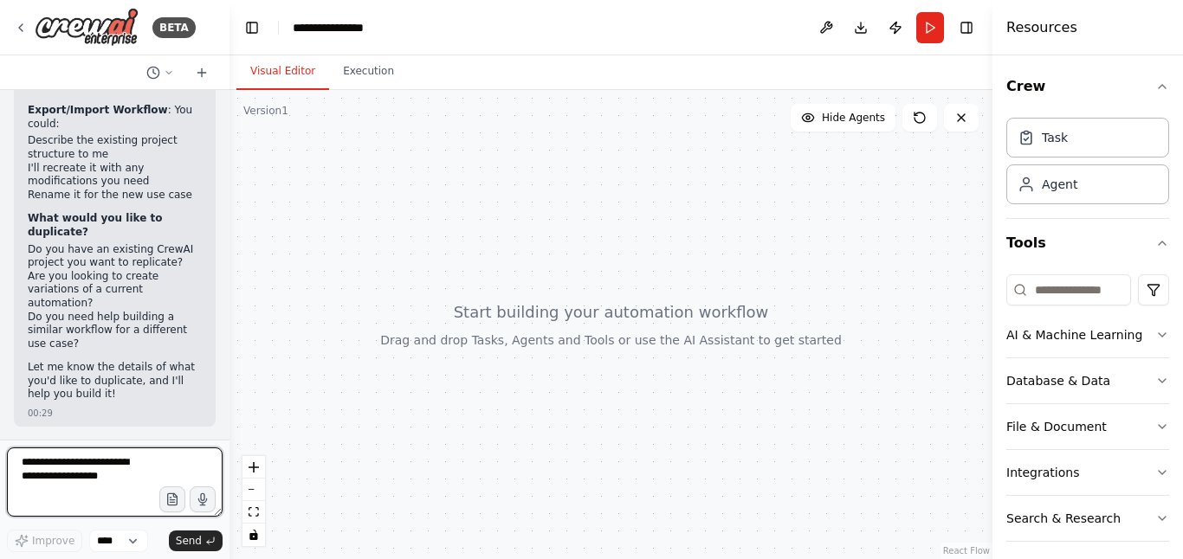
click at [62, 497] on textarea at bounding box center [115, 482] width 216 height 69
type textarea "**********"
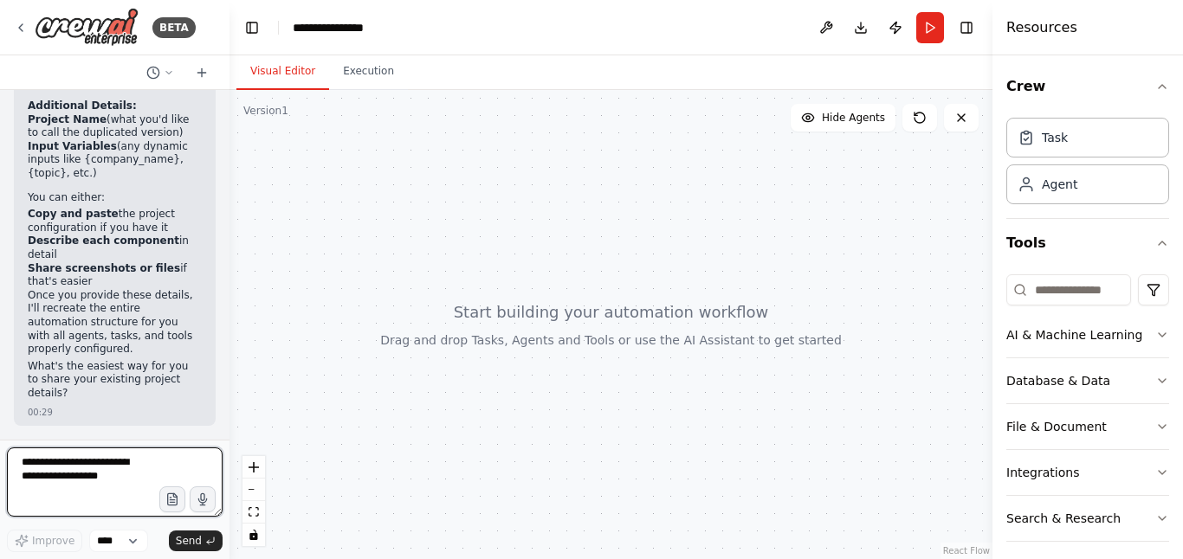
scroll to position [1581, 0]
click at [896, 33] on button "Publish" at bounding box center [895, 27] width 28 height 31
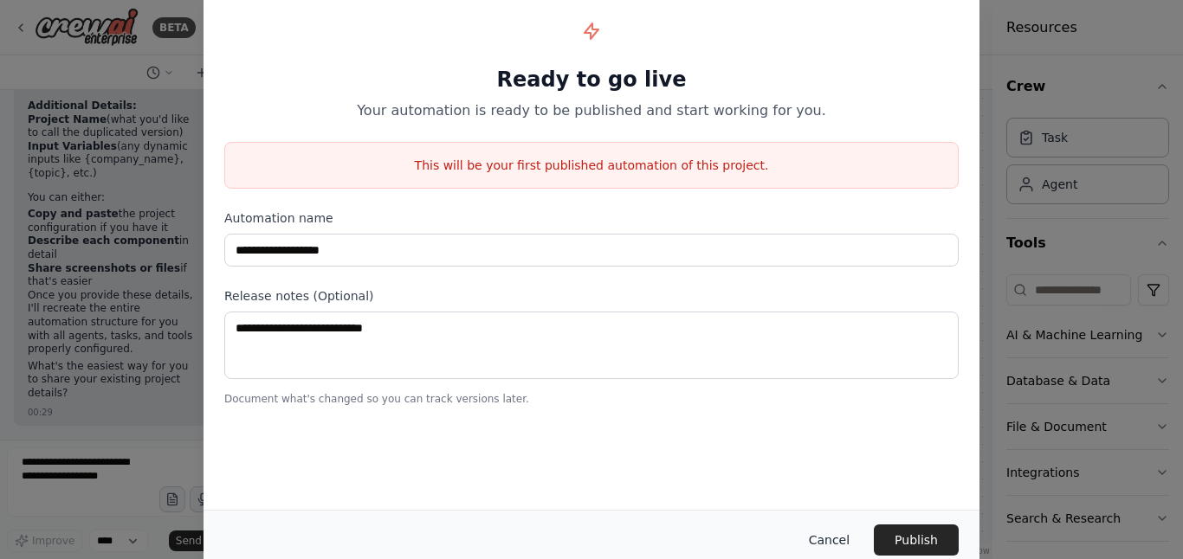
click at [839, 538] on button "Cancel" at bounding box center [829, 540] width 68 height 31
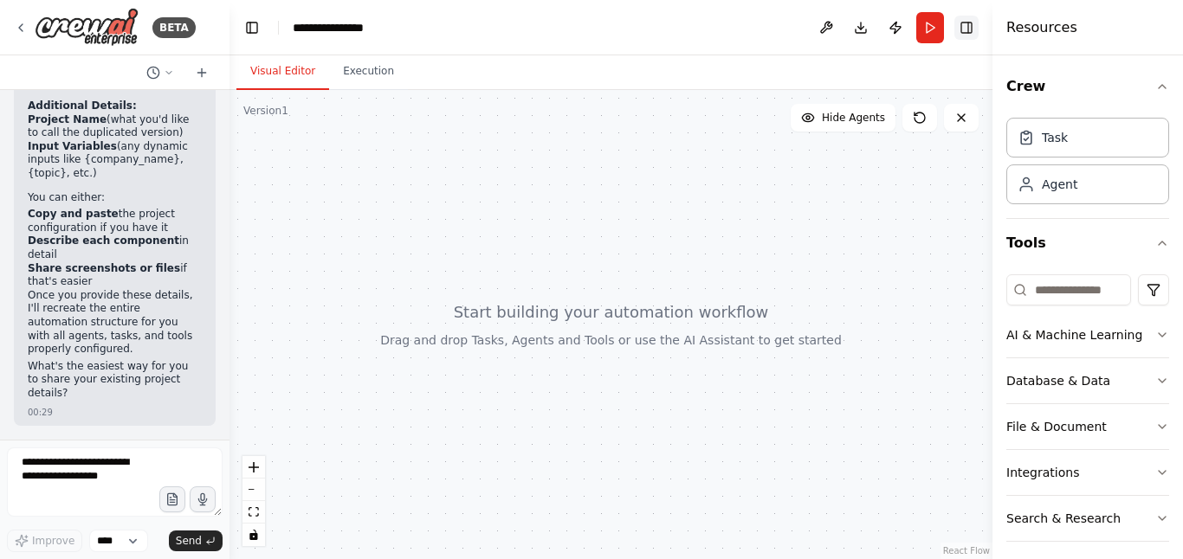
click at [962, 23] on button "Toggle Right Sidebar" at bounding box center [966, 28] width 24 height 24
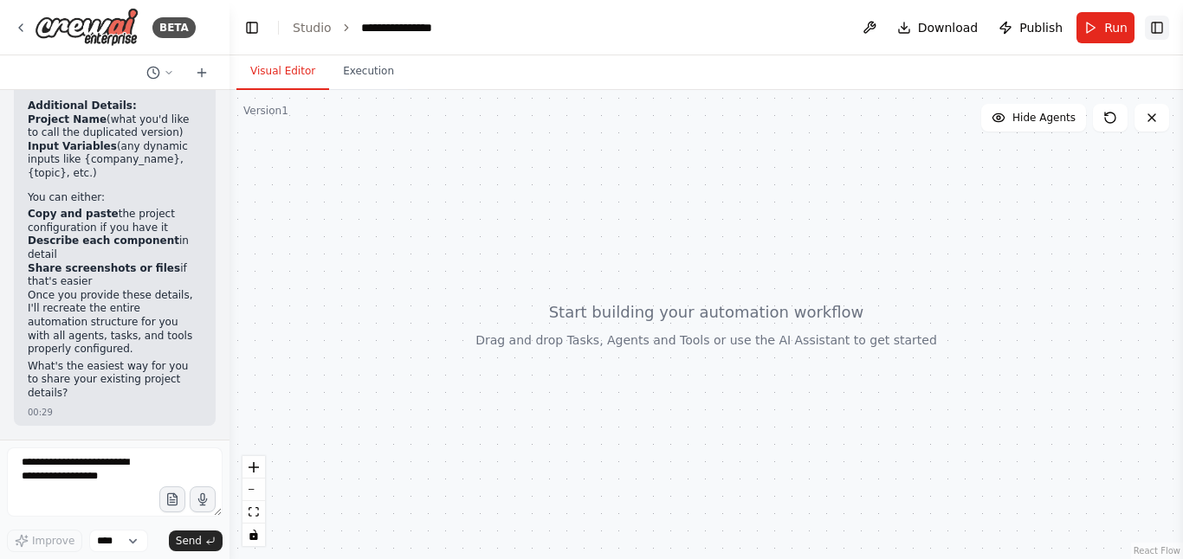
click at [1163, 23] on button "Toggle Right Sidebar" at bounding box center [1156, 28] width 24 height 24
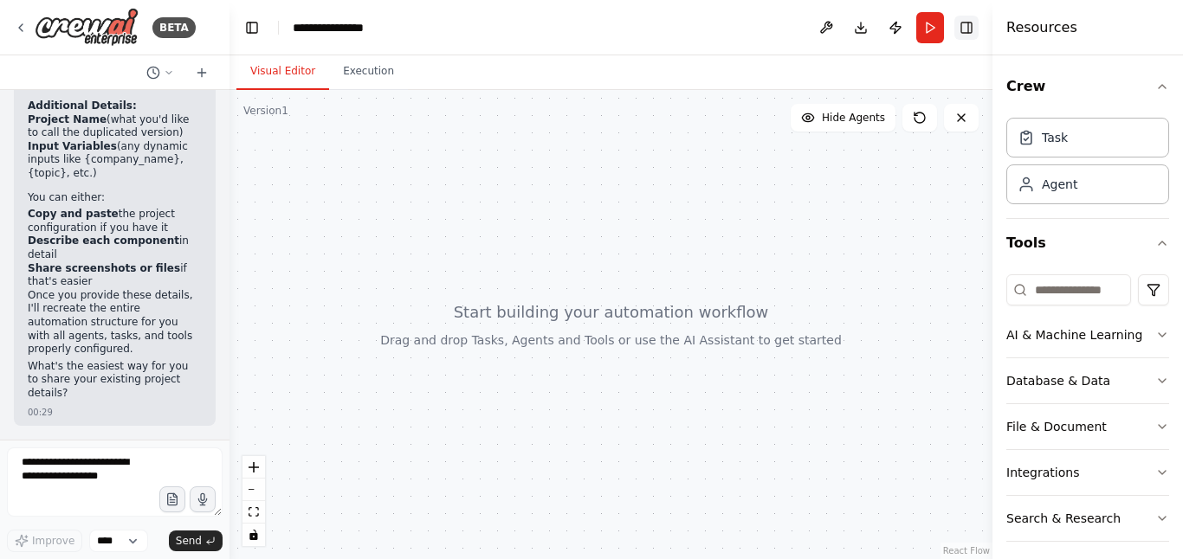
click at [972, 34] on button "Toggle Right Sidebar" at bounding box center [966, 28] width 24 height 24
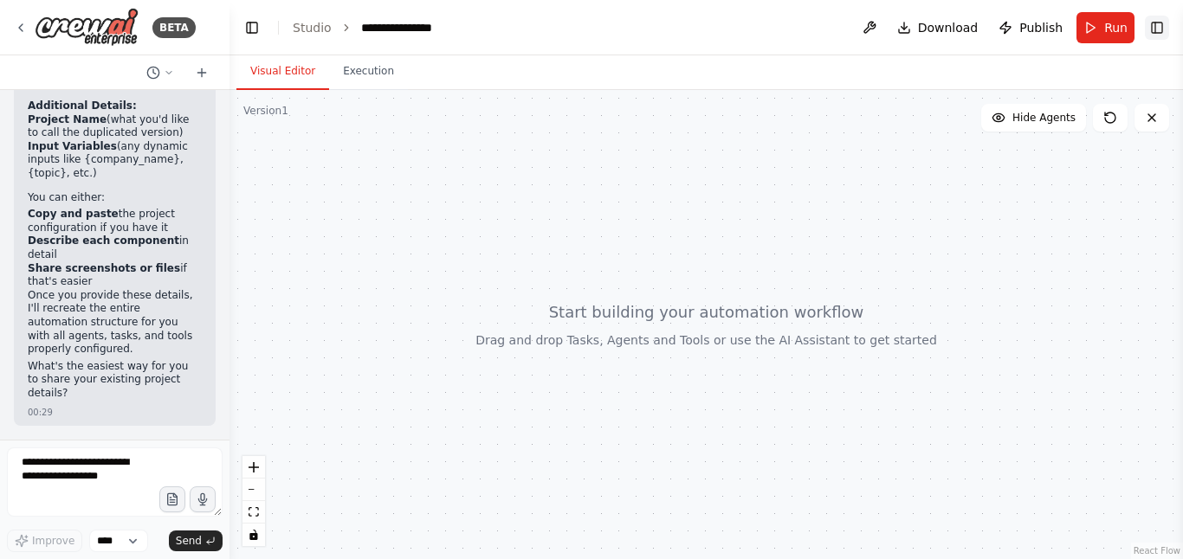
click at [1156, 33] on button "Toggle Right Sidebar" at bounding box center [1156, 28] width 24 height 24
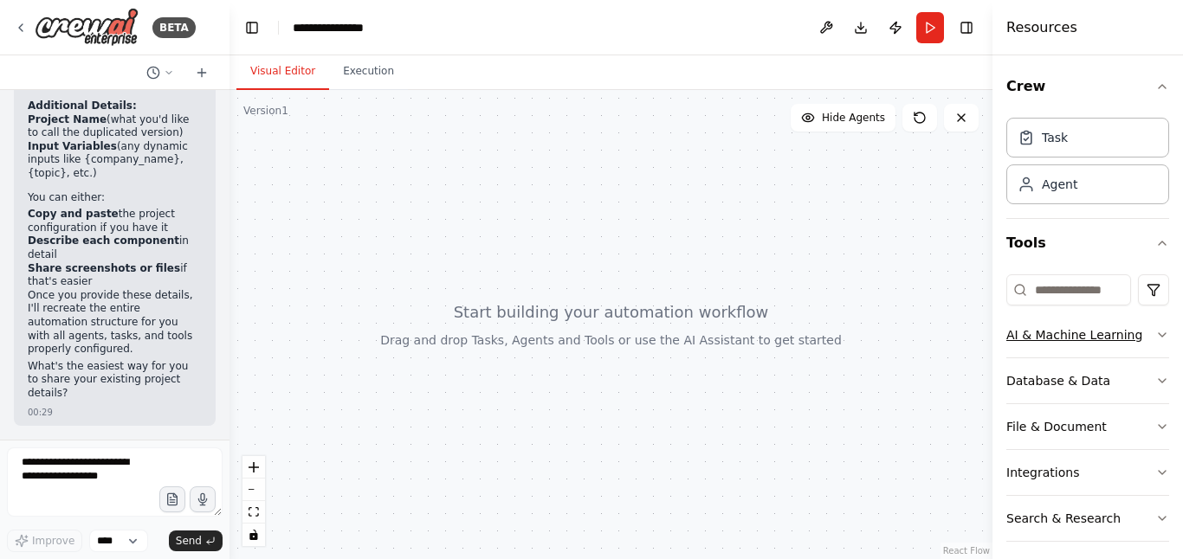
scroll to position [56, 0]
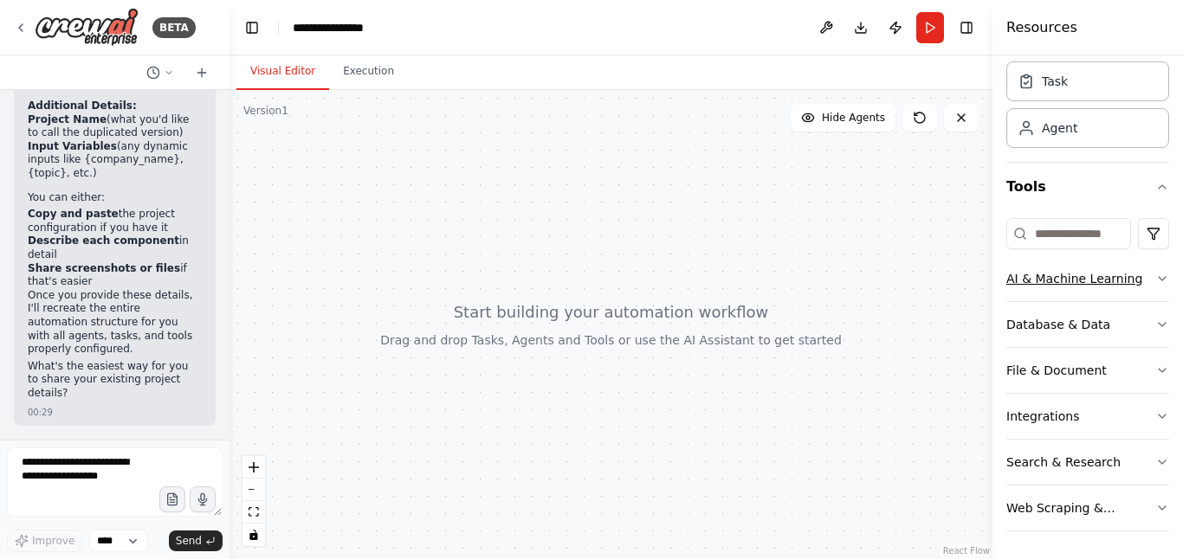
click at [1155, 280] on icon "button" at bounding box center [1162, 279] width 14 height 14
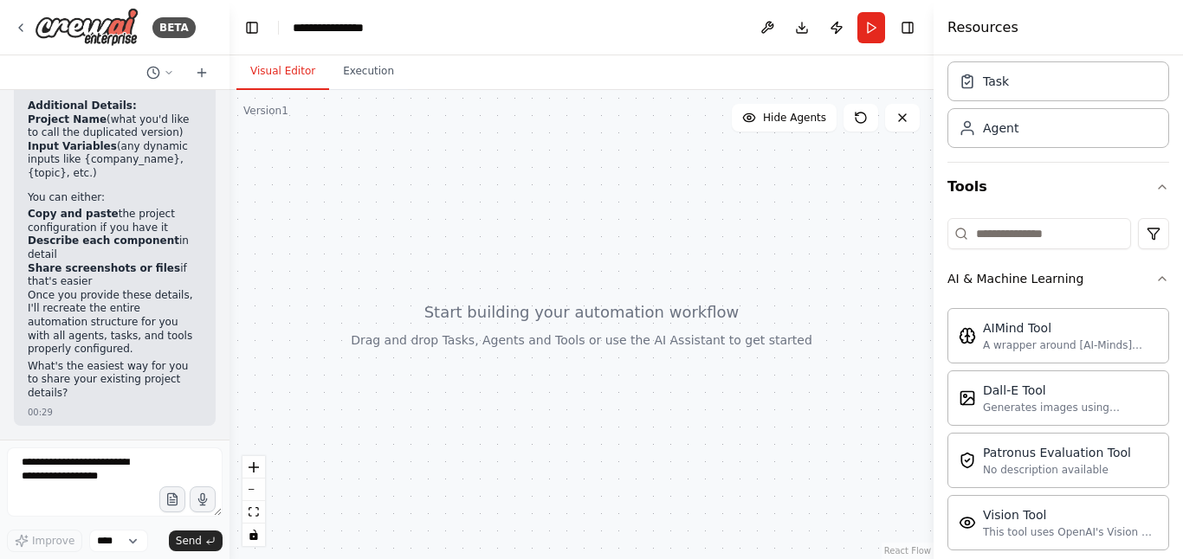
drag, startPoint x: 993, startPoint y: 279, endPoint x: 932, endPoint y: 287, distance: 61.1
click at [933, 287] on div at bounding box center [936, 279] width 7 height 559
click at [1158, 277] on icon "button" at bounding box center [1161, 278] width 7 height 3
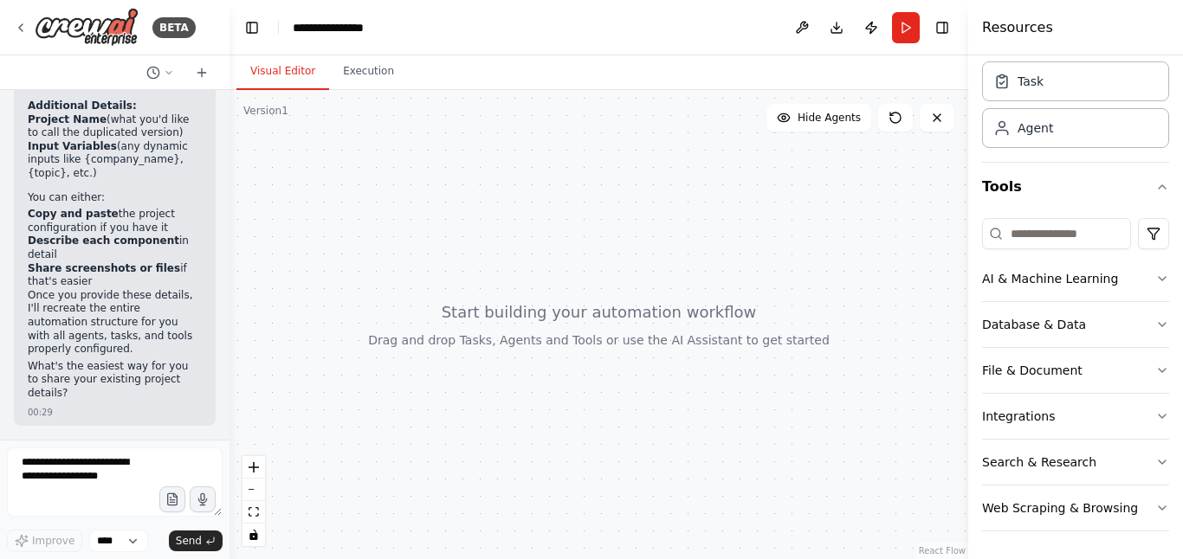
drag, startPoint x: 933, startPoint y: 300, endPoint x: 967, endPoint y: 299, distance: 33.8
click at [968, 299] on div at bounding box center [971, 279] width 7 height 559
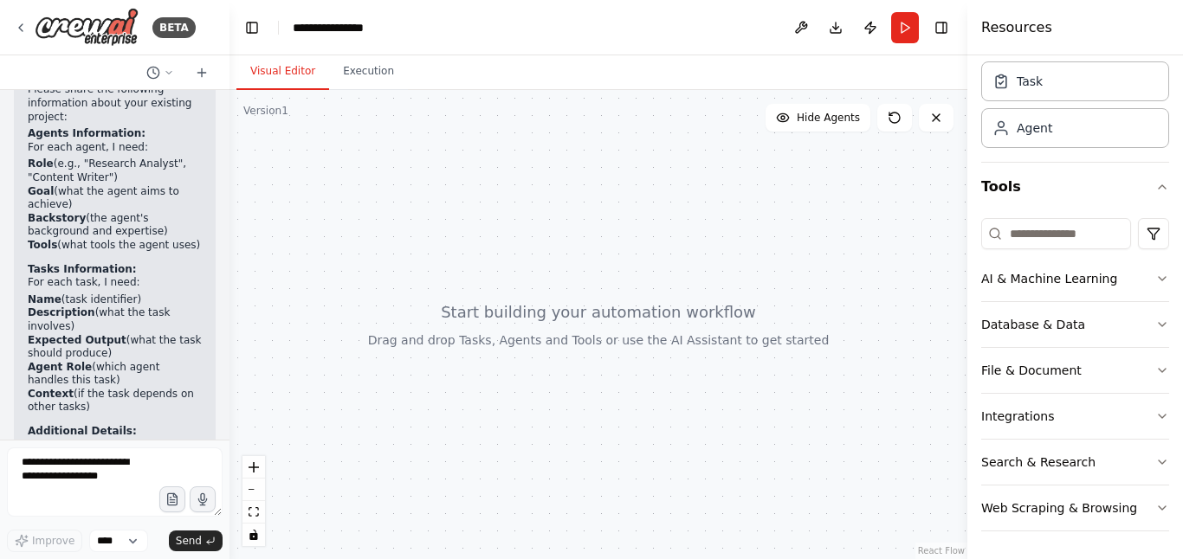
scroll to position [1581, 0]
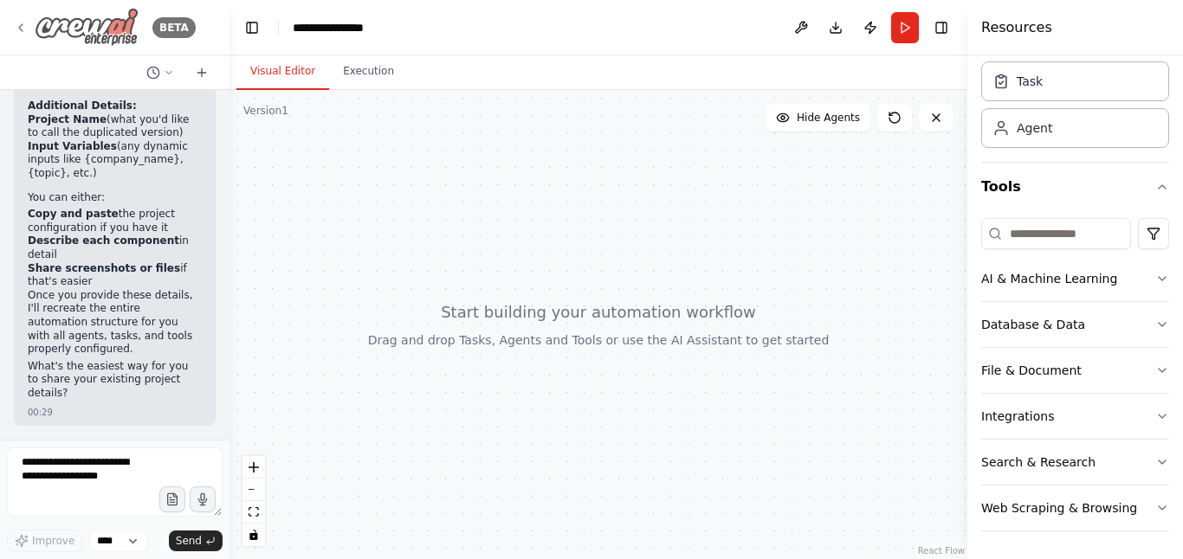
click at [20, 33] on icon at bounding box center [21, 28] width 14 height 14
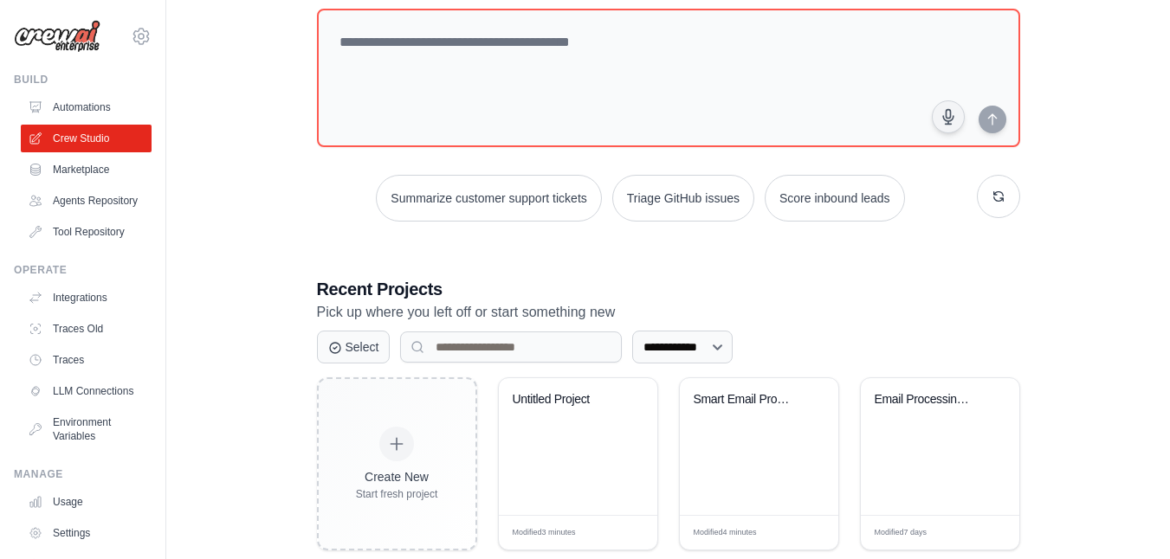
scroll to position [312, 0]
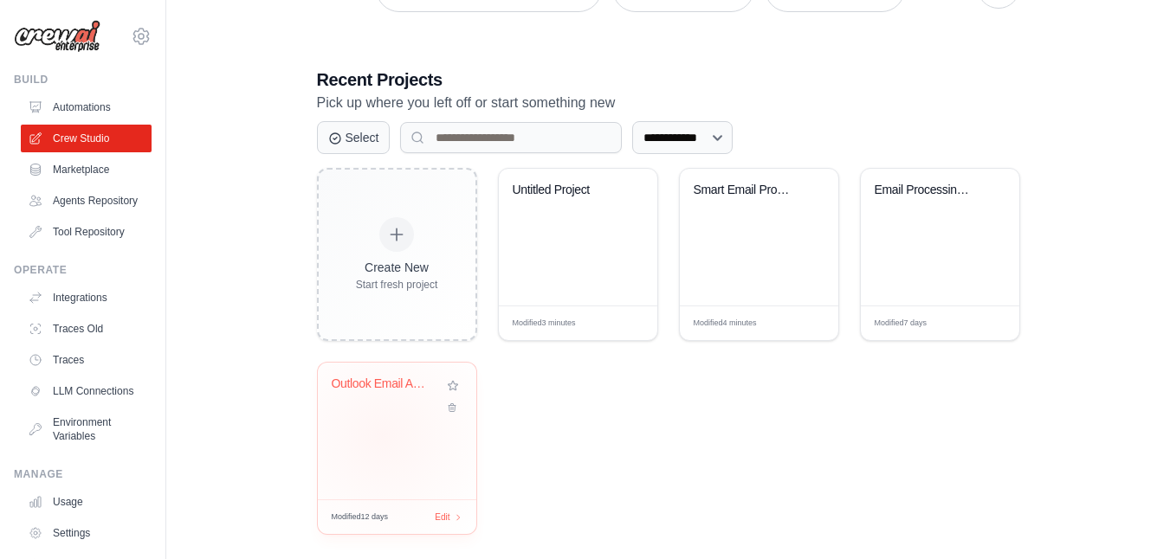
click at [382, 435] on div "Outlook Email Automation - Label & ..." at bounding box center [397, 431] width 158 height 137
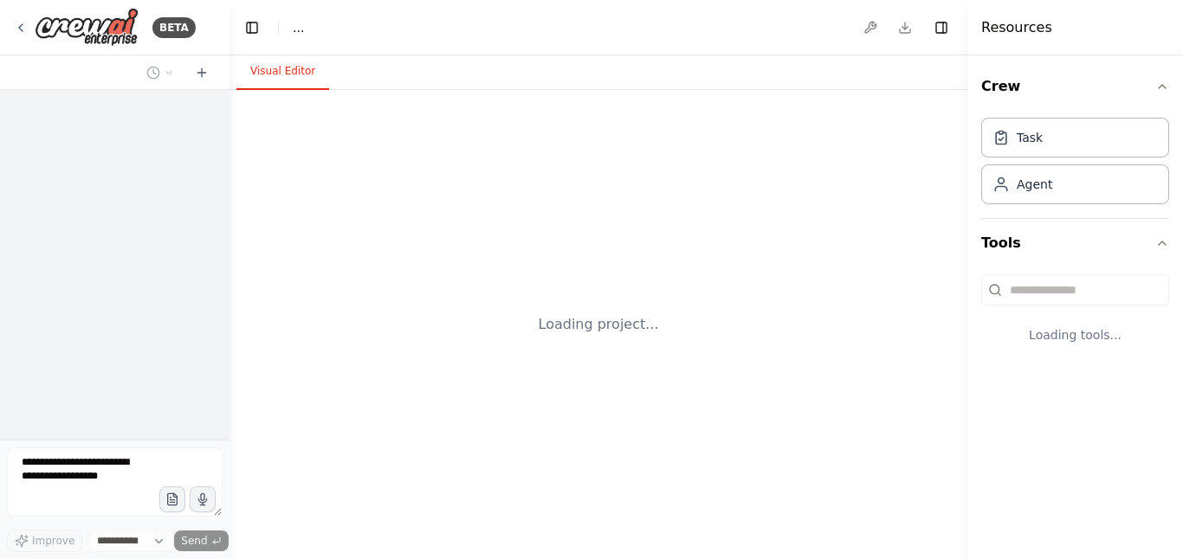
select select "****"
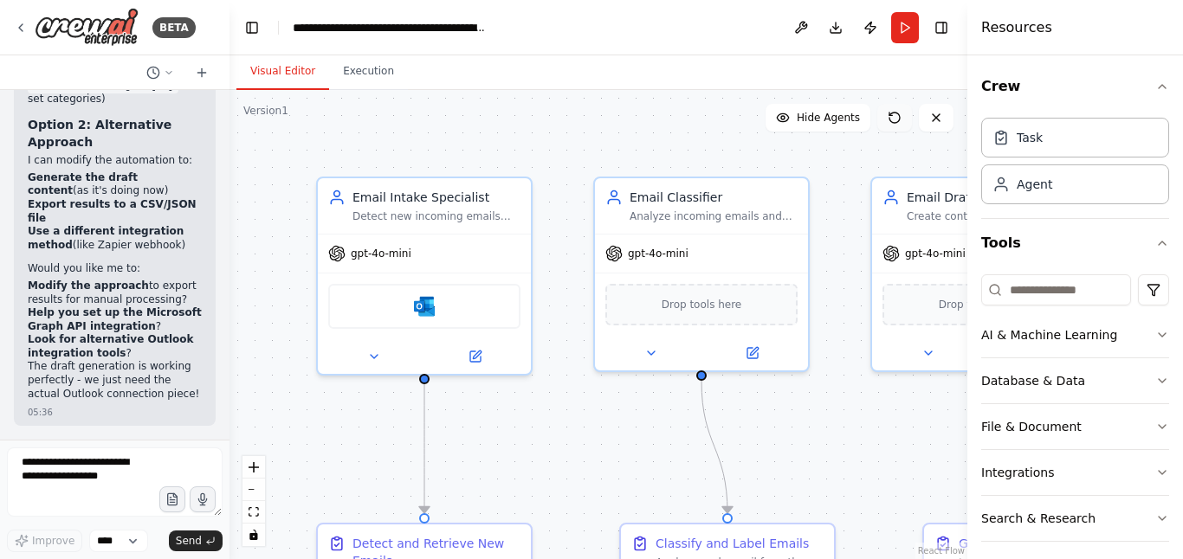
scroll to position [16704, 0]
click at [892, 126] on button at bounding box center [894, 118] width 35 height 28
click at [810, 32] on button at bounding box center [801, 27] width 28 height 31
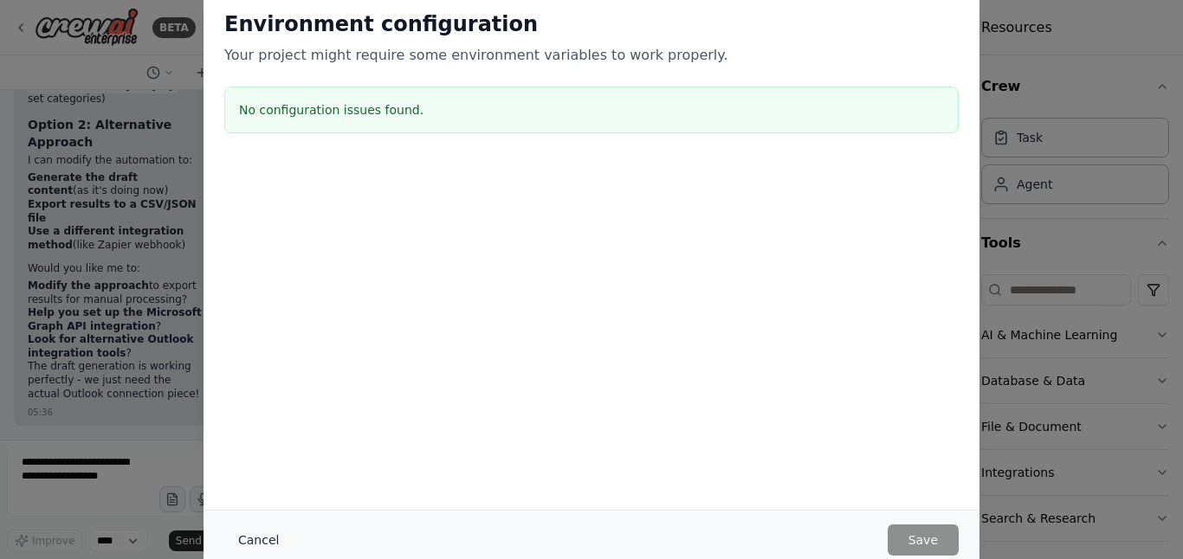
click at [266, 537] on button "Cancel" at bounding box center [258, 540] width 68 height 31
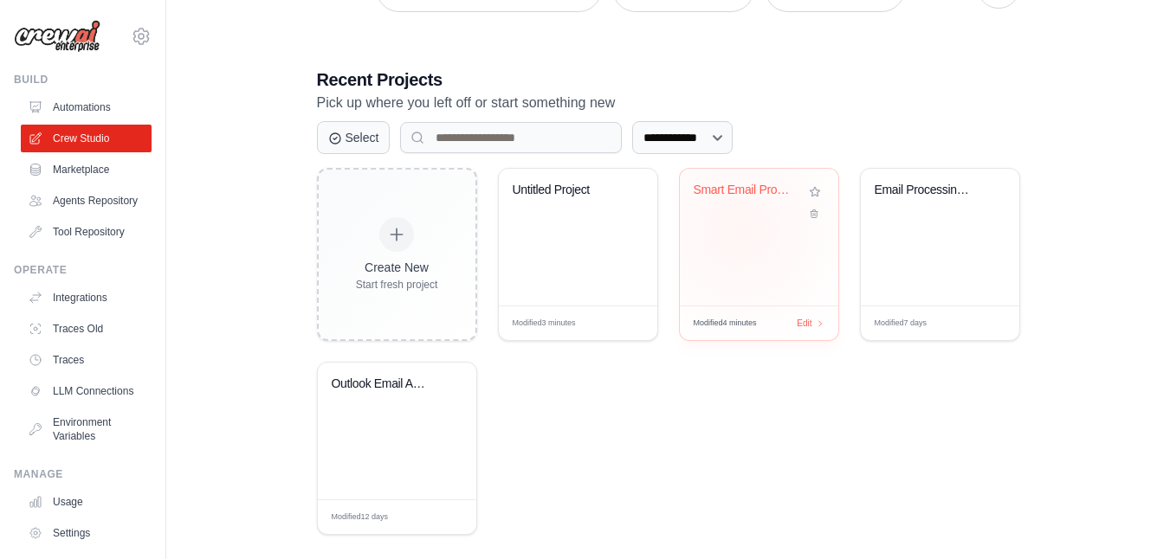
click at [738, 229] on div "Smart Email Processing & Team Notif..." at bounding box center [759, 237] width 158 height 137
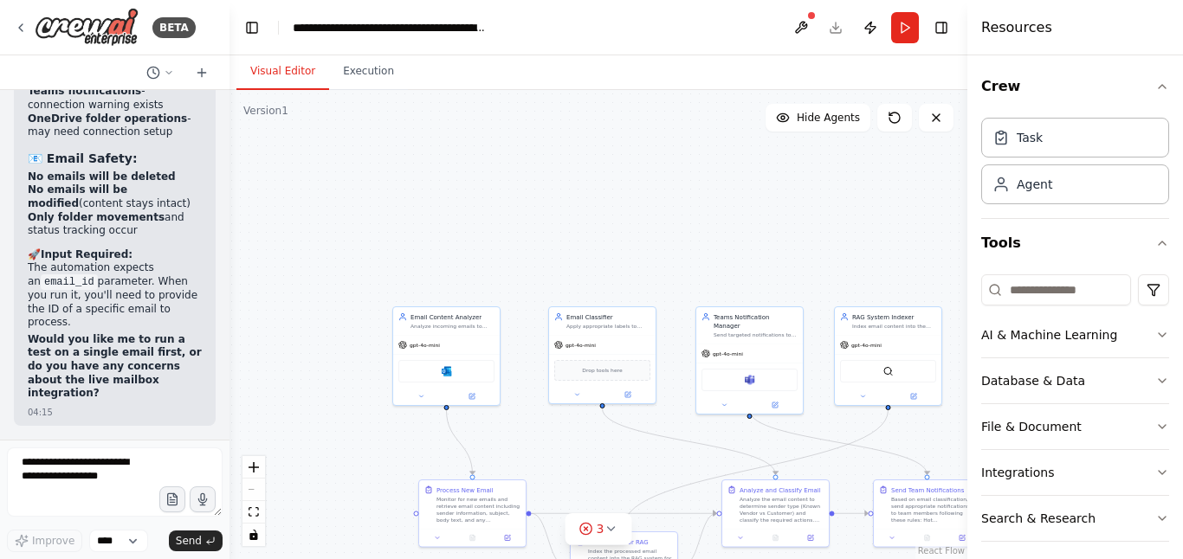
scroll to position [12875, 0]
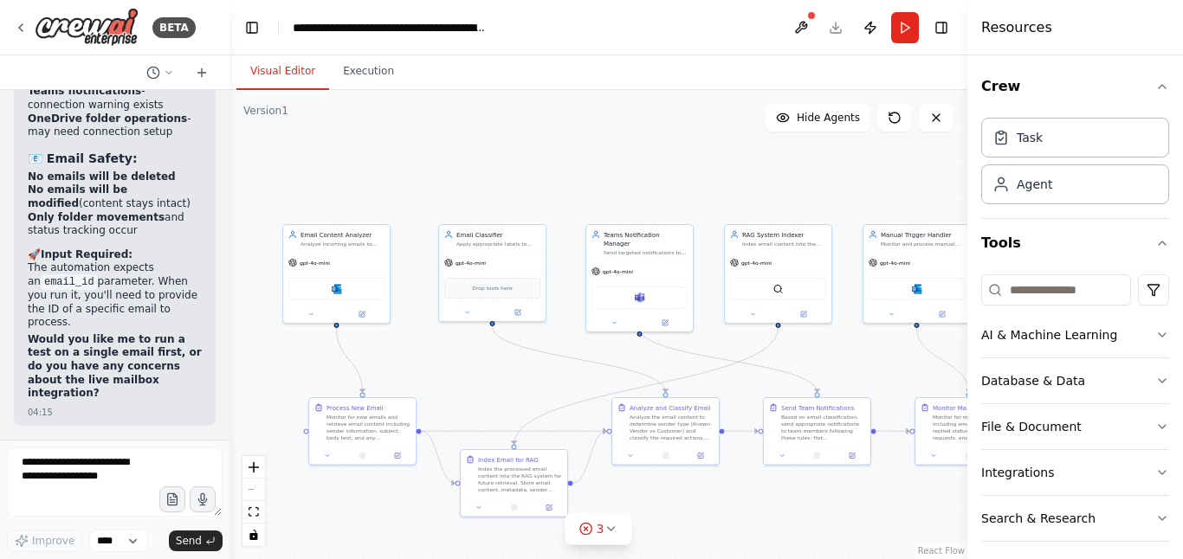
drag, startPoint x: 517, startPoint y: 202, endPoint x: 407, endPoint y: 119, distance: 137.3
click at [407, 119] on div ".deletable-edge-delete-btn { width: 20px; height: 20px; border: 0px solid #ffff…" at bounding box center [598, 324] width 738 height 469
click at [21, 28] on icon at bounding box center [21, 28] width 14 height 14
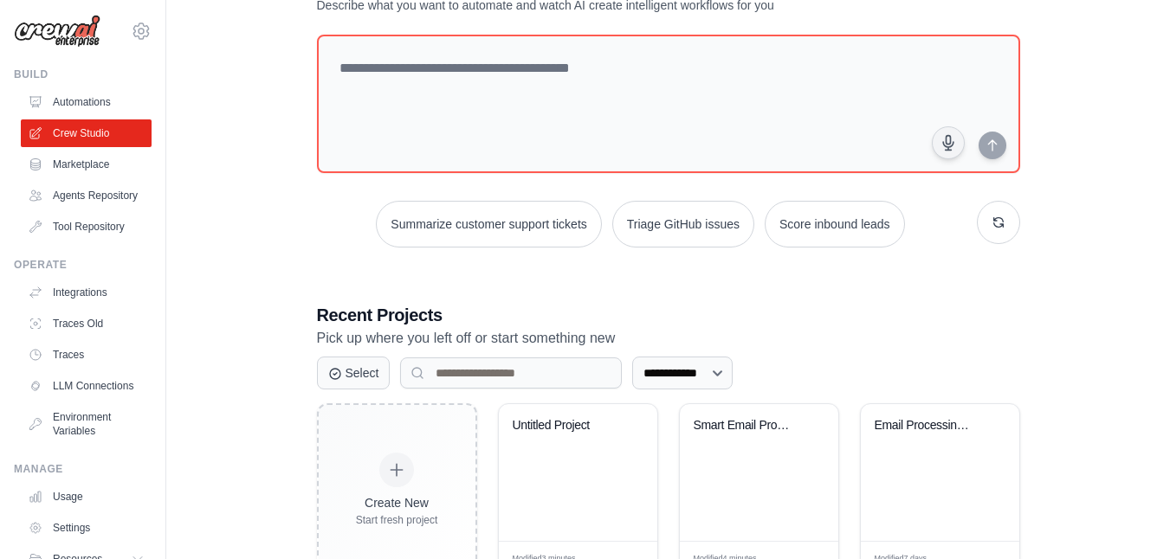
scroll to position [332, 0]
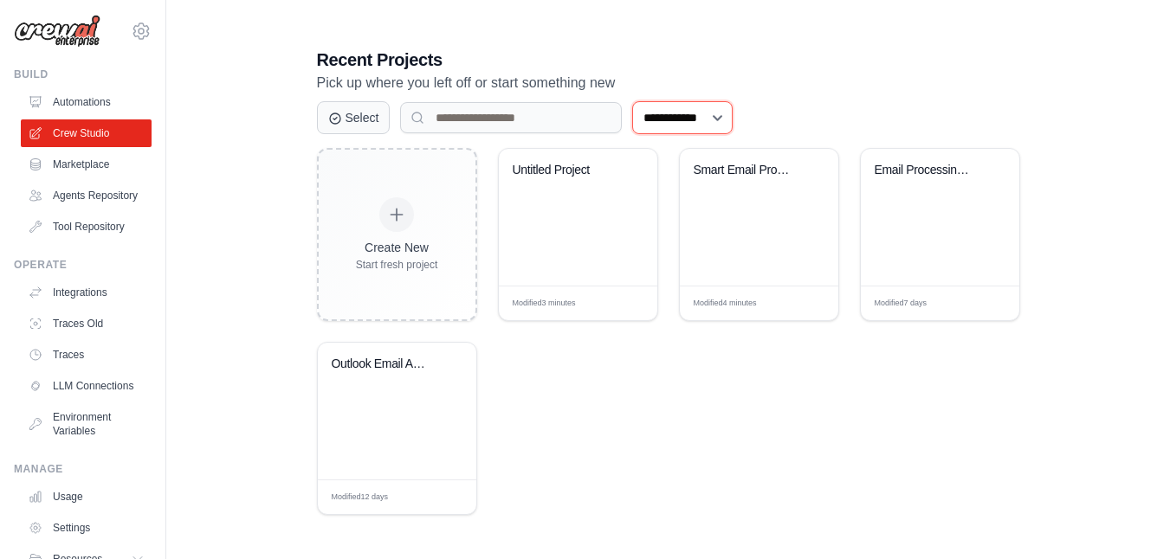
click at [704, 119] on select "**********" at bounding box center [682, 117] width 100 height 33
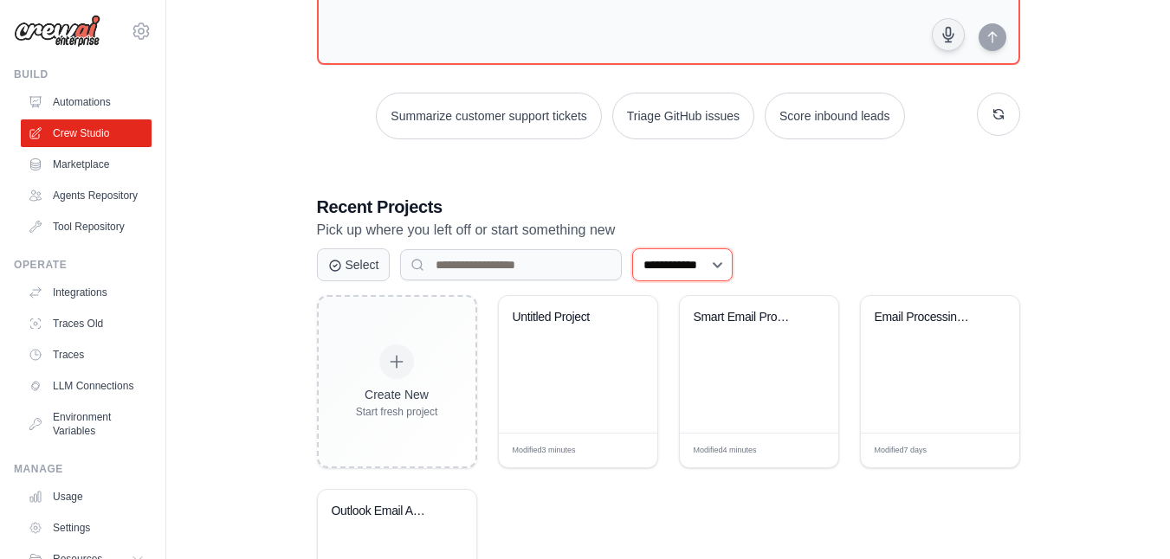
scroll to position [179, 0]
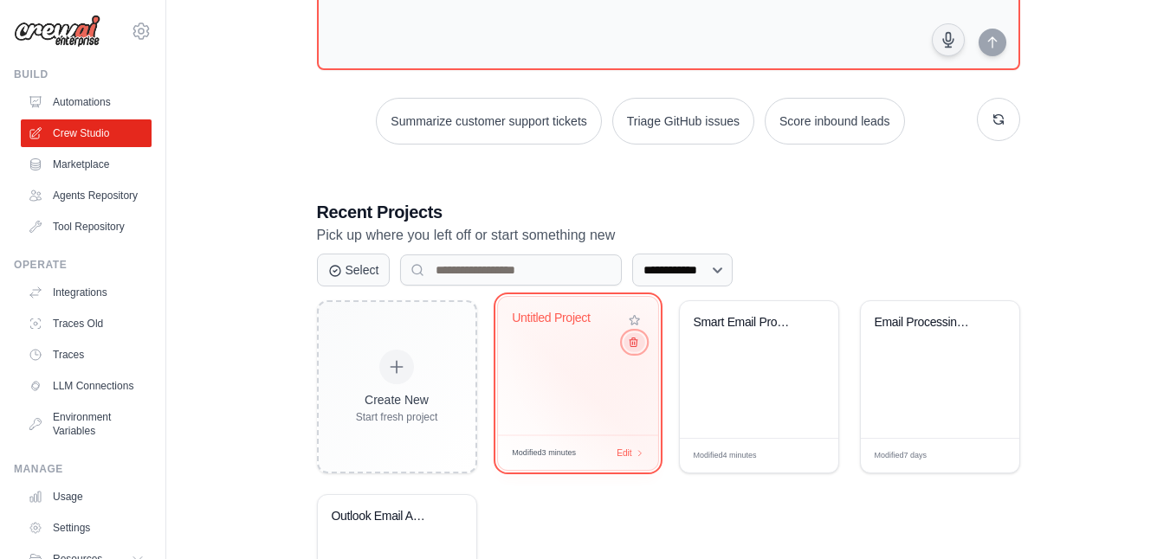
click at [635, 348] on icon at bounding box center [632, 342] width 11 height 11
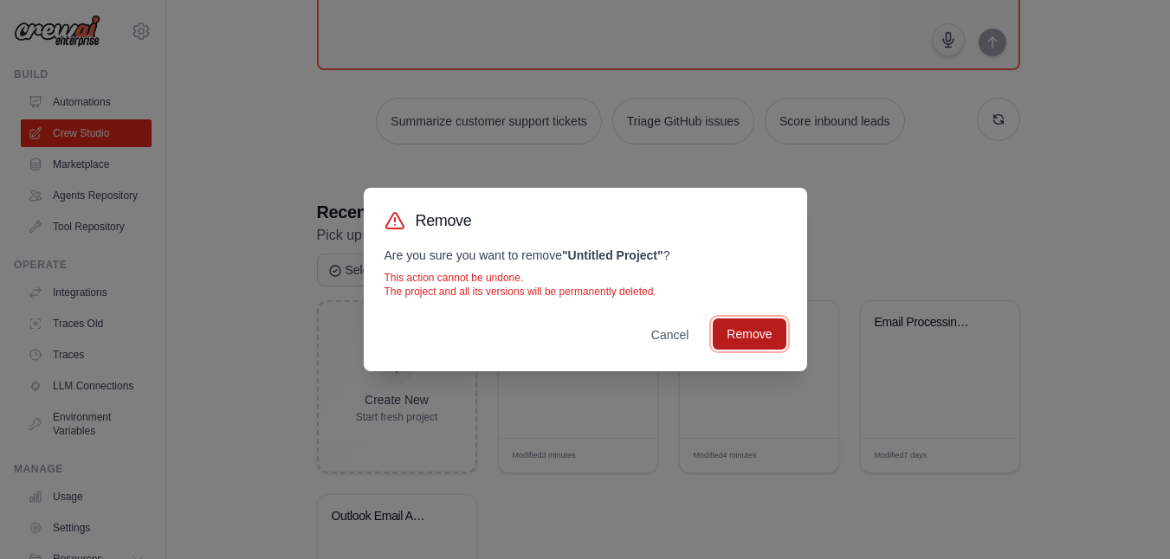
click at [754, 335] on button "Remove" at bounding box center [748, 334] width 73 height 31
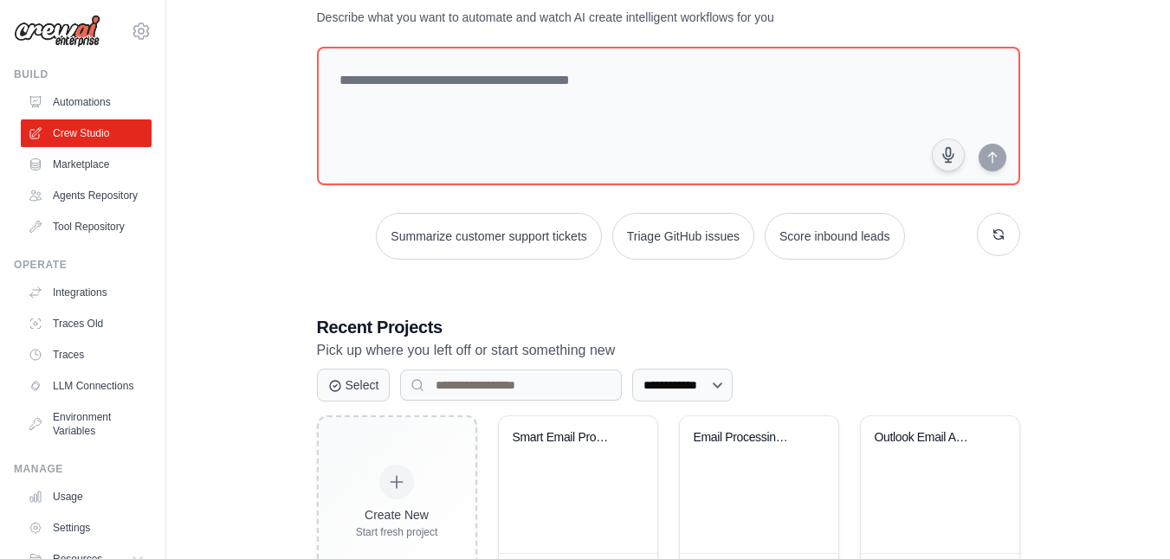
scroll to position [138, 0]
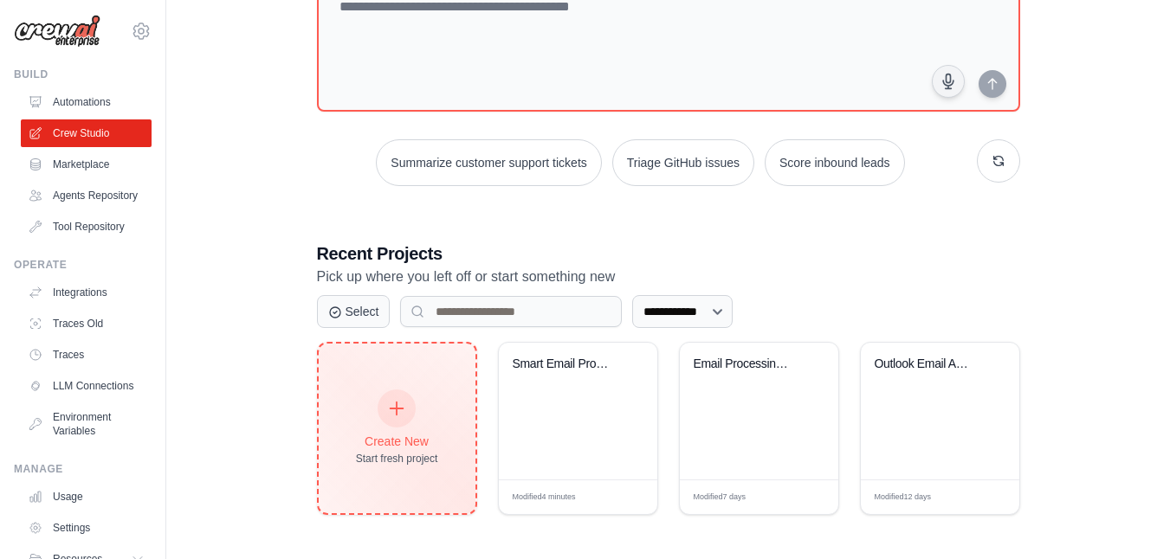
click at [442, 382] on div "Create New Start fresh project" at bounding box center [397, 429] width 157 height 170
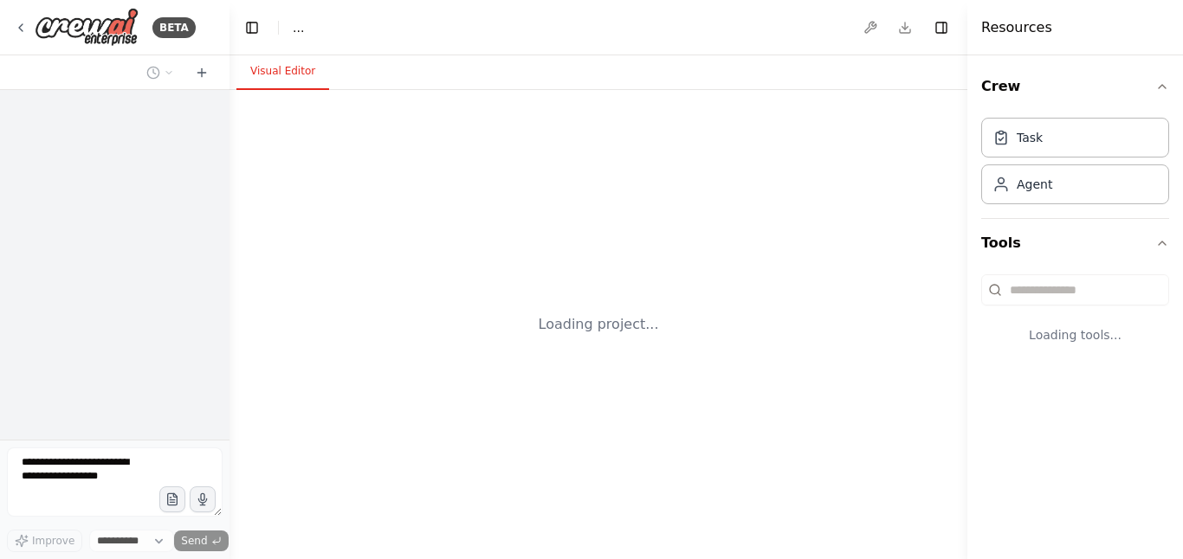
select select "****"
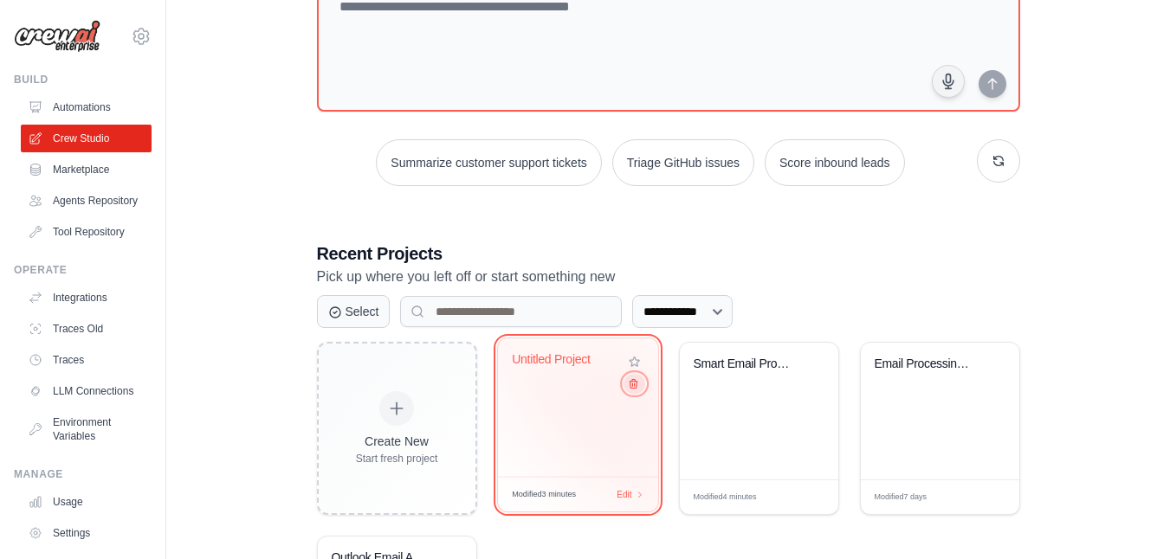
click at [635, 389] on icon at bounding box center [632, 383] width 11 height 11
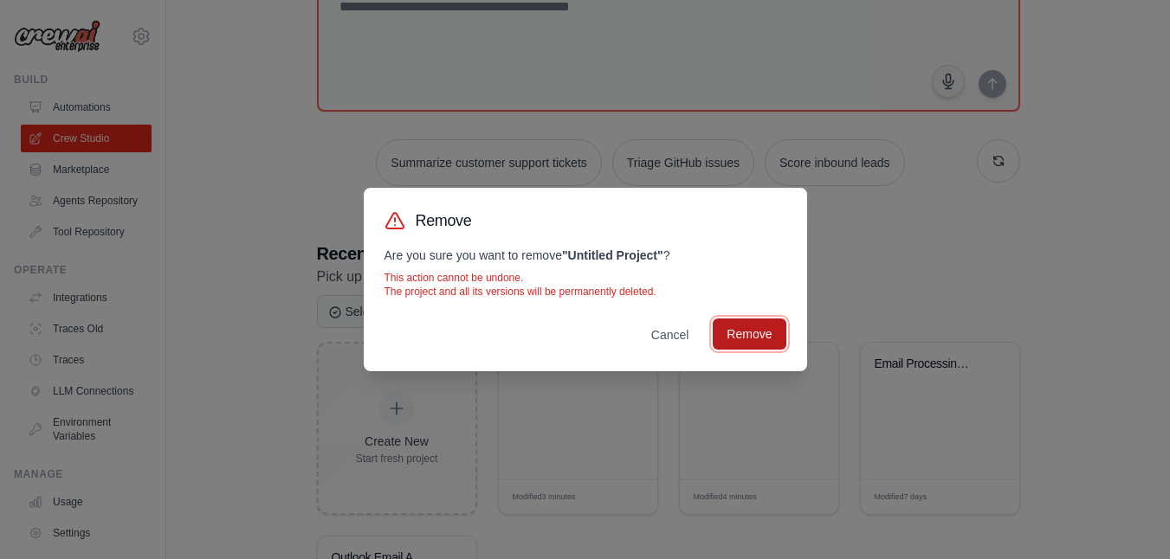
click at [748, 335] on button "Remove" at bounding box center [748, 334] width 73 height 31
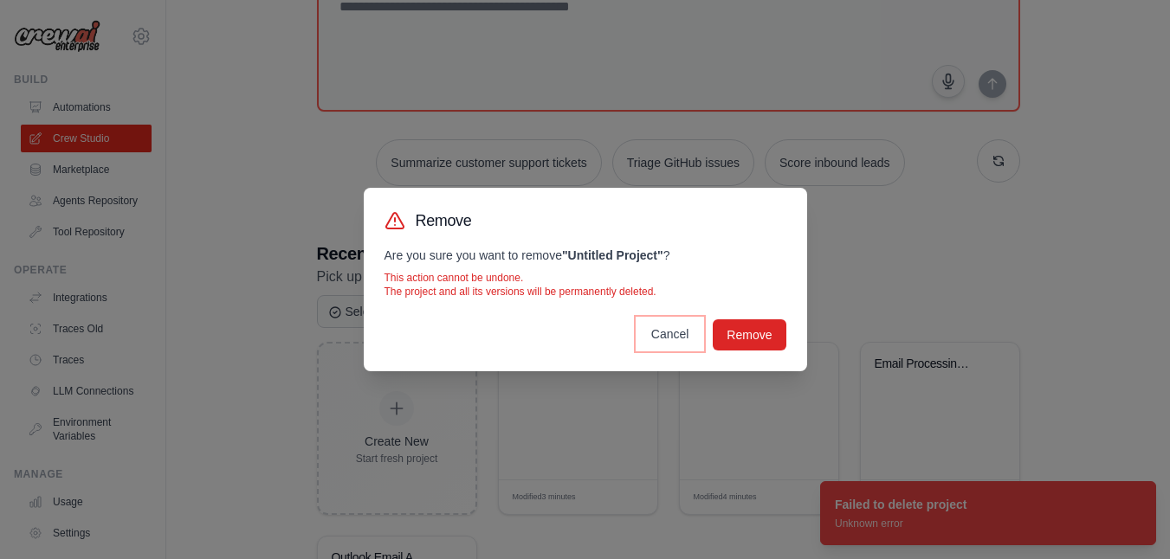
click at [667, 348] on button "Cancel" at bounding box center [670, 334] width 66 height 31
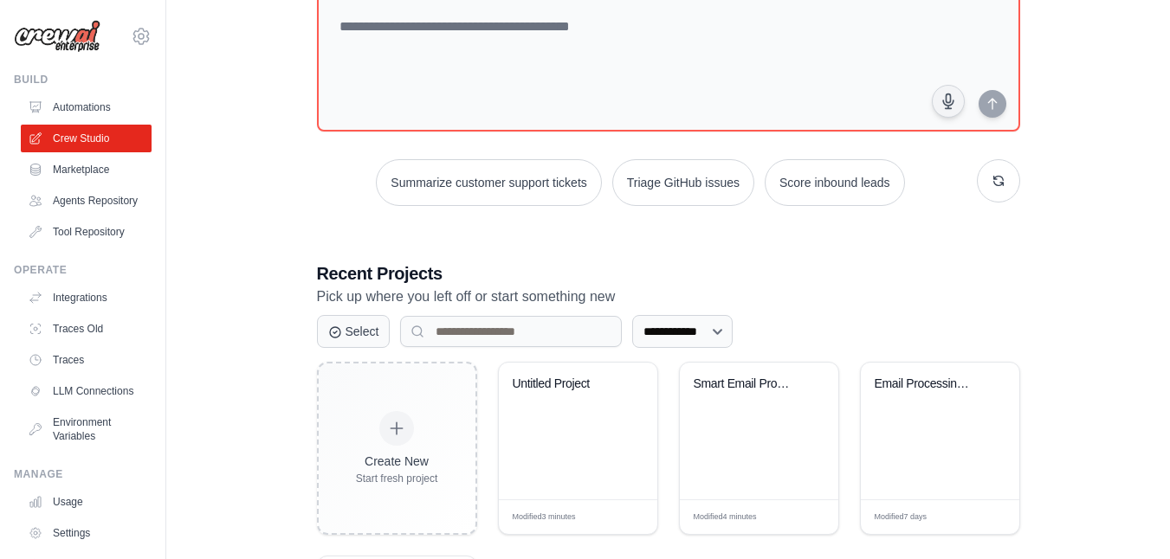
scroll to position [121, 0]
